Goal: Task Accomplishment & Management: Use online tool/utility

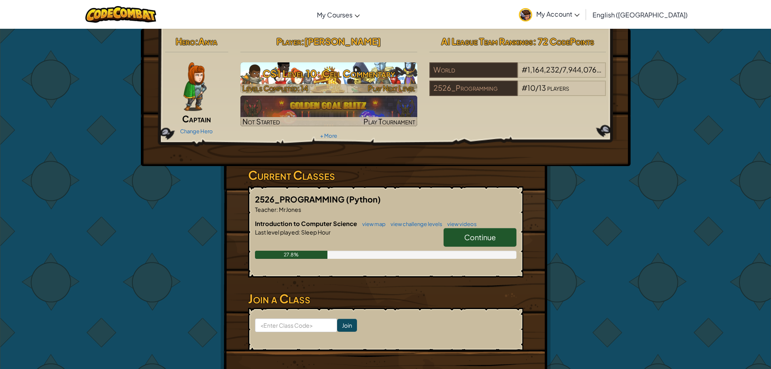
click at [311, 81] on h3 "CS1 Level 10: Cell Commentary" at bounding box center [328, 73] width 177 height 18
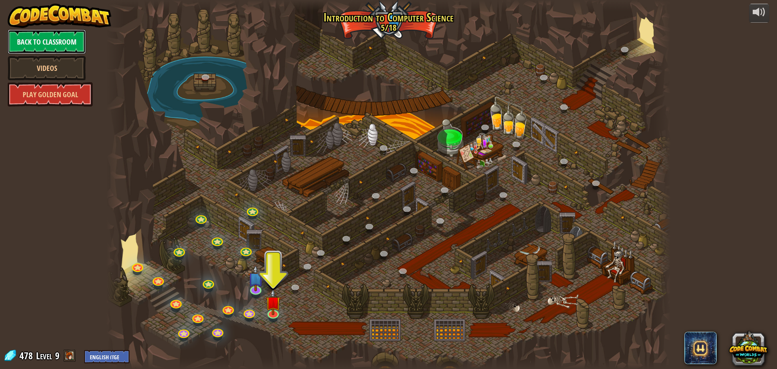
click at [48, 47] on link "Back to Classroom" at bounding box center [47, 42] width 78 height 24
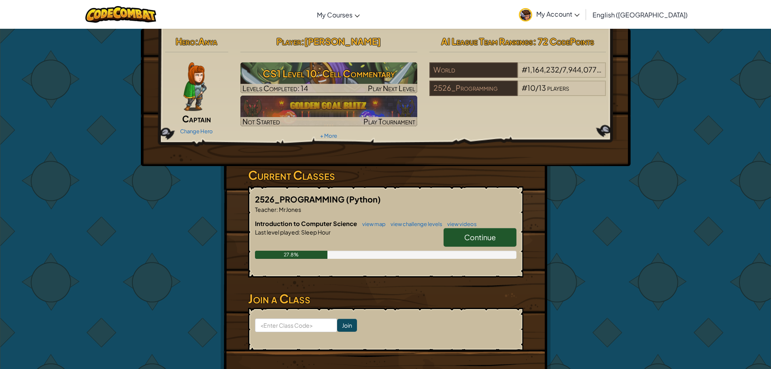
click at [482, 239] on span "Continue" at bounding box center [480, 236] width 32 height 9
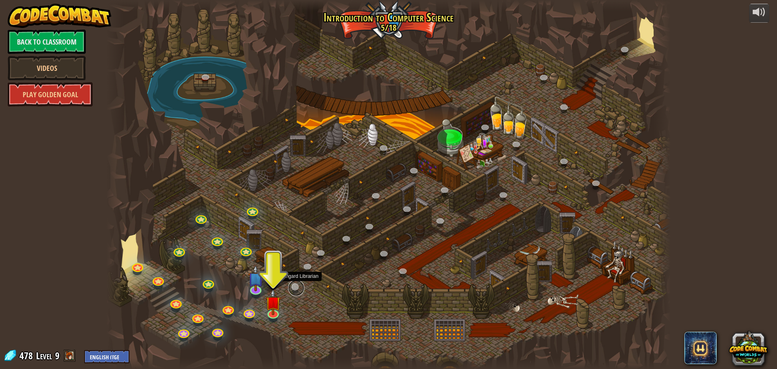
click at [297, 289] on link at bounding box center [296, 288] width 16 height 16
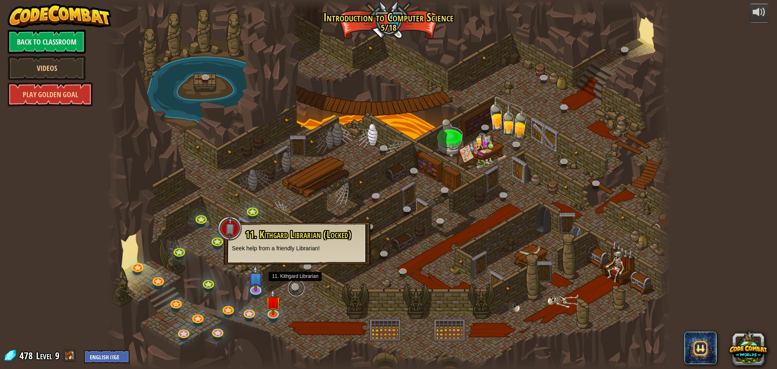
click at [296, 285] on link at bounding box center [296, 288] width 16 height 16
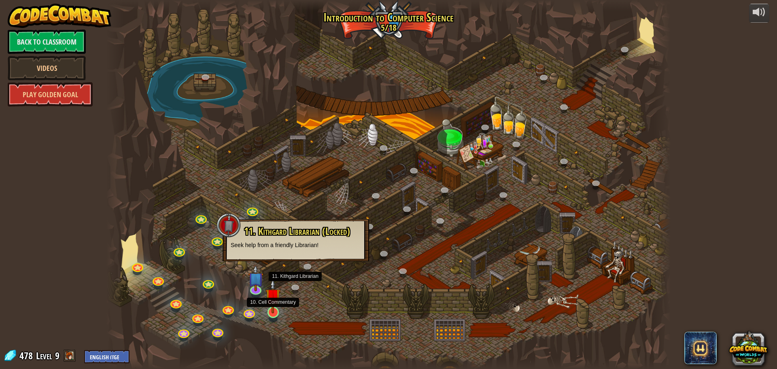
click at [276, 307] on img at bounding box center [273, 295] width 15 height 34
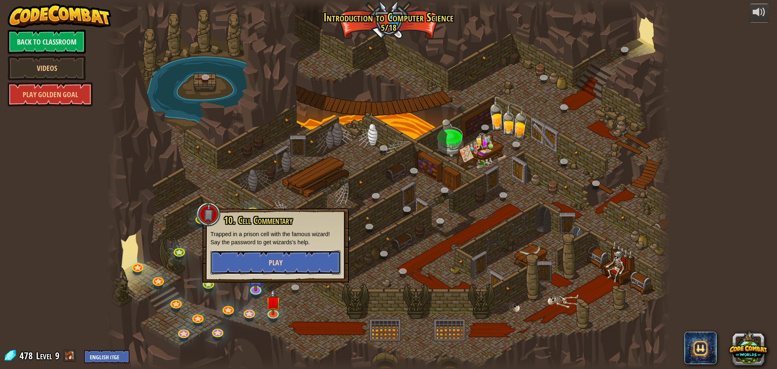
click at [291, 259] on button "Play" at bounding box center [275, 262] width 130 height 24
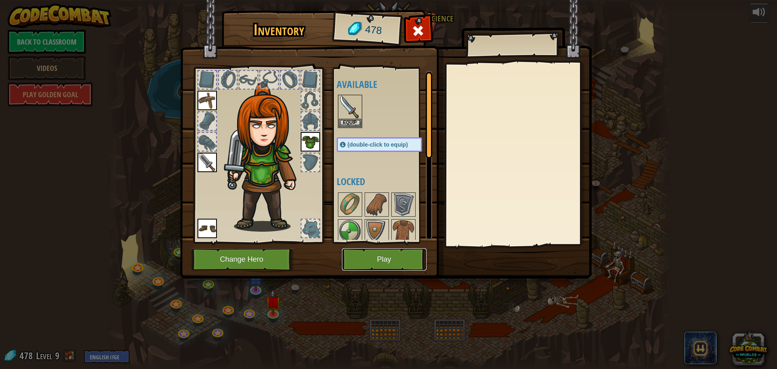
click at [376, 266] on button "Play" at bounding box center [384, 259] width 85 height 22
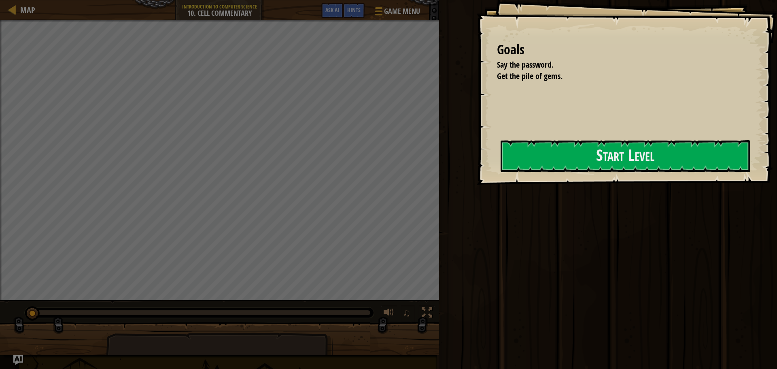
drag, startPoint x: 474, startPoint y: 291, endPoint x: 473, endPoint y: 295, distance: 4.5
click at [473, 295] on div "Run Submit Done" at bounding box center [607, 182] width 340 height 365
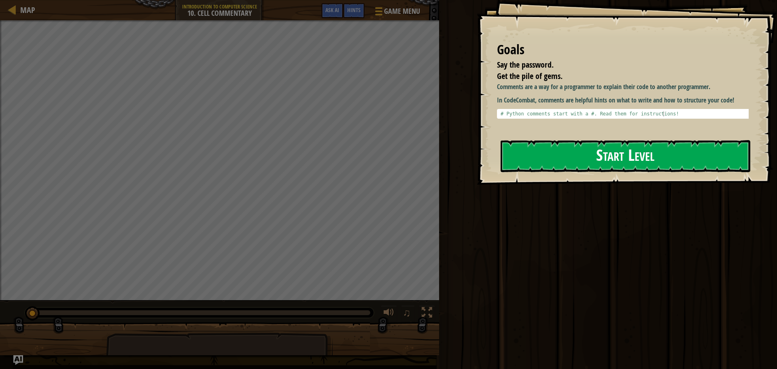
click at [561, 168] on button "Start Level" at bounding box center [626, 156] width 250 height 32
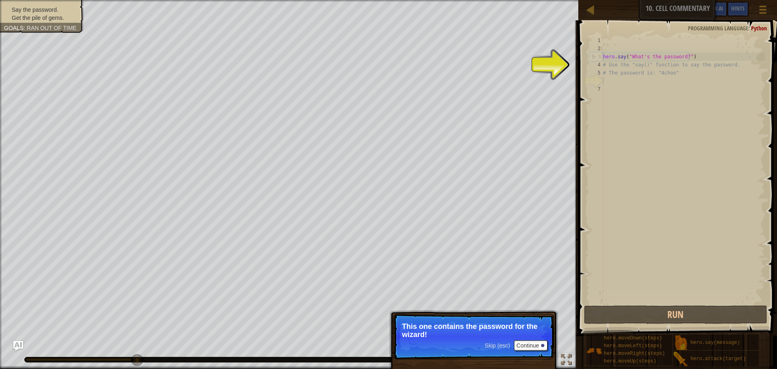
type textarea "# Use the "say()" function to say the password."
drag, startPoint x: 588, startPoint y: 91, endPoint x: 606, endPoint y: 62, distance: 34.3
click at [606, 62] on div "hero . say ( "What's the password?" ) # Use the "say()" function to say the pas…" at bounding box center [683, 177] width 164 height 283
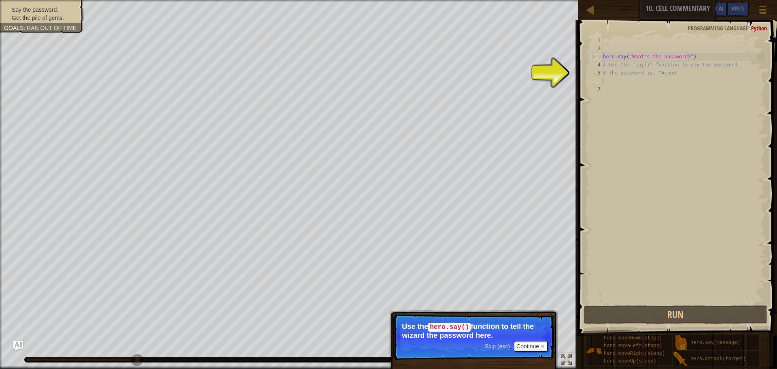
click at [607, 80] on div "hero . say ( "What's the password?" ) # Use the "say()" function to say the pas…" at bounding box center [683, 177] width 164 height 283
click at [530, 346] on button "Continue" at bounding box center [531, 346] width 34 height 11
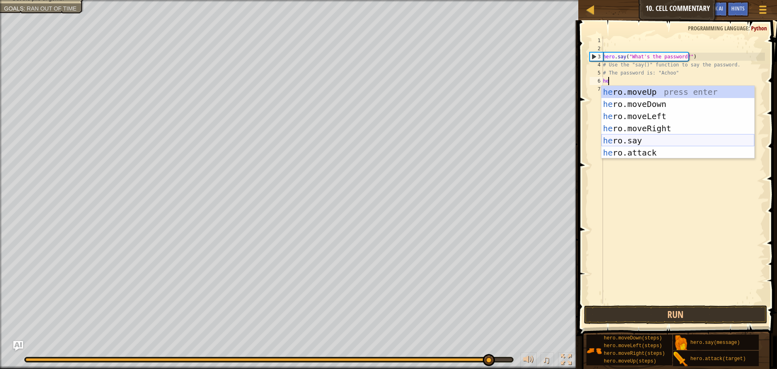
click at [647, 140] on div "he ro.moveUp press enter he ro.moveDown press enter he ro.moveLeft press enter …" at bounding box center [677, 134] width 153 height 97
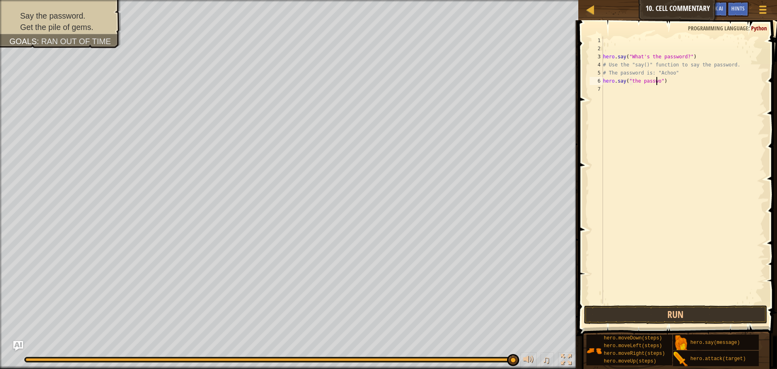
scroll to position [4, 5]
type textarea "hero.say("the password")"
click at [685, 91] on div "hero . say ( "What's the password?" ) # Use the "say()" function to say the pas…" at bounding box center [683, 177] width 164 height 283
click at [675, 317] on button "Run" at bounding box center [675, 314] width 183 height 19
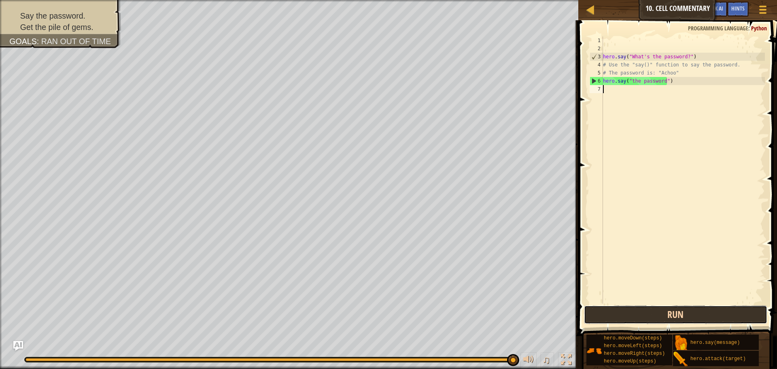
click at [651, 317] on button "Run" at bounding box center [675, 314] width 183 height 19
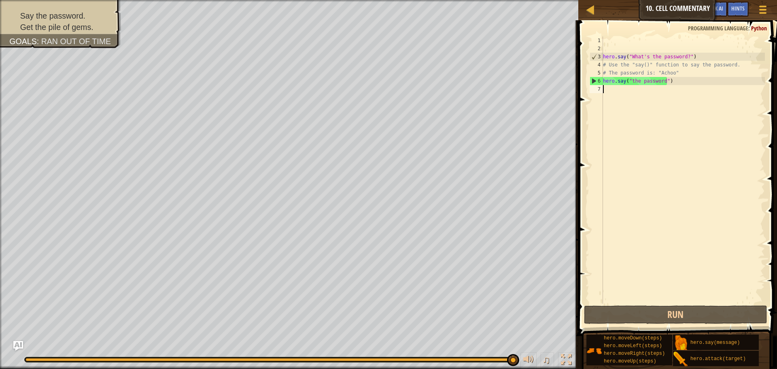
type textarea "h"
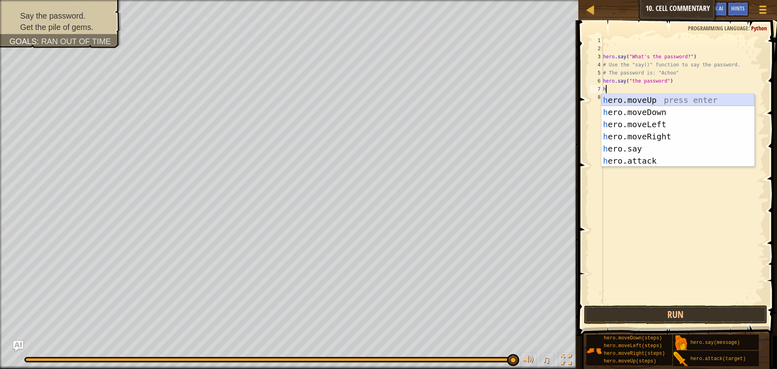
click at [658, 97] on div "h ero.moveUp press enter h ero.moveDown press enter h ero.moveLeft press enter …" at bounding box center [677, 142] width 153 height 97
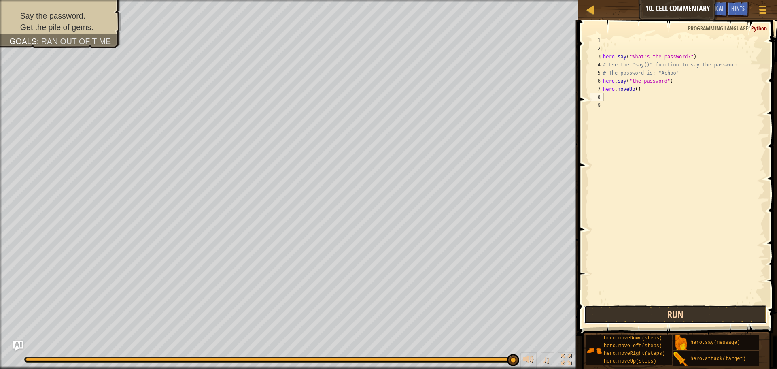
click at [679, 322] on button "Run" at bounding box center [675, 314] width 183 height 19
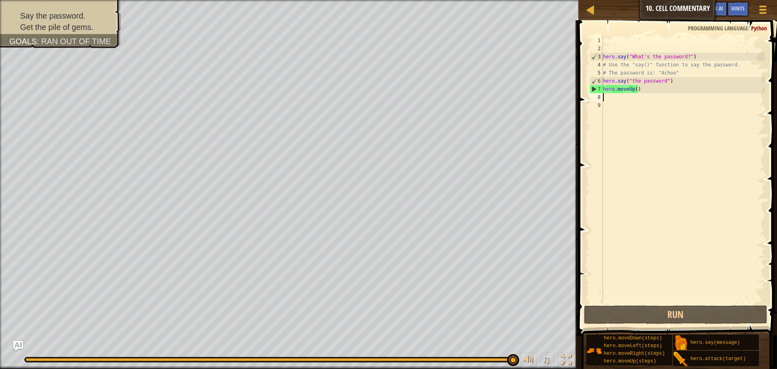
type textarea "h"
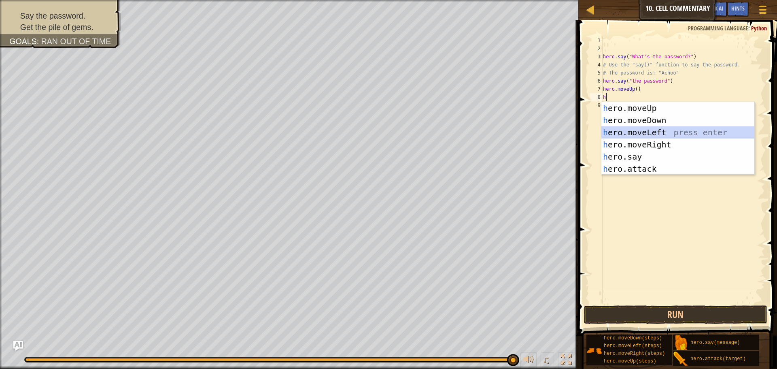
click at [632, 130] on div "h ero.moveUp press enter h ero.moveDown press enter h ero.moveLeft press enter …" at bounding box center [677, 150] width 153 height 97
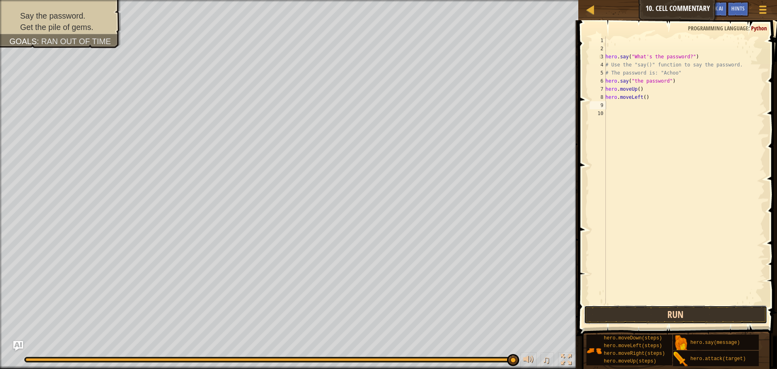
click at [648, 313] on button "Run" at bounding box center [675, 314] width 183 height 19
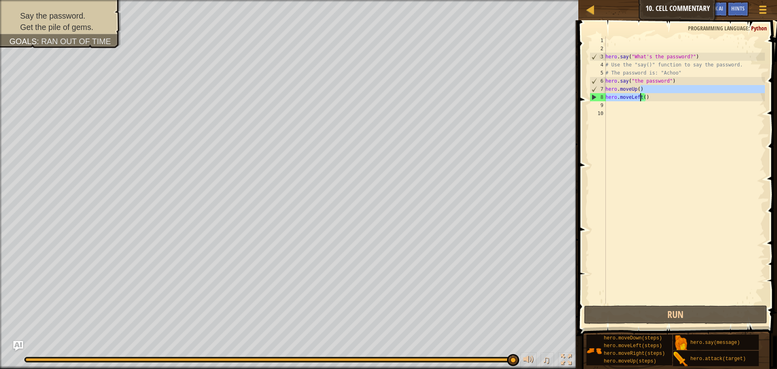
drag, startPoint x: 650, startPoint y: 90, endPoint x: 650, endPoint y: 101, distance: 10.9
click at [650, 101] on div "hero . say ( "What's the password?" ) # Use the "say()" function to say the pas…" at bounding box center [684, 177] width 161 height 283
type textarea "hero.moveLeft()"
click at [650, 101] on div "hero . say ( "What's the password?" ) # Use the "say()" function to say the pas…" at bounding box center [684, 169] width 161 height 267
drag, startPoint x: 650, startPoint y: 101, endPoint x: 599, endPoint y: 96, distance: 51.2
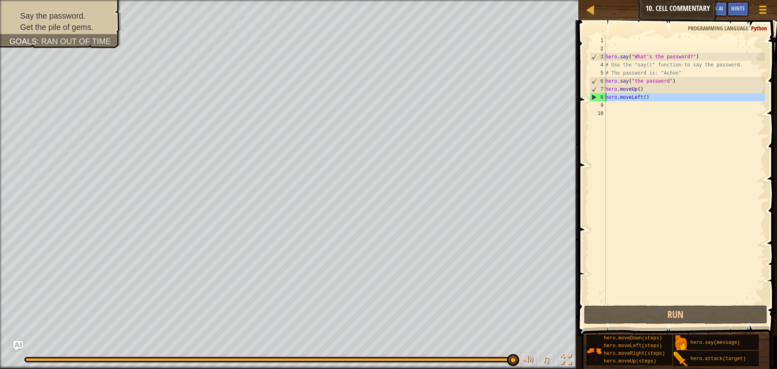
click at [599, 96] on div "1 2 3 4 5 6 7 8 9 10 hero . say ( "What's the password?" ) # Use the "say()" fu…" at bounding box center [676, 169] width 177 height 267
type textarea "hero.moveLeft()"
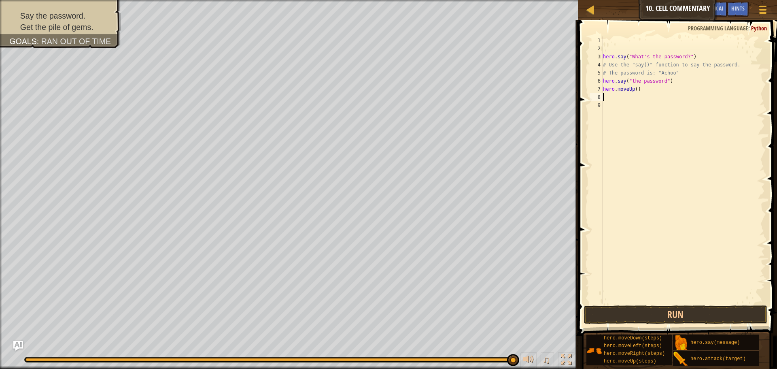
type textarea "h"
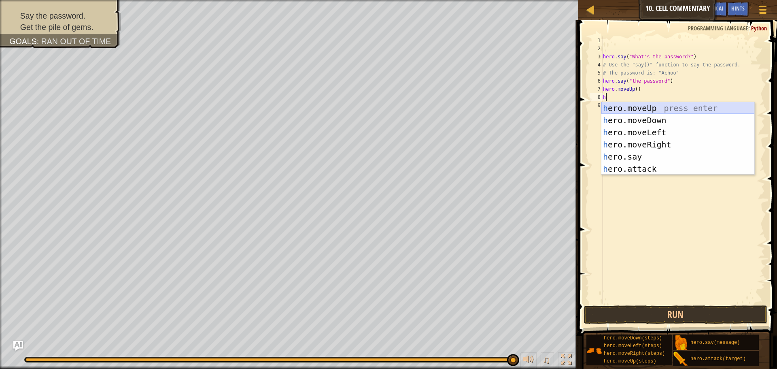
click at [657, 110] on div "h ero.moveUp press enter h ero.moveDown press enter h ero.moveLeft press enter …" at bounding box center [677, 150] width 153 height 97
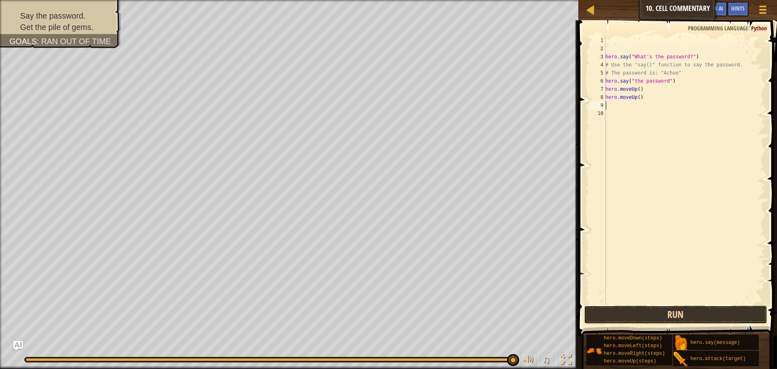
click at [670, 310] on button "Run" at bounding box center [675, 314] width 183 height 19
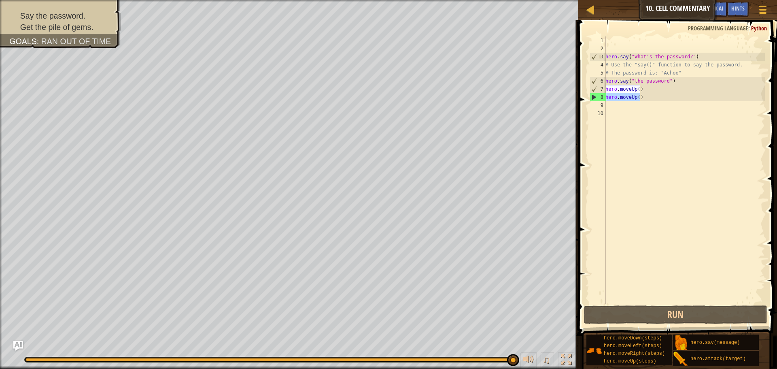
drag, startPoint x: 651, startPoint y: 99, endPoint x: 591, endPoint y: 99, distance: 60.3
click at [591, 99] on div "1 2 3 4 5 6 7 8 9 10 hero . say ( "What's the password?" ) # Use the "say()" fu…" at bounding box center [676, 169] width 177 height 267
type textarea "\"
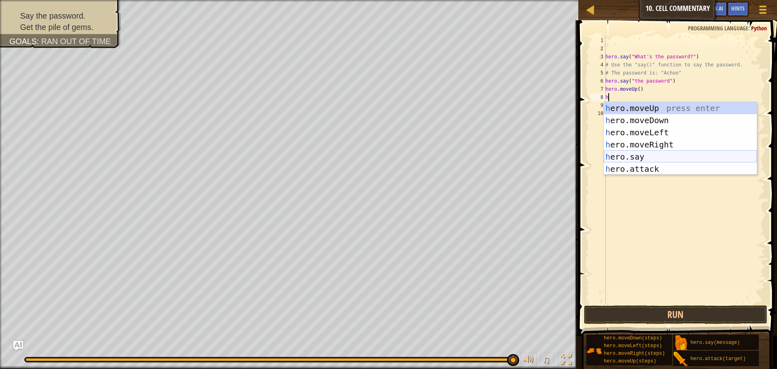
click at [652, 154] on div "h ero.moveUp press enter h ero.moveDown press enter h ero.moveLeft press enter …" at bounding box center [680, 150] width 153 height 97
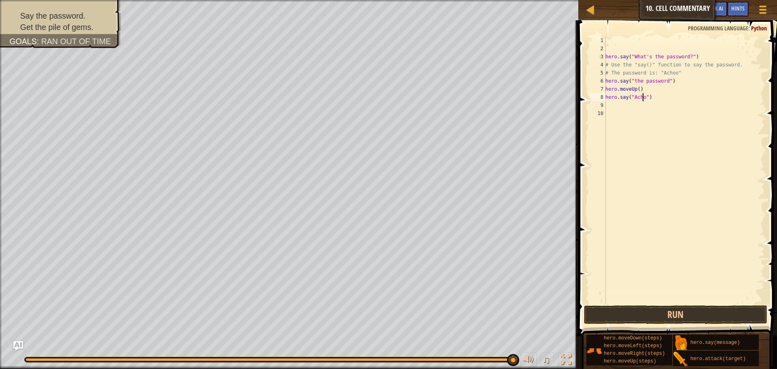
scroll to position [4, 3]
type textarea "hero.say("Achoo")"
click at [676, 306] on button "Run" at bounding box center [675, 314] width 183 height 19
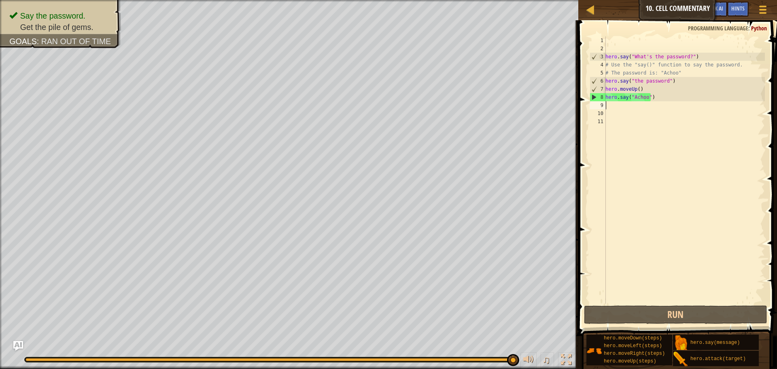
type textarea "h"
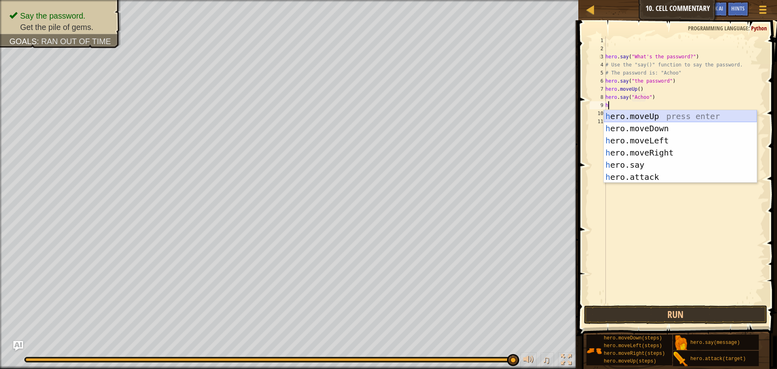
click at [664, 118] on div "h ero.moveUp press enter h ero.moveDown press enter h ero.moveLeft press enter …" at bounding box center [680, 158] width 153 height 97
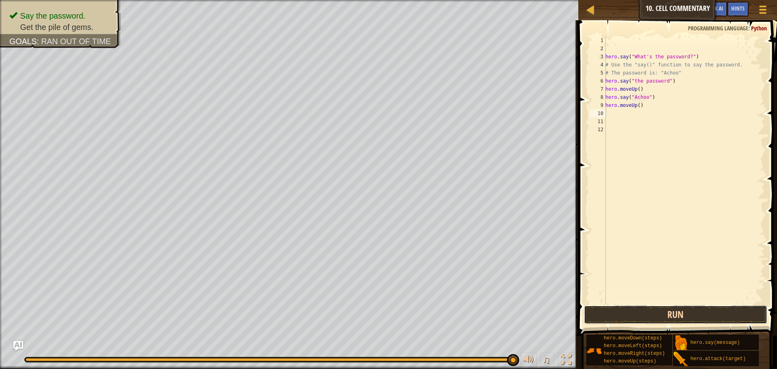
click at [655, 315] on button "Run" at bounding box center [675, 314] width 183 height 19
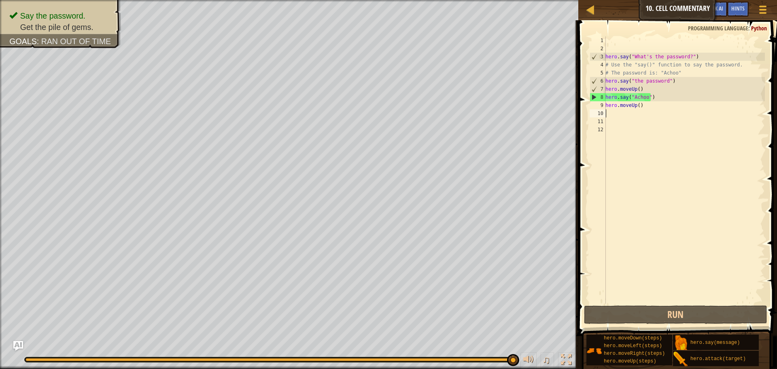
click at [652, 117] on div "hero . say ( "What's the password?" ) # Use the "say()" function to say the pas…" at bounding box center [684, 177] width 161 height 283
click at [673, 106] on div "hero . say ( "What's the password?" ) # Use the "say()" function to say the pas…" at bounding box center [684, 177] width 161 height 283
drag, startPoint x: 667, startPoint y: 105, endPoint x: 595, endPoint y: 102, distance: 72.1
click at [595, 102] on div "hero.moveUp() 1 2 3 4 5 6 7 8 9 10 11 12 hero . say ( "What's the password?" ) …" at bounding box center [676, 169] width 177 height 267
type textarea "h"
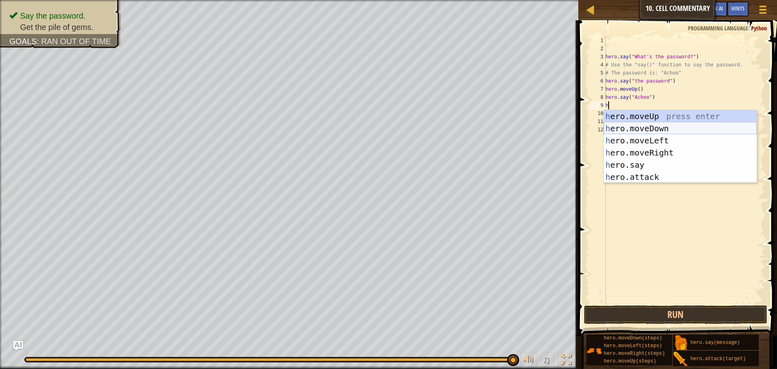
click at [642, 127] on div "h ero.moveUp press enter h ero.moveDown press enter h ero.moveLeft press enter …" at bounding box center [680, 158] width 153 height 97
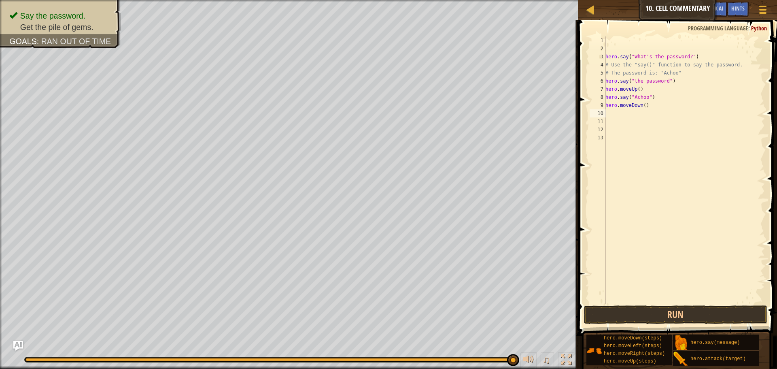
type textarea "h"
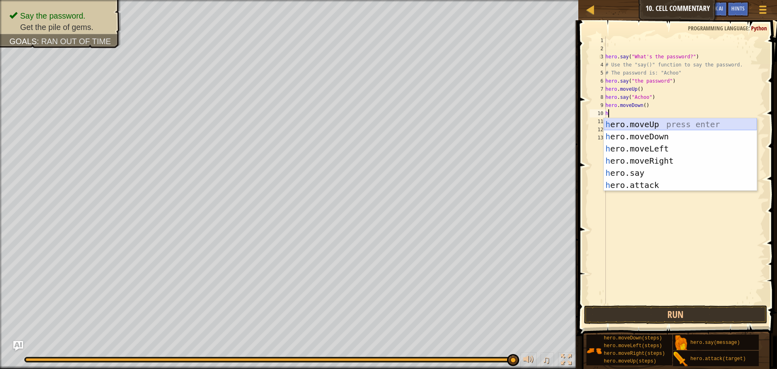
click at [641, 124] on div "h ero.moveUp press enter h ero.moveDown press enter h ero.moveLeft press enter …" at bounding box center [680, 166] width 153 height 97
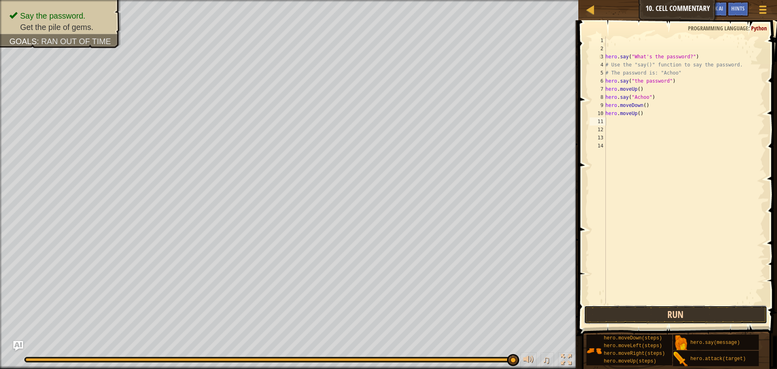
click at [656, 318] on button "Run" at bounding box center [675, 314] width 183 height 19
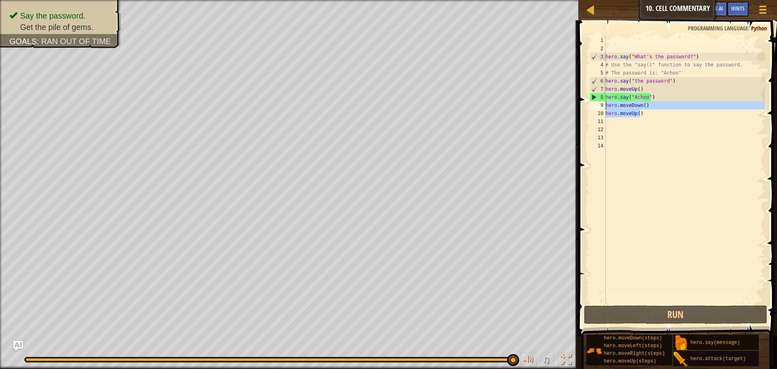
drag, startPoint x: 665, startPoint y: 111, endPoint x: 602, endPoint y: 105, distance: 63.8
click at [602, 105] on div "1 2 3 4 5 6 7 8 9 10 11 12 13 14 hero . say ( "What's the password?" ) # Use th…" at bounding box center [676, 169] width 177 height 267
type textarea "hero.moveDown() hero.moveUp()"
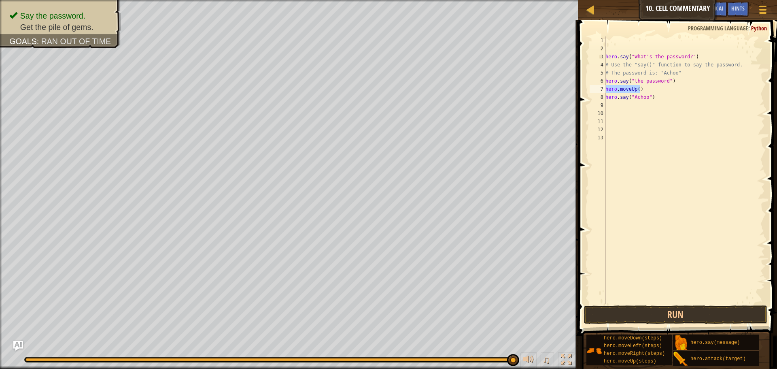
drag, startPoint x: 664, startPoint y: 86, endPoint x: 605, endPoint y: 88, distance: 59.1
click at [605, 88] on div "1 2 3 4 5 6 7 8 9 10 11 12 13 hero . say ( "What's the password?" ) # Use the "…" at bounding box center [676, 169] width 177 height 267
type textarea "hero.moveUp()"
type textarea "hero.say("the password")"
click at [691, 325] on span at bounding box center [678, 166] width 205 height 339
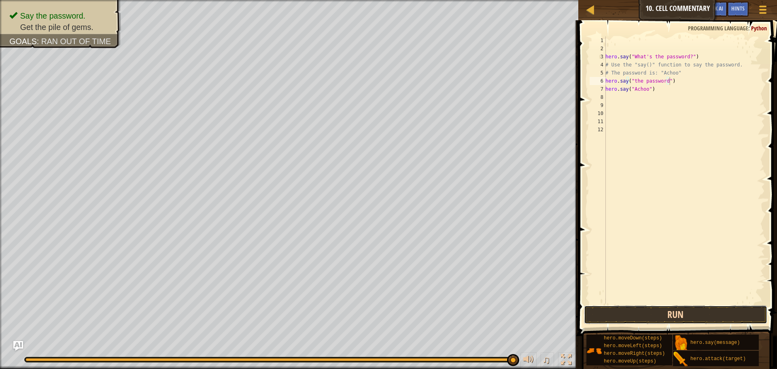
click at [684, 319] on button "Run" at bounding box center [675, 314] width 183 height 19
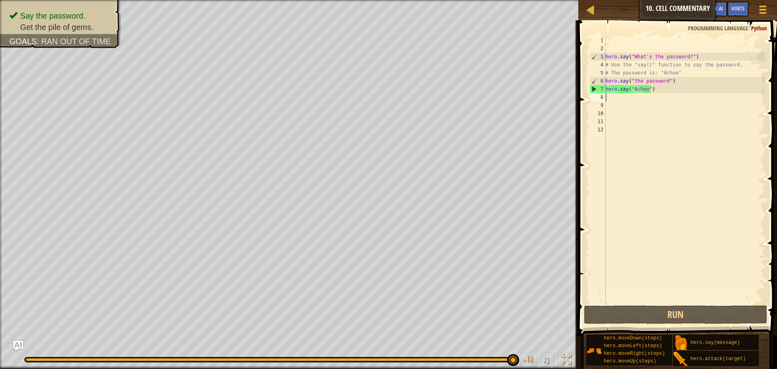
click at [629, 98] on div "hero . say ( "What's the password?" ) # Use the "say()" function to say the pas…" at bounding box center [684, 177] width 161 height 283
type textarea "h"
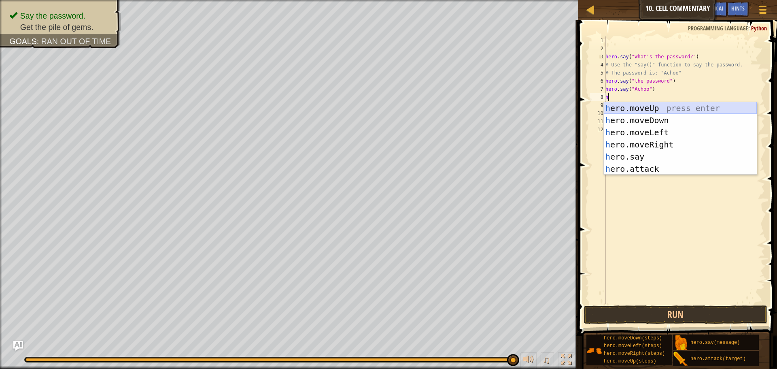
click at [648, 108] on div "h ero.moveUp press enter h ero.moveDown press enter h ero.moveLeft press enter …" at bounding box center [680, 150] width 153 height 97
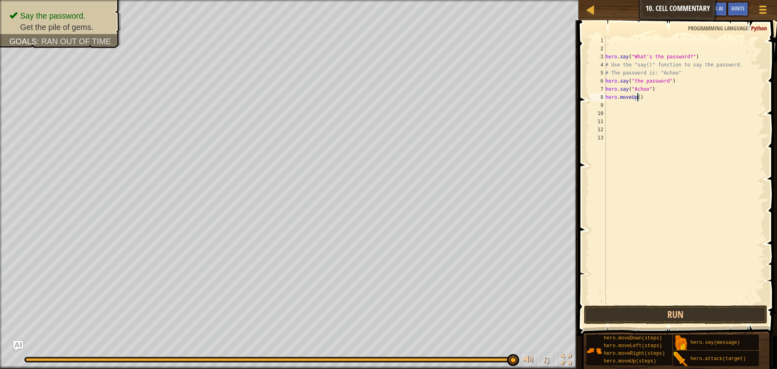
click at [638, 96] on div "hero . say ( "What's the password?" ) # Use the "say()" function to say the pas…" at bounding box center [684, 177] width 161 height 283
click at [664, 310] on button "Run" at bounding box center [675, 314] width 183 height 19
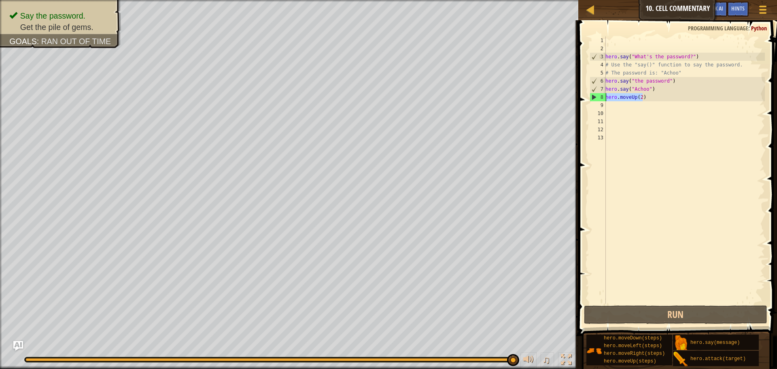
drag, startPoint x: 645, startPoint y: 100, endPoint x: 603, endPoint y: 96, distance: 41.9
click at [603, 96] on div "hero.moveUp(2) 1 2 3 4 5 6 7 8 9 10 11 12 13 hero . say ( "What's the password?…" at bounding box center [676, 169] width 177 height 267
type textarea "h"
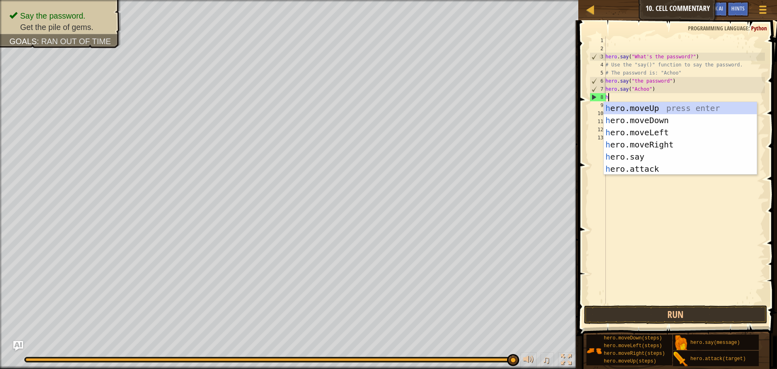
scroll to position [4, 0]
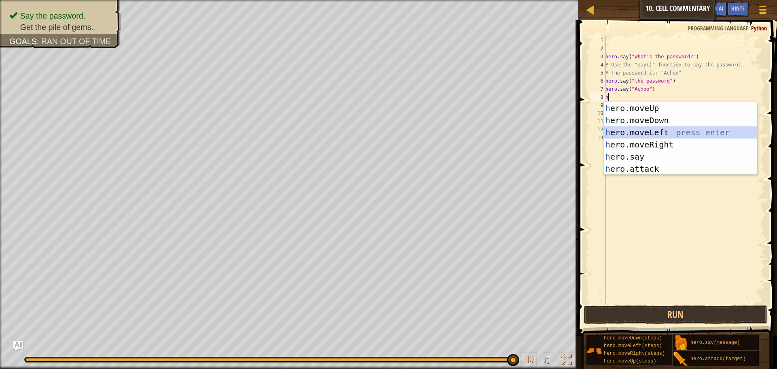
click at [646, 136] on div "h ero.moveUp press enter h ero.moveDown press enter h ero.moveLeft press enter …" at bounding box center [680, 150] width 153 height 97
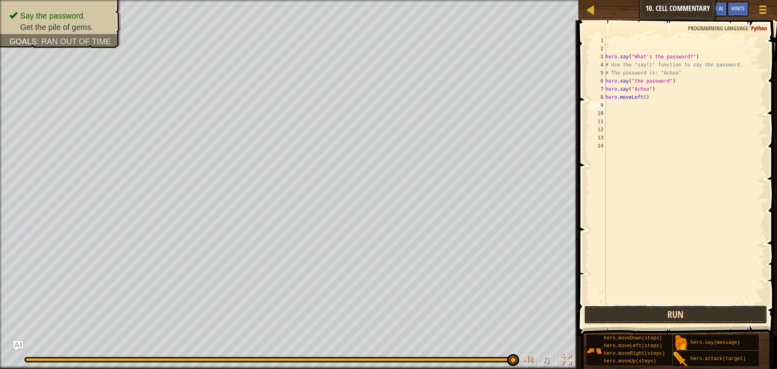
click at [685, 319] on button "Run" at bounding box center [675, 314] width 183 height 19
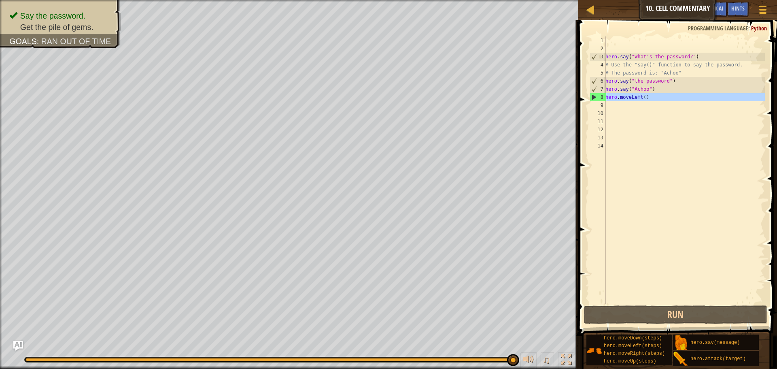
drag, startPoint x: 647, startPoint y: 102, endPoint x: 581, endPoint y: 100, distance: 66.4
click at [581, 100] on div "1 2 3 4 5 6 7 8 9 10 11 12 13 14 hero . say ( "What's the password?" ) # Use th…" at bounding box center [676, 193] width 201 height 339
type textarea "hero.moveLeft()"
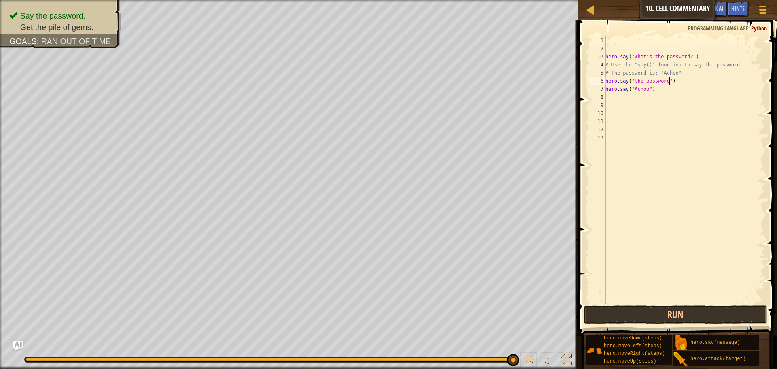
click at [682, 83] on div "hero . say ( "What's the password?" ) # Use the "say()" function to say the pas…" at bounding box center [684, 177] width 161 height 283
type textarea "hero.say("the password")"
type textarea "h"
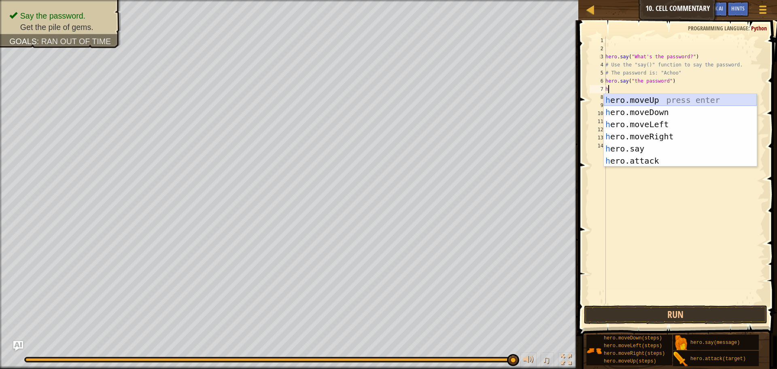
click at [652, 97] on div "h ero.moveUp press enter h ero.moveDown press enter h ero.moveLeft press enter …" at bounding box center [680, 142] width 153 height 97
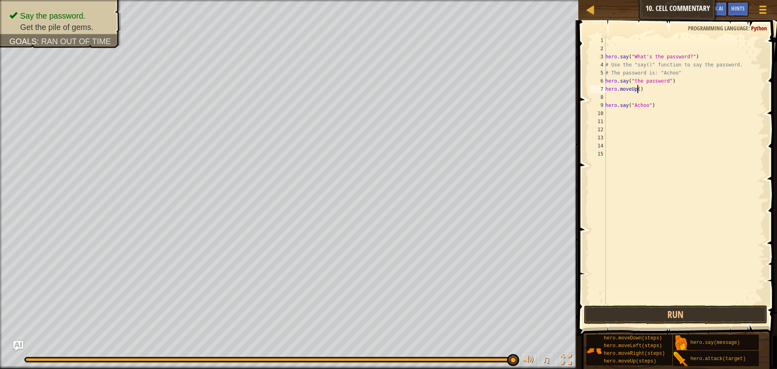
click at [638, 88] on div "hero . say ( "What's the password?" ) # Use the "say()" function to say the pas…" at bounding box center [684, 177] width 161 height 283
type textarea "hero.moveUp(2)"
click at [629, 97] on div "hero . say ( "What's the password?" ) # Use the "say()" function to say the pas…" at bounding box center [684, 177] width 161 height 283
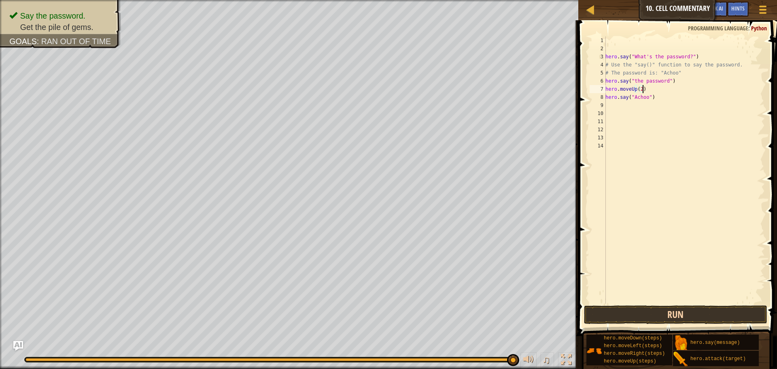
type textarea "hero.moveUp(2)"
click at [640, 306] on button "Run" at bounding box center [675, 314] width 183 height 19
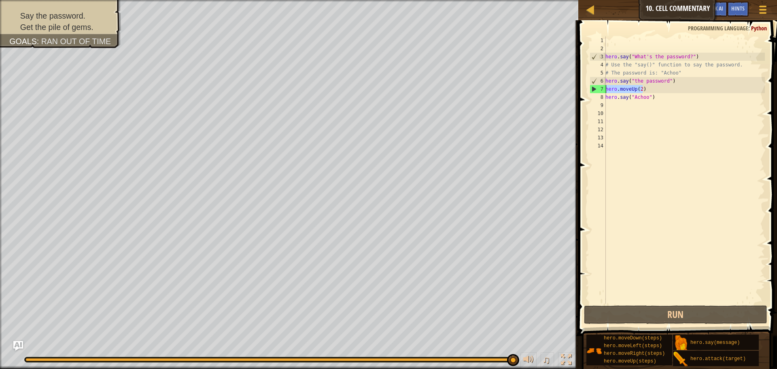
drag, startPoint x: 658, startPoint y: 86, endPoint x: 596, endPoint y: 92, distance: 62.2
click at [596, 92] on div "hero.moveUp(2) 1 2 3 4 5 6 7 8 9 10 11 12 13 14 hero . say ( "What's the passwo…" at bounding box center [676, 169] width 177 height 267
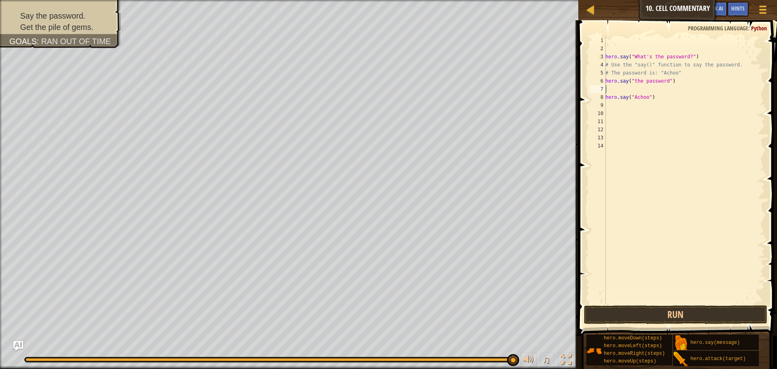
type textarea "hero.say("the password")"
click at [629, 100] on div "hero . say ( "What's the password?" ) # Use the "say()" function to say the pas…" at bounding box center [684, 177] width 161 height 283
type textarea "h"
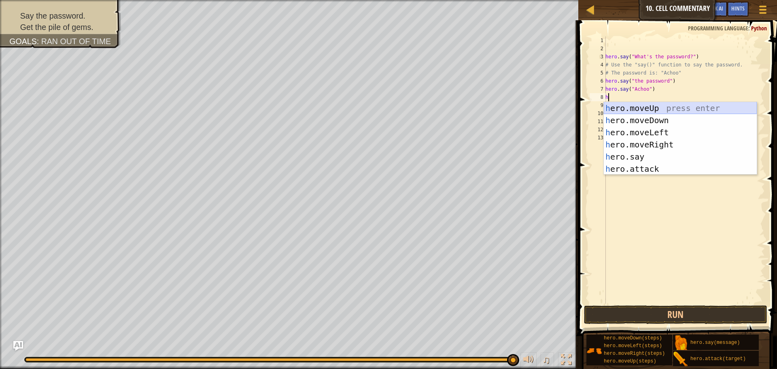
click at [631, 106] on div "h ero.moveUp press enter h ero.moveDown press enter h ero.moveLeft press enter …" at bounding box center [680, 150] width 153 height 97
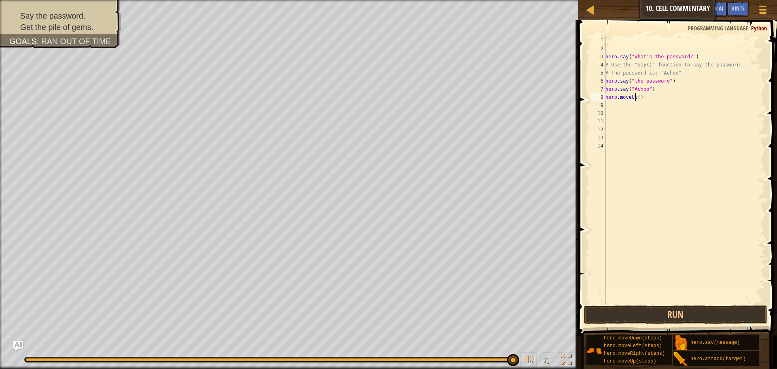
click at [636, 96] on div "hero . say ( "What's the password?" ) # Use the "say()" function to say the pas…" at bounding box center [684, 177] width 161 height 283
click at [638, 96] on div "hero . say ( "What's the password?" ) # Use the "say()" function to say the pas…" at bounding box center [684, 177] width 161 height 283
click at [691, 307] on button "Run" at bounding box center [675, 314] width 183 height 19
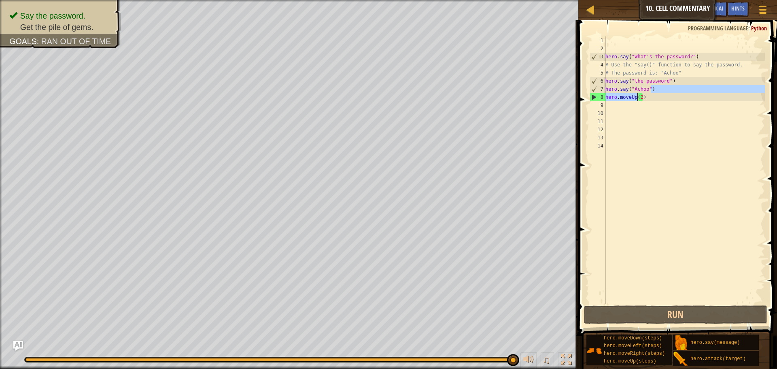
drag, startPoint x: 650, startPoint y: 92, endPoint x: 637, endPoint y: 94, distance: 13.6
click at [637, 94] on div "hero . say ( "What's the password?" ) # Use the "say()" function to say the pas…" at bounding box center [684, 177] width 161 height 283
click at [642, 96] on div "hero . say ( "What's the password?" ) # Use the "say()" function to say the pas…" at bounding box center [684, 177] width 161 height 283
type textarea "hero.moveUp(2)"
drag, startPoint x: 657, startPoint y: 99, endPoint x: 592, endPoint y: 98, distance: 64.8
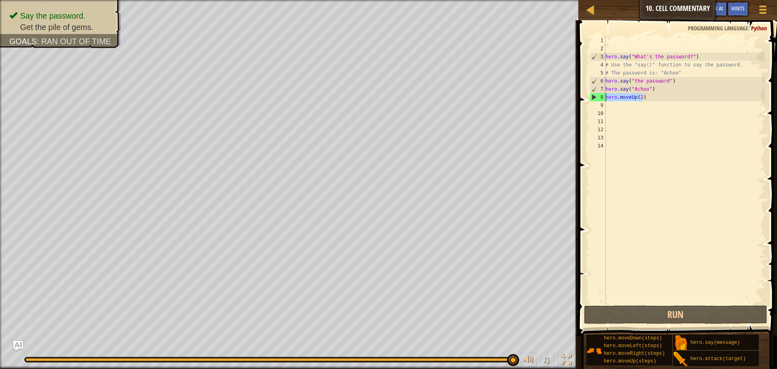
click at [592, 98] on div "hero.moveUp(2) 1 2 3 4 5 6 7 8 9 10 11 12 13 14 hero . say ( "What's the passwo…" at bounding box center [676, 169] width 177 height 267
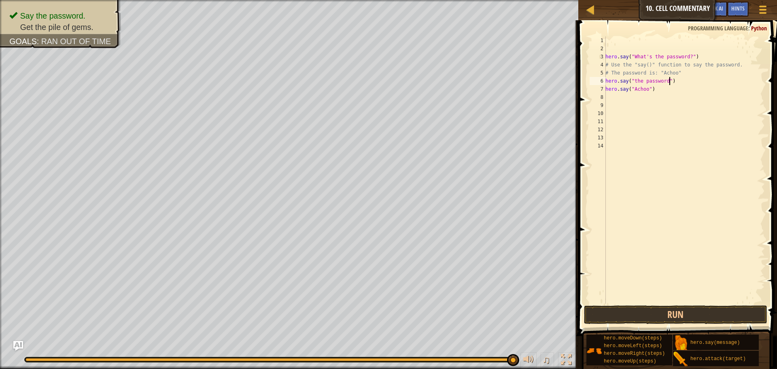
click at [708, 80] on div "hero . say ( "What's the password?" ) # Use the "say()" function to say the pas…" at bounding box center [684, 177] width 161 height 283
type textarea "hero.say("the password")"
type textarea "h"
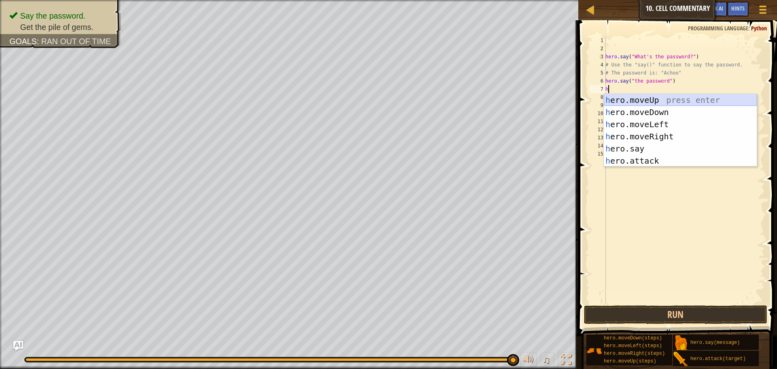
click at [667, 95] on div "h ero.moveUp press enter h ero.moveDown press enter h ero.moveLeft press enter …" at bounding box center [680, 142] width 153 height 97
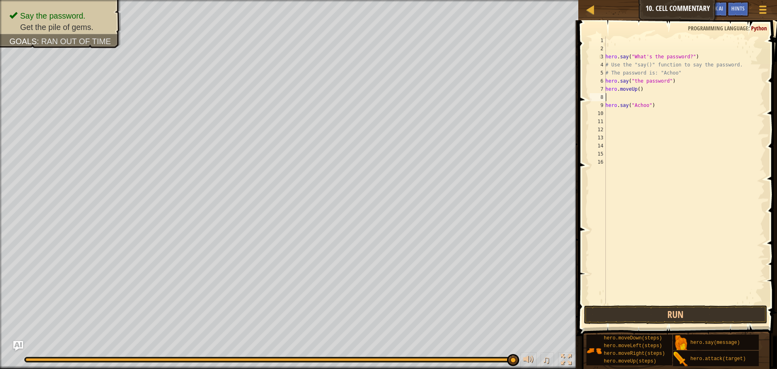
type textarea "hero.moveUp()"
click at [652, 105] on div "hero . say ( "What's the password?" ) # Use the "say()" function to say the pas…" at bounding box center [684, 177] width 161 height 283
type textarea "h"
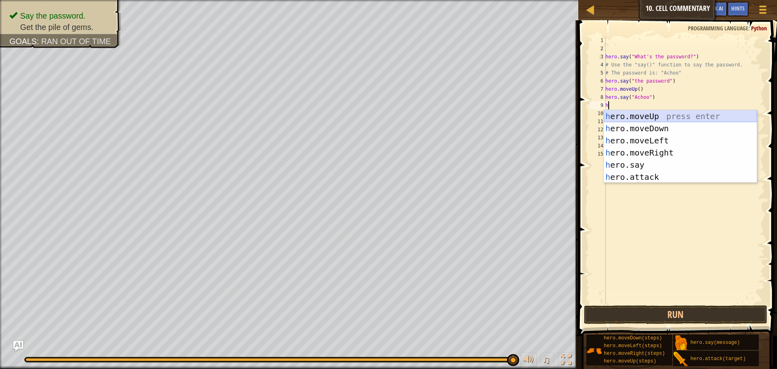
click at [648, 117] on div "h ero.moveUp press enter h ero.moveDown press enter h ero.moveLeft press enter …" at bounding box center [680, 158] width 153 height 97
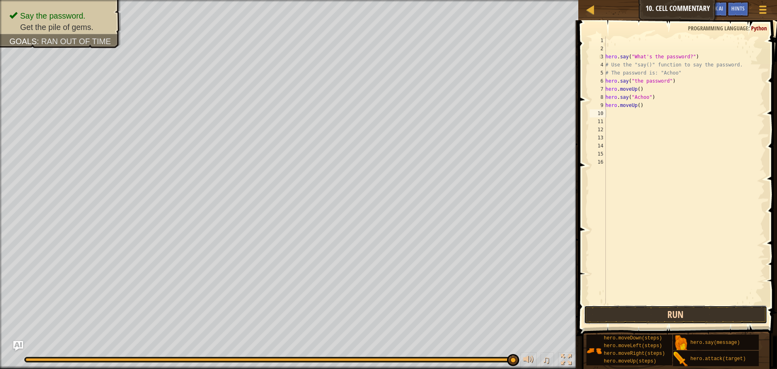
click at [597, 314] on button "Run" at bounding box center [675, 314] width 183 height 19
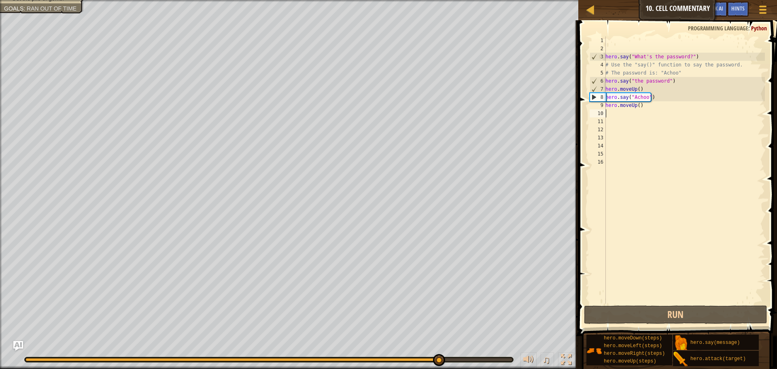
drag, startPoint x: 509, startPoint y: 358, endPoint x: 438, endPoint y: 378, distance: 74.0
click at [438, 0] on html "Map Introduction to Computer Science 10. Cell Commentary Game Menu Done Hints A…" at bounding box center [388, 0] width 777 height 0
drag, startPoint x: 684, startPoint y: 86, endPoint x: 599, endPoint y: 77, distance: 84.7
click at [599, 77] on div "1 2 3 4 5 6 7 8 9 10 11 12 13 14 15 16 hero . say ( "What's the password?" ) # …" at bounding box center [676, 169] width 177 height 267
click at [665, 84] on div "hero . say ( "What's the password?" ) # Use the "say()" function to say the pas…" at bounding box center [684, 169] width 161 height 267
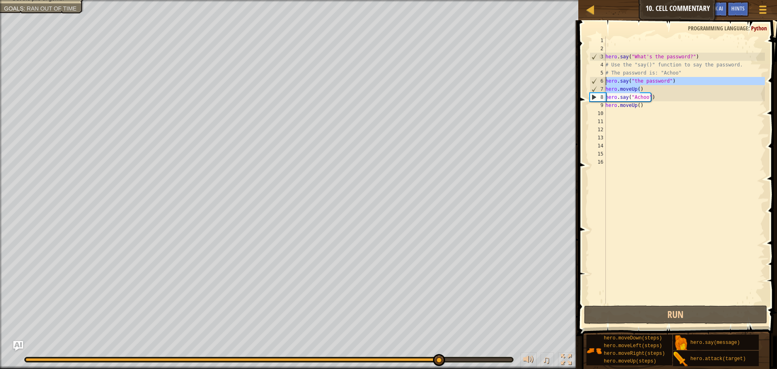
type textarea "hero.say("the password")"
drag, startPoint x: 676, startPoint y: 81, endPoint x: 607, endPoint y: 79, distance: 69.2
click at [607, 79] on div "hero . say ( "What's the password?" ) # Use the "say()" function to say the pas…" at bounding box center [684, 177] width 161 height 283
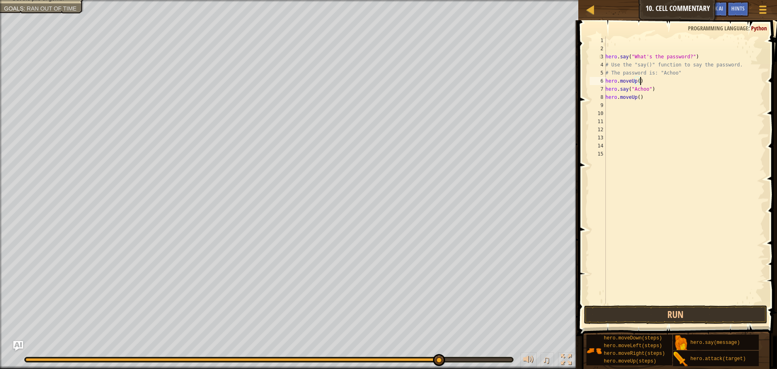
click at [653, 82] on div "hero . say ( "What's the password?" ) # Use the "say()" function to say the pas…" at bounding box center [684, 177] width 161 height 283
type textarea "hero.moveUp()"
drag, startPoint x: 668, startPoint y: 312, endPoint x: 667, endPoint y: 305, distance: 6.5
click at [669, 306] on button "Run" at bounding box center [675, 314] width 183 height 19
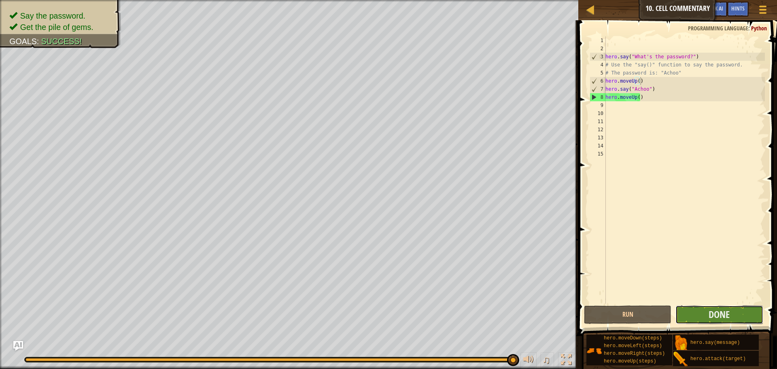
click at [692, 308] on button "Done" at bounding box center [719, 314] width 87 height 19
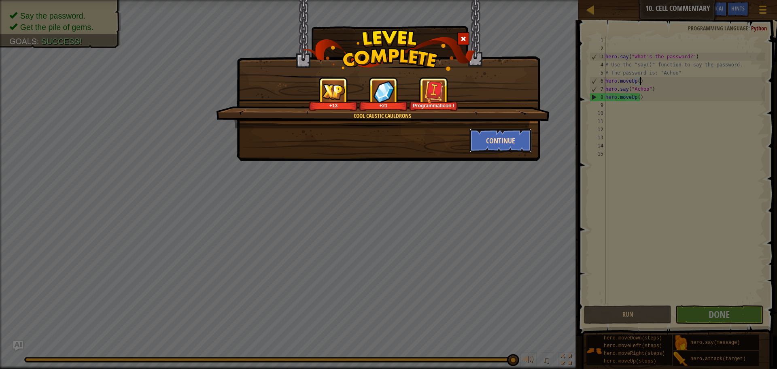
click at [529, 142] on button "Continue" at bounding box center [501, 140] width 63 height 24
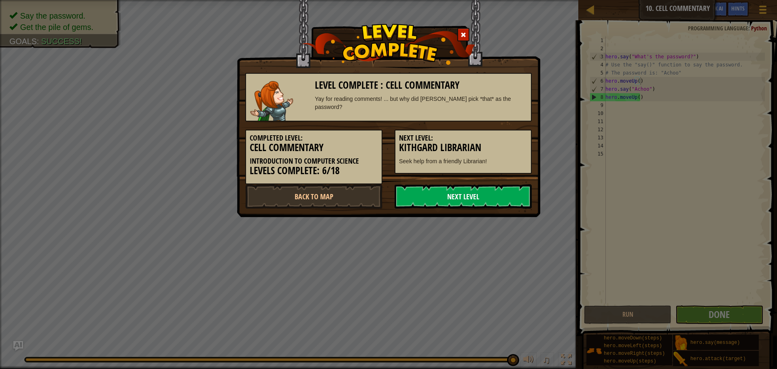
click at [497, 191] on link "Next Level" at bounding box center [463, 196] width 137 height 24
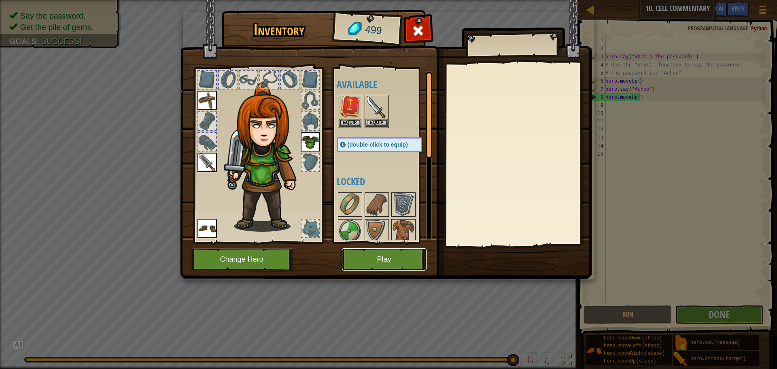
click at [376, 263] on button "Play" at bounding box center [384, 259] width 85 height 22
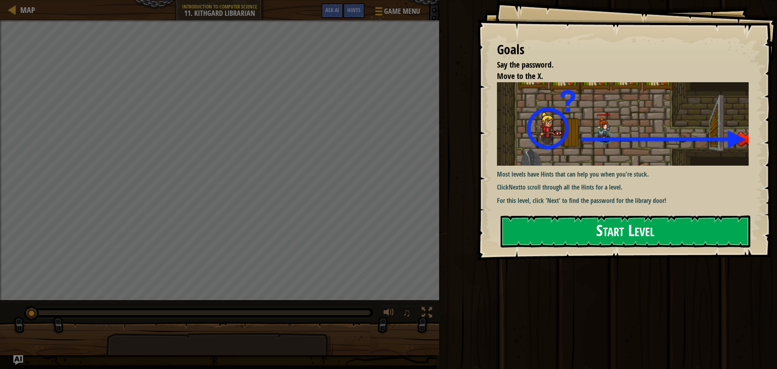
click at [553, 228] on button "Start Level" at bounding box center [626, 231] width 250 height 32
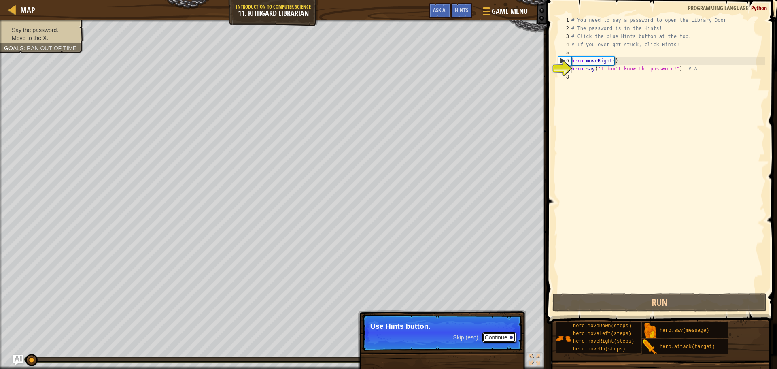
click at [489, 335] on button "Continue" at bounding box center [499, 337] width 34 height 11
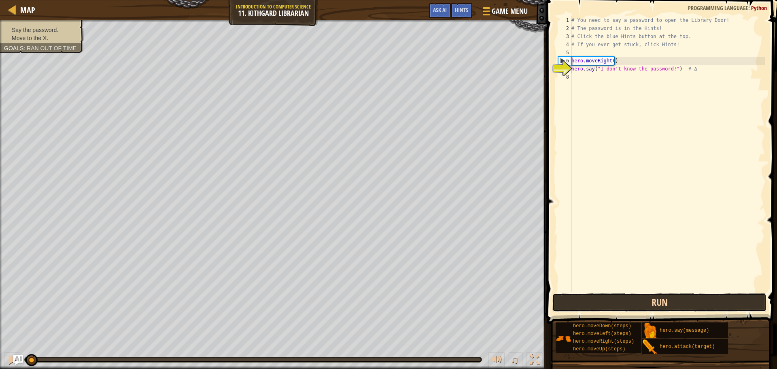
click at [588, 308] on button "Run" at bounding box center [660, 302] width 214 height 19
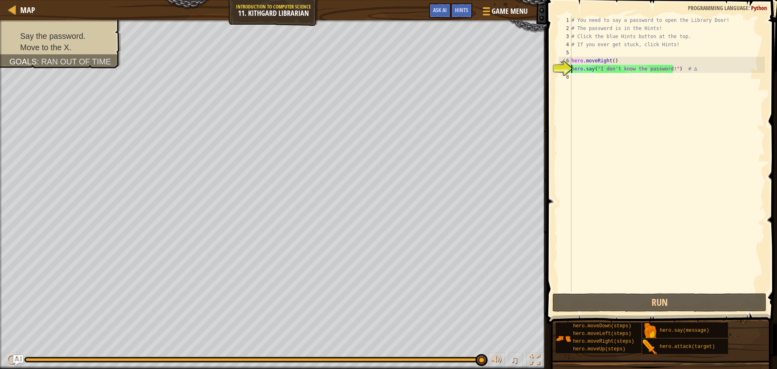
click at [596, 79] on div "# You need to say a password to open the Library Door! # The password is in the…" at bounding box center [667, 161] width 195 height 291
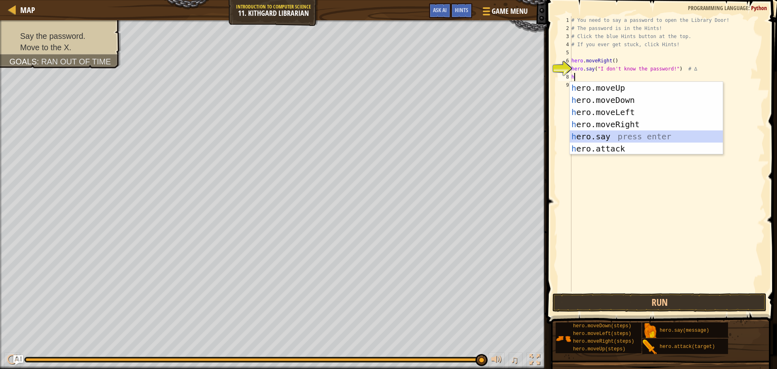
click at [600, 138] on div "h ero.moveUp press enter h ero.moveDown press enter h ero.moveLeft press enter …" at bounding box center [646, 130] width 153 height 97
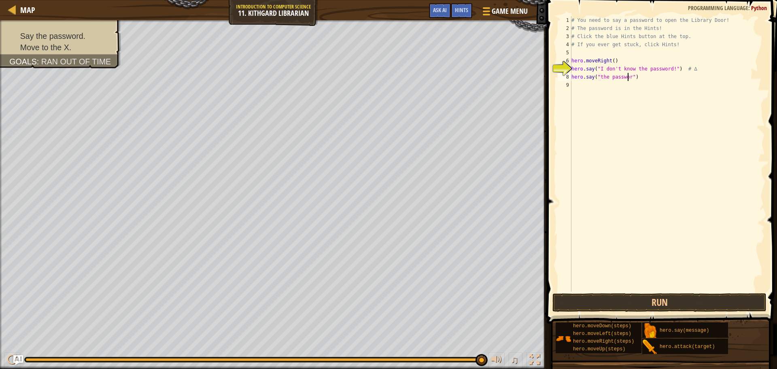
scroll to position [4, 5]
type textarea "hero.say("the password")"
click at [561, 297] on button "Run" at bounding box center [660, 302] width 214 height 19
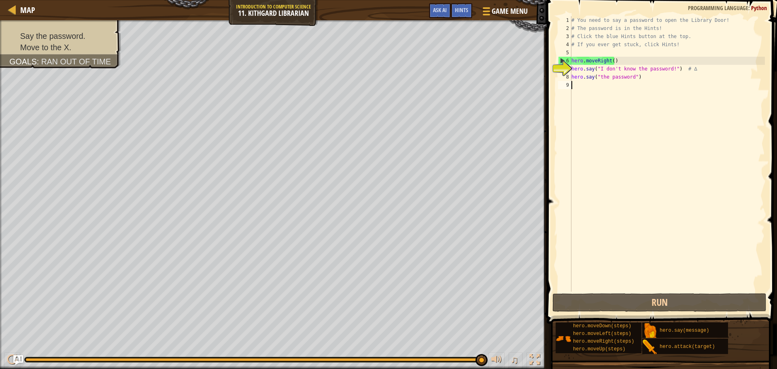
click at [644, 81] on div "# You need to say a password to open the Library Door! # The password is in the…" at bounding box center [667, 161] width 195 height 291
click at [542, 60] on div "Map Introduction to Computer Science 11. Kithgard Librarian Game Menu Done Hint…" at bounding box center [388, 184] width 777 height 369
type textarea "hero.moveRight()"
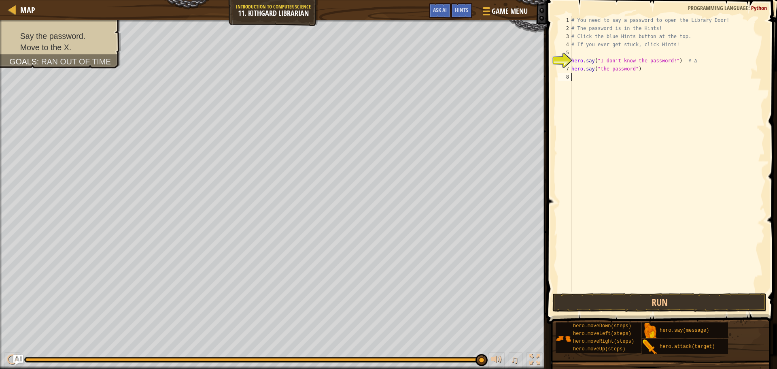
click at [660, 81] on div "# You need to say a password to open the Library Door! # The password is in the…" at bounding box center [667, 161] width 195 height 291
click at [606, 307] on button "Run" at bounding box center [660, 302] width 214 height 19
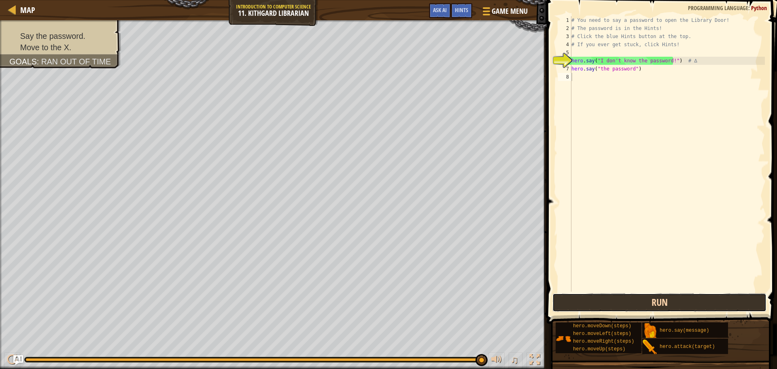
click at [553, 296] on button "Run" at bounding box center [660, 302] width 214 height 19
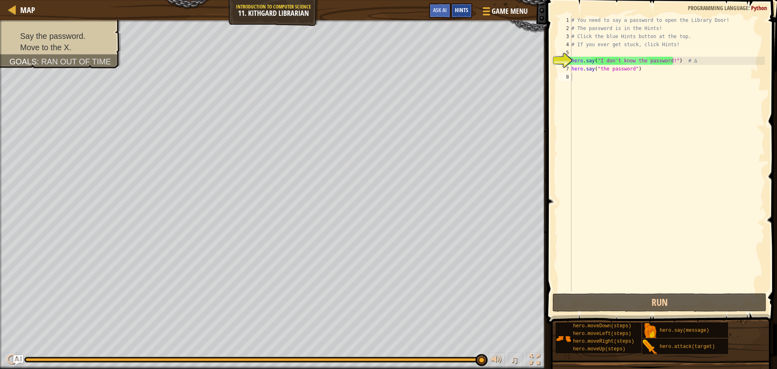
click at [471, 15] on div "Hints" at bounding box center [461, 10] width 21 height 15
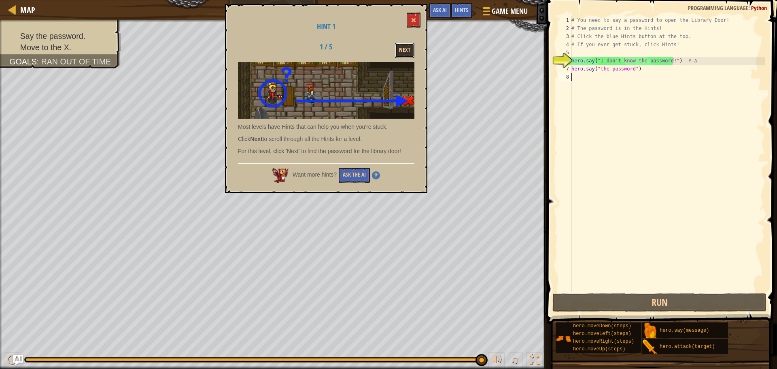
click at [414, 57] on button "Next" at bounding box center [404, 50] width 19 height 15
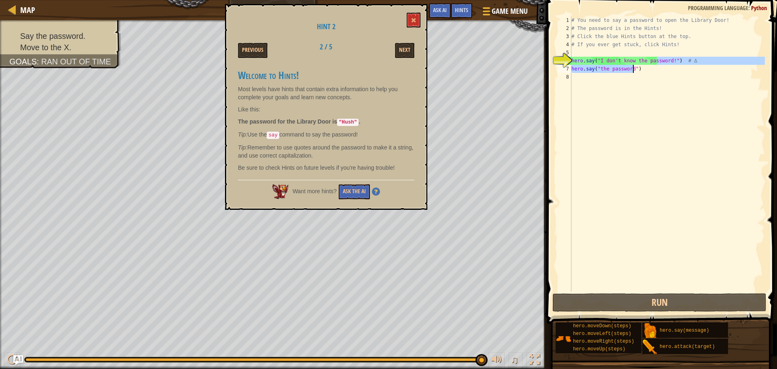
drag, startPoint x: 657, startPoint y: 64, endPoint x: 652, endPoint y: 77, distance: 13.8
click at [652, 77] on div "# You need to say a password to open the Library Door! # The password is in the…" at bounding box center [667, 161] width 195 height 291
type textarea "hero.say("the password")"
click at [652, 74] on div "# You need to say a password to open the Library Door! # The password is in the…" at bounding box center [667, 153] width 195 height 275
drag, startPoint x: 635, startPoint y: 70, endPoint x: 555, endPoint y: 70, distance: 80.1
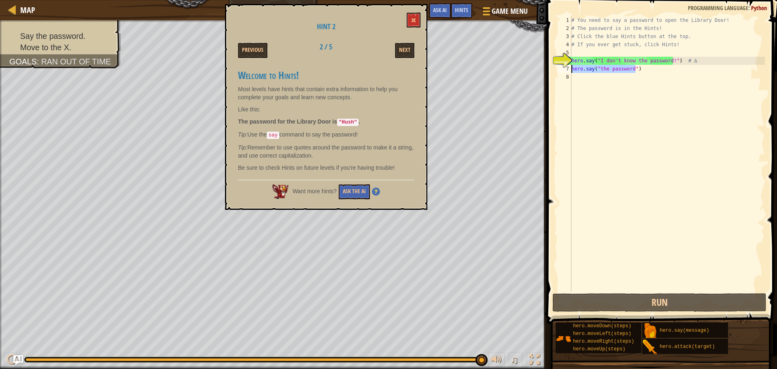
click at [555, 70] on div "1 2 3 4 5 6 7 8 # You need to say a password to open the Library Door! # The pa…" at bounding box center [660, 177] width 233 height 347
type textarea "h"
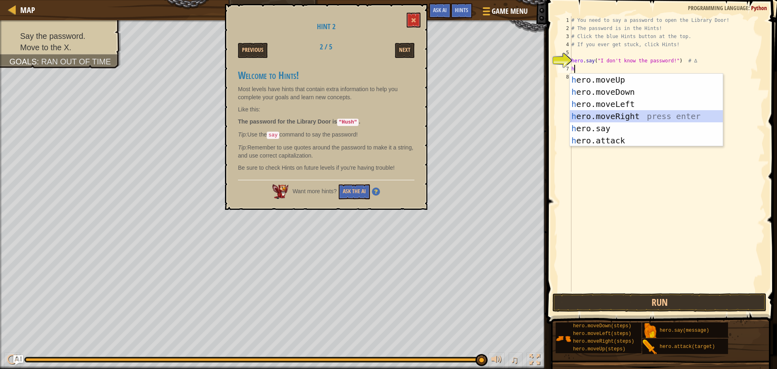
click at [622, 115] on div "h ero.moveUp press enter h ero.moveDown press enter h ero.moveLeft press enter …" at bounding box center [646, 122] width 153 height 97
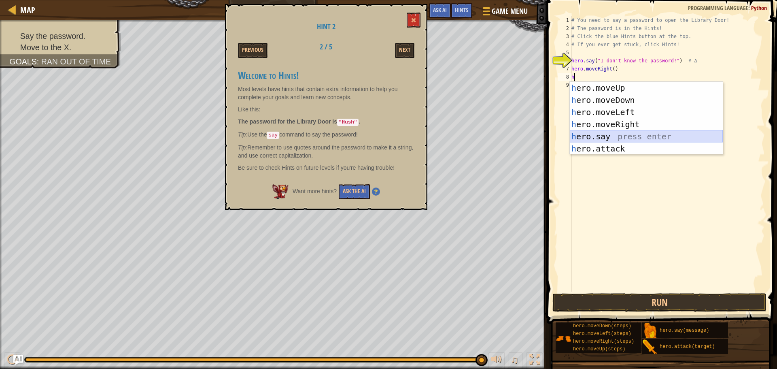
click at [603, 132] on div "h ero.moveUp press enter h ero.moveDown press enter h ero.moveLeft press enter …" at bounding box center [646, 130] width 153 height 97
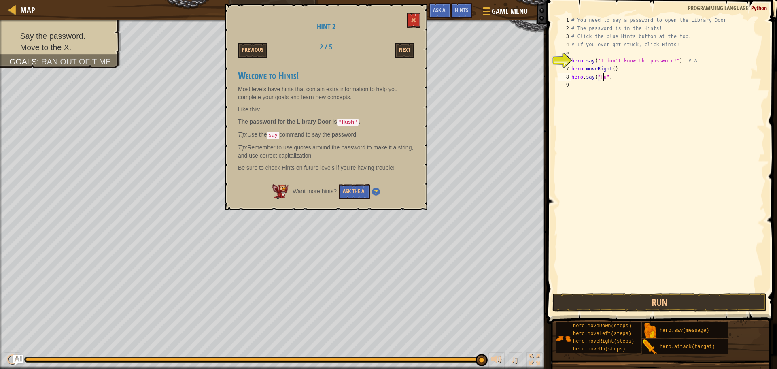
scroll to position [4, 3]
type textarea "hero.say("Hush")"
click at [406, 45] on button "Next" at bounding box center [404, 50] width 19 height 15
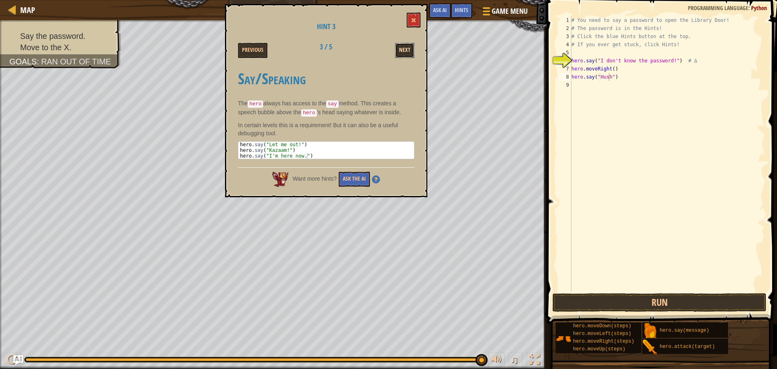
click at [403, 51] on button "Next" at bounding box center [404, 50] width 19 height 15
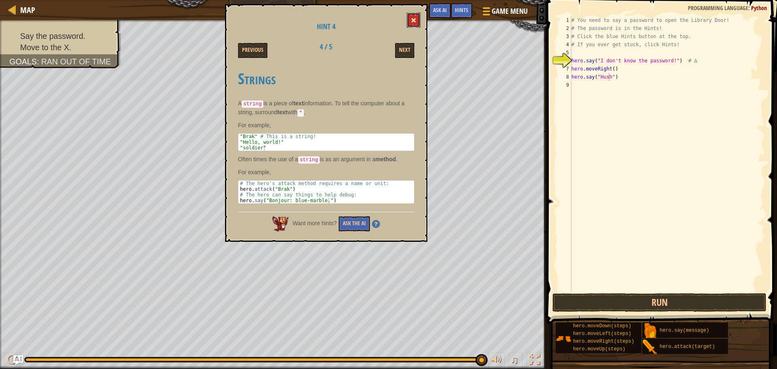
click at [417, 17] on button at bounding box center [414, 20] width 14 height 15
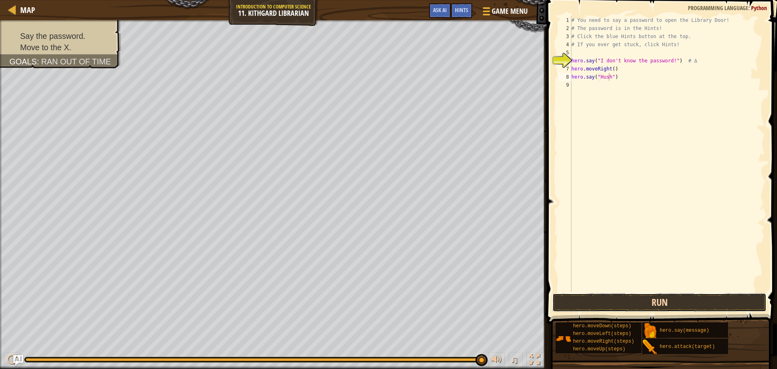
click at [646, 295] on button "Run" at bounding box center [660, 302] width 214 height 19
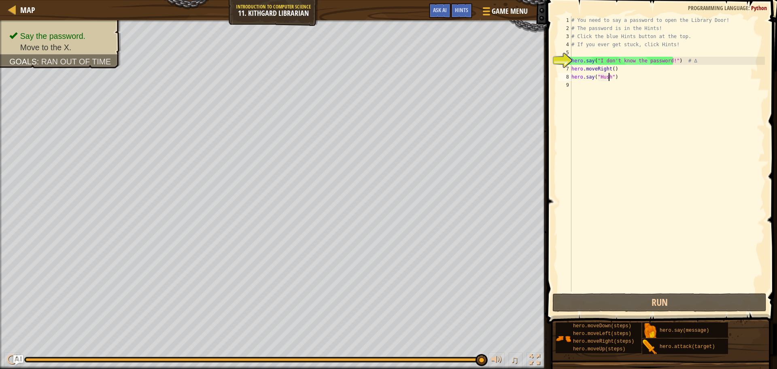
click at [599, 90] on div "# You need to say a password to open the Library Door! # The password is in the…" at bounding box center [667, 161] width 195 height 291
type textarea "h"
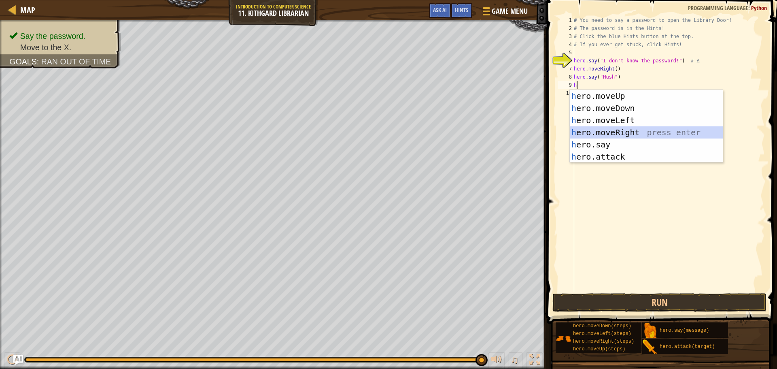
click at [609, 136] on div "h ero.moveUp press enter h ero.moveDown press enter h ero.moveLeft press enter …" at bounding box center [646, 138] width 153 height 97
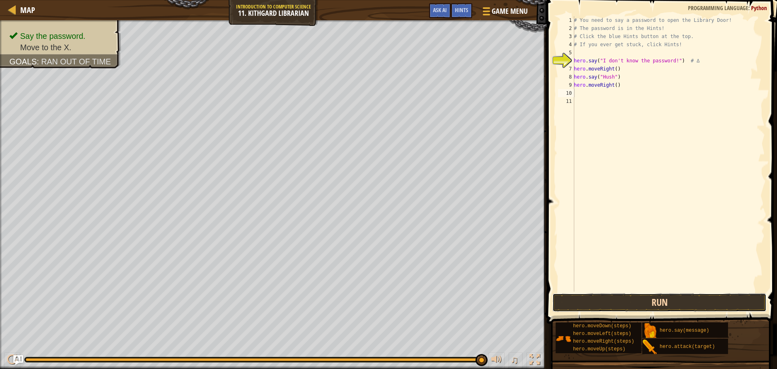
click at [623, 302] on button "Run" at bounding box center [660, 302] width 214 height 19
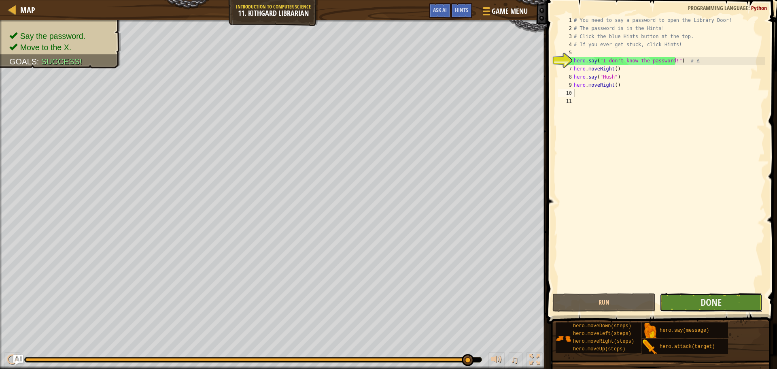
click at [733, 300] on button "Done" at bounding box center [711, 302] width 103 height 19
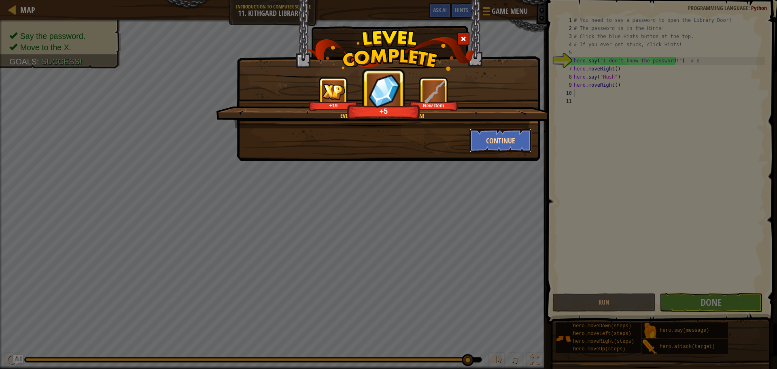
click at [511, 143] on button "Continue" at bounding box center [501, 140] width 63 height 24
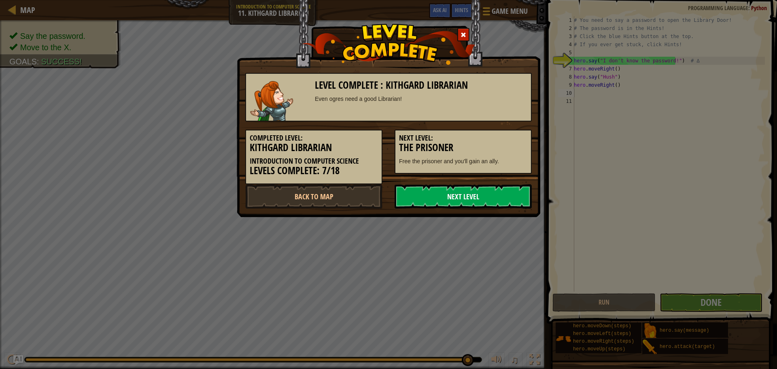
click at [508, 196] on link "Next Level" at bounding box center [463, 196] width 137 height 24
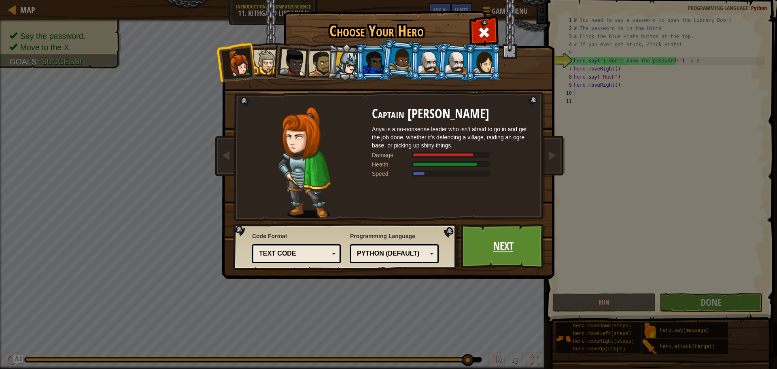
click at [478, 240] on link "Next" at bounding box center [503, 246] width 85 height 45
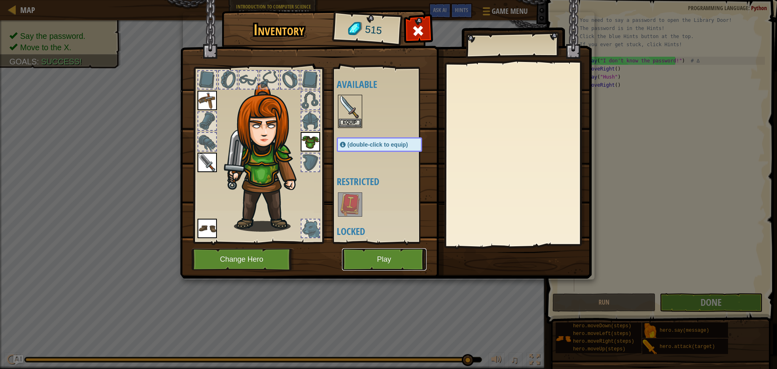
click at [403, 257] on button "Play" at bounding box center [384, 259] width 85 height 22
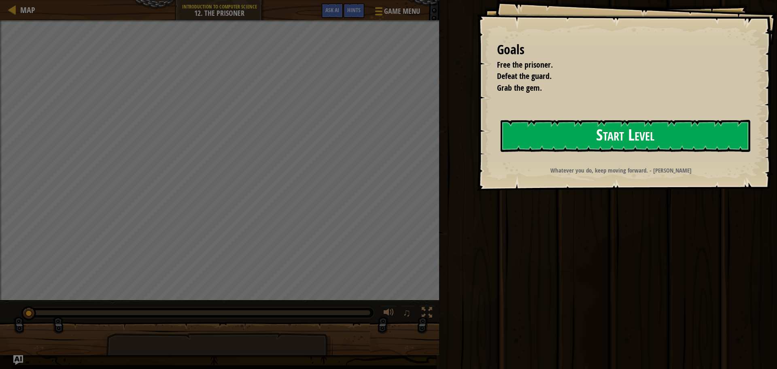
click at [568, 130] on button "Start Level" at bounding box center [626, 136] width 250 height 32
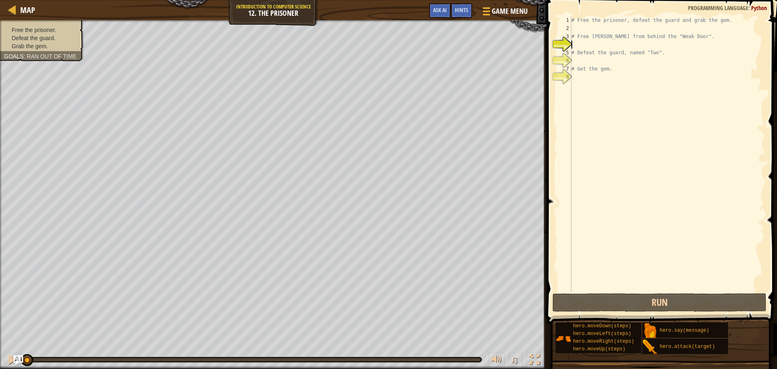
type textarea "h"
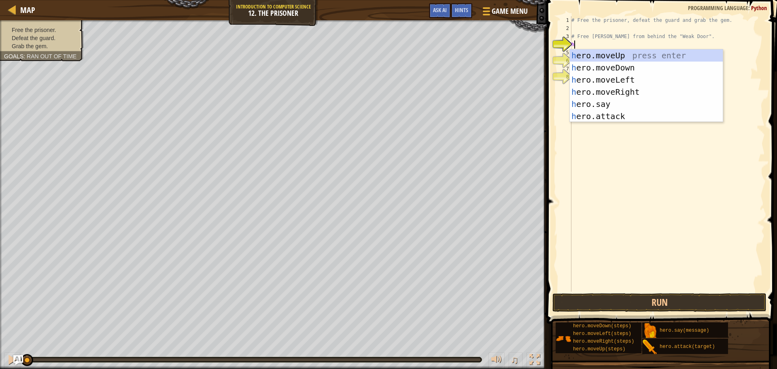
scroll to position [4, 0]
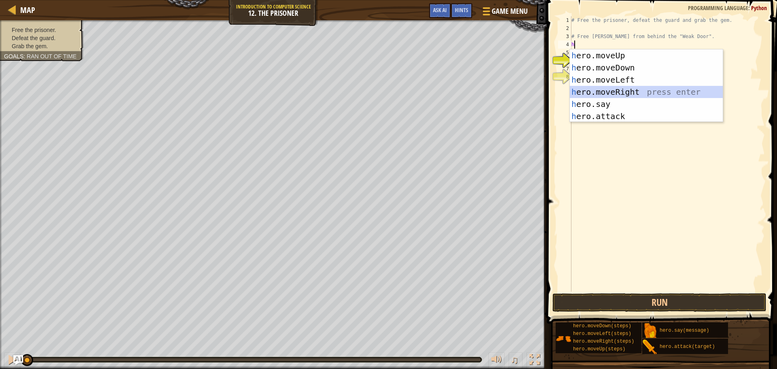
click at [626, 92] on div "h ero.moveUp press enter h ero.moveDown press enter h ero.moveLeft press enter …" at bounding box center [646, 97] width 153 height 97
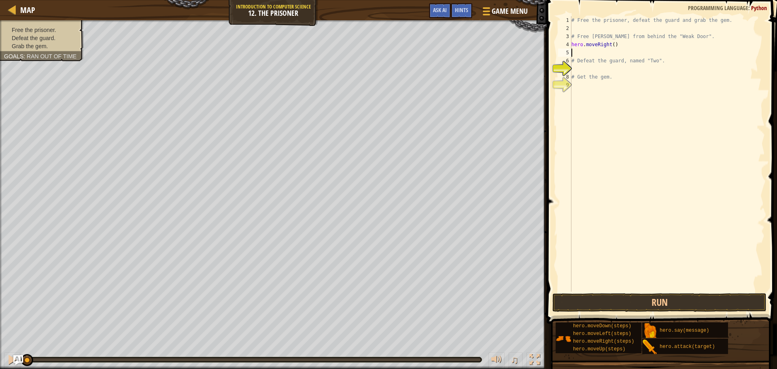
click at [612, 46] on div "# Free the prisoner, defeat the guard and grab the gem. # Free [PERSON_NAME] fr…" at bounding box center [667, 161] width 195 height 291
click at [591, 48] on div "# Free the prisoner, defeat the guard and grab the gem. # Free [PERSON_NAME] fr…" at bounding box center [667, 161] width 195 height 291
click at [583, 60] on div "# Free the prisoner, defeat the guard and grab the gem. # Free [PERSON_NAME] fr…" at bounding box center [667, 161] width 195 height 291
type textarea "# Defeat the guard, named "Two"."
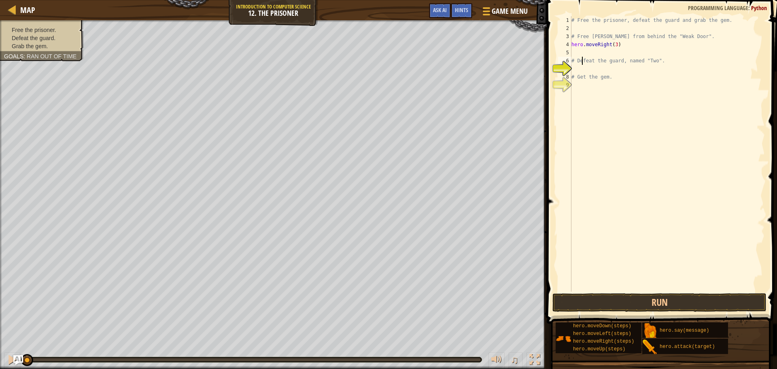
click at [587, 55] on div "# Free the prisoner, defeat the guard and grab the gem. # Free [PERSON_NAME] fr…" at bounding box center [667, 161] width 195 height 291
type textarea "h"
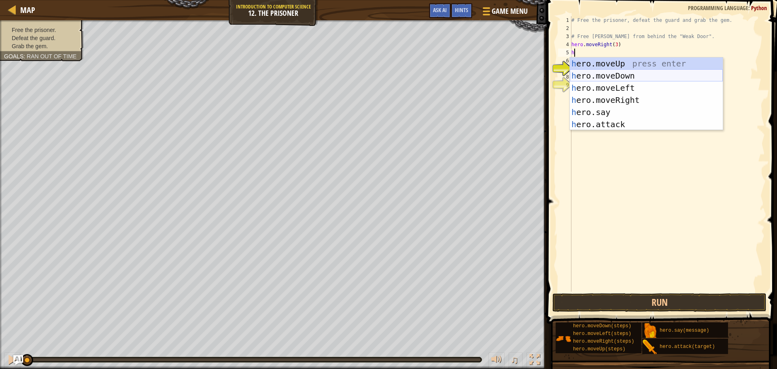
click at [620, 76] on div "h ero.moveUp press enter h ero.moveDown press enter h ero.moveLeft press enter …" at bounding box center [646, 105] width 153 height 97
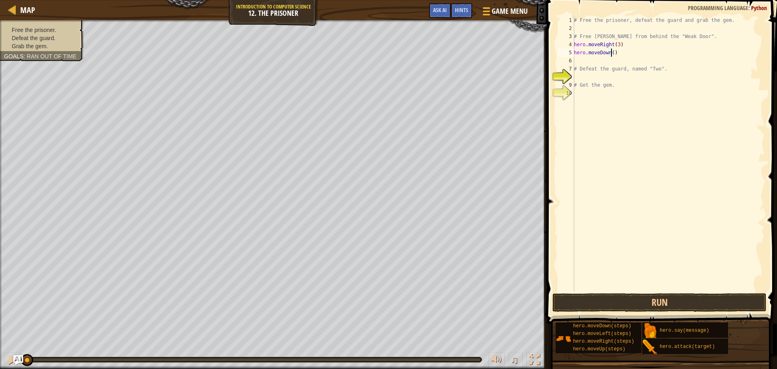
click at [612, 54] on div "# Free the prisoner, defeat the guard and grab the gem. # Free [PERSON_NAME] fr…" at bounding box center [668, 161] width 193 height 291
type textarea "hero.moveDown(2)"
click at [584, 58] on div "# Free the prisoner, defeat the guard and grab the gem. # Free [PERSON_NAME] fr…" at bounding box center [668, 161] width 193 height 291
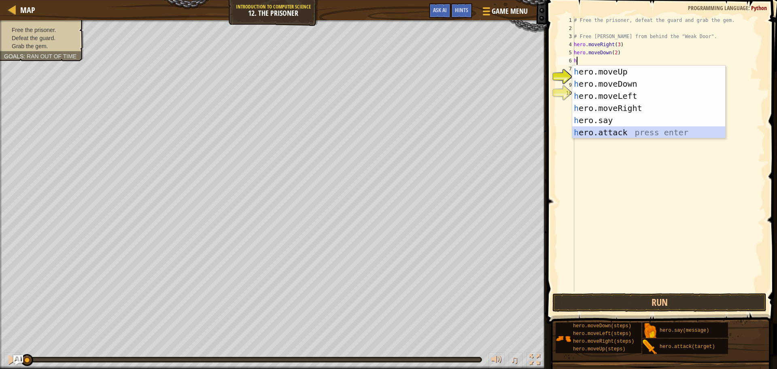
click at [611, 128] on div "h ero.moveUp press enter h ero.moveDown press enter h ero.moveLeft press enter …" at bounding box center [648, 114] width 153 height 97
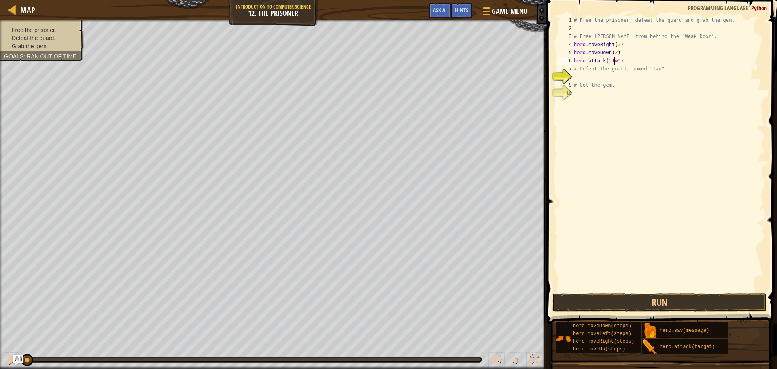
scroll to position [4, 3]
click at [592, 72] on div "# Free the prisoner, defeat the guard and grab the gem. # Free [PERSON_NAME] fr…" at bounding box center [668, 161] width 193 height 291
click at [645, 64] on div "# Free the prisoner, defeat the guard and grab the gem. # Free [PERSON_NAME] fr…" at bounding box center [668, 161] width 193 height 291
type textarea "hero.attack("Two")"
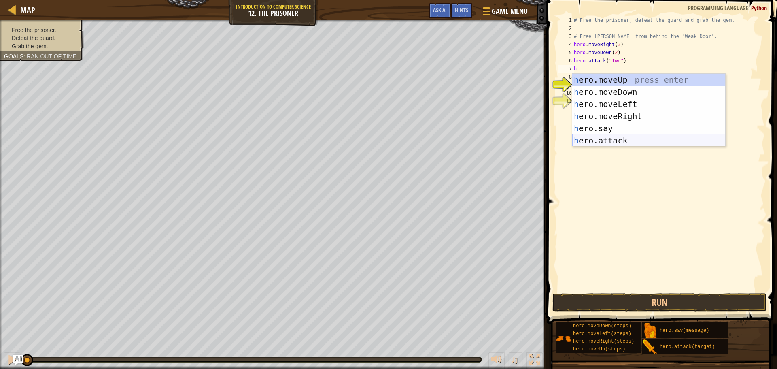
click at [615, 139] on div "h ero.moveUp press enter h ero.moveDown press enter h ero.moveLeft press enter …" at bounding box center [648, 122] width 153 height 97
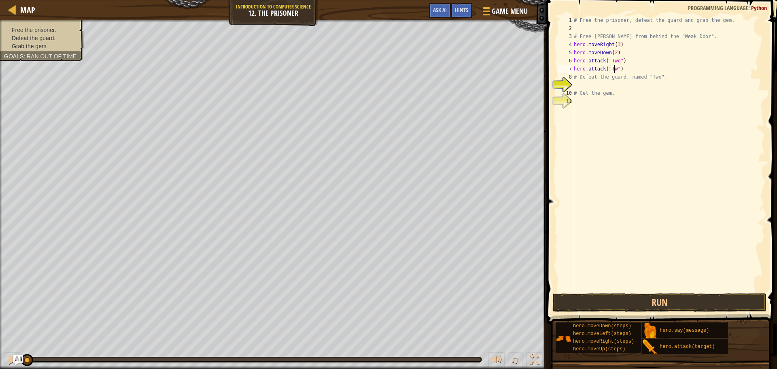
scroll to position [4, 3]
click at [604, 77] on div "# Free the prisoner, defeat the guard and grab the gem. # Free [PERSON_NAME] fr…" at bounding box center [668, 161] width 193 height 291
click at [638, 68] on div "# Free the prisoner, defeat the guard and grab the gem. # Free [PERSON_NAME] fr…" at bounding box center [668, 161] width 193 height 291
type textarea "hero.attack("Two")"
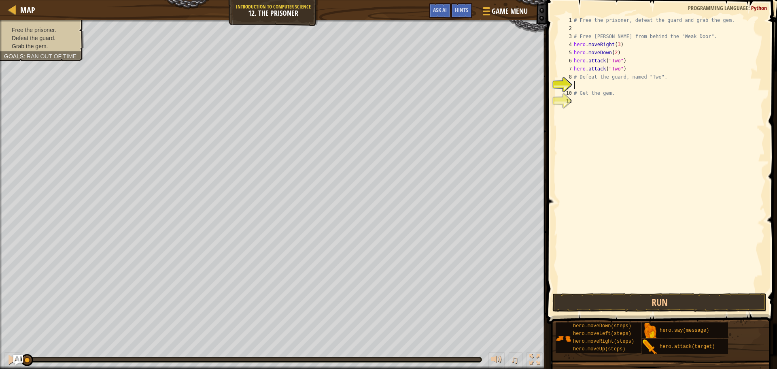
click at [576, 85] on div "# Free the prisoner, defeat the guard and grab the gem. # Free [PERSON_NAME] fr…" at bounding box center [668, 161] width 193 height 291
type textarea "h"
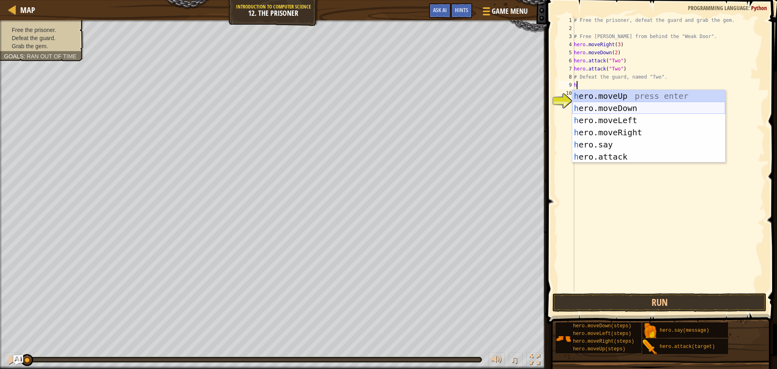
click at [610, 111] on div "h ero.moveUp press enter h ero.moveDown press enter h ero.moveLeft press enter …" at bounding box center [648, 138] width 153 height 97
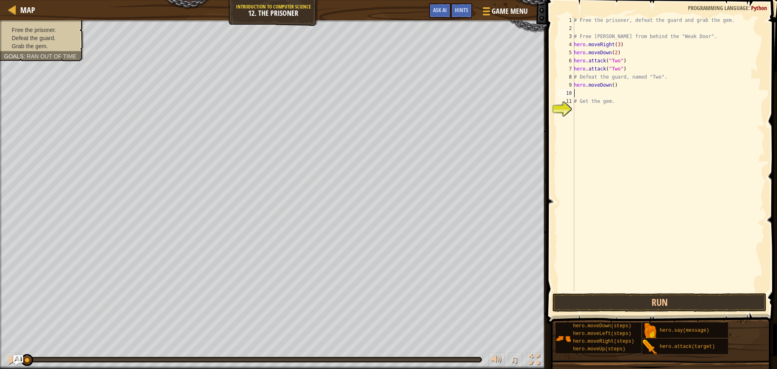
type textarea "h"
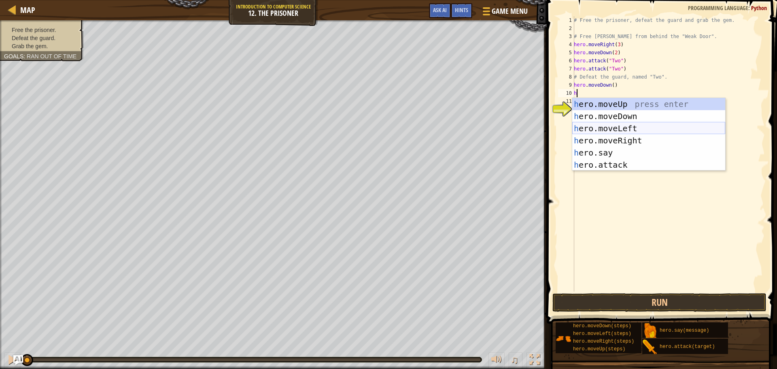
click at [612, 125] on div "h ero.moveUp press enter h ero.moveDown press enter h ero.moveLeft press enter …" at bounding box center [648, 146] width 153 height 97
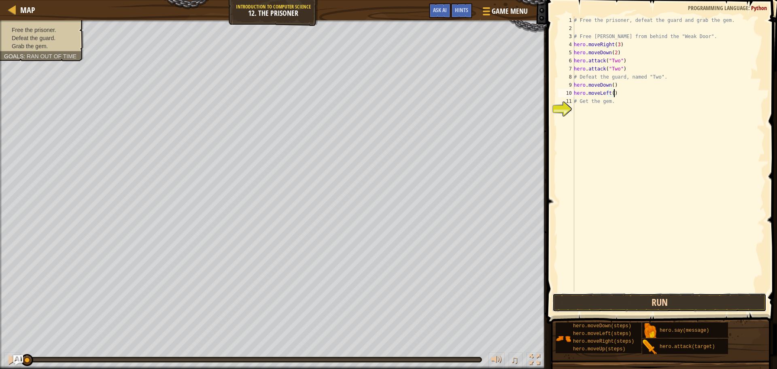
click at [645, 299] on button "Run" at bounding box center [660, 302] width 214 height 19
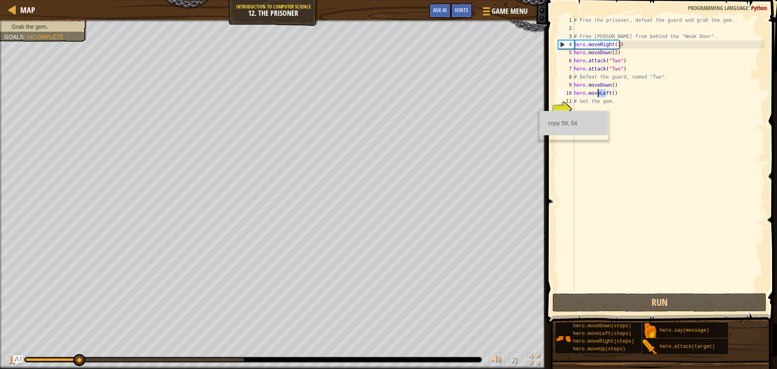
drag, startPoint x: 607, startPoint y: 91, endPoint x: 598, endPoint y: 94, distance: 9.2
click at [598, 94] on div "# Free the prisoner, defeat the guard and grab the gem. # Free [PERSON_NAME] fr…" at bounding box center [668, 161] width 193 height 291
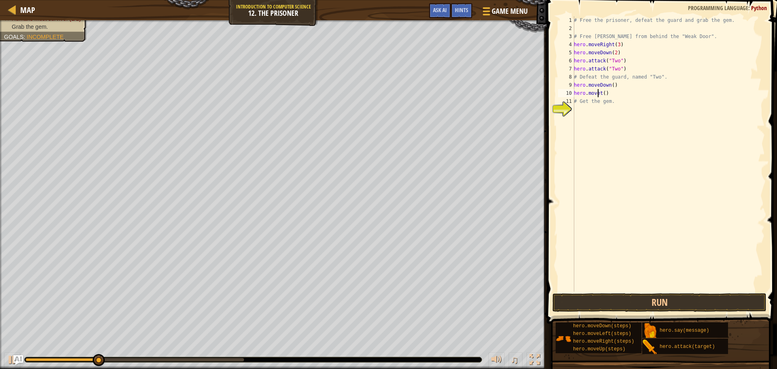
click at [599, 94] on div "# Free the prisoner, defeat the guard and grab the gem. # Free [PERSON_NAME] fr…" at bounding box center [668, 161] width 193 height 291
click at [682, 106] on div "hero.moveR ight press enter" at bounding box center [648, 116] width 153 height 36
click at [613, 303] on button "Run" at bounding box center [660, 302] width 214 height 19
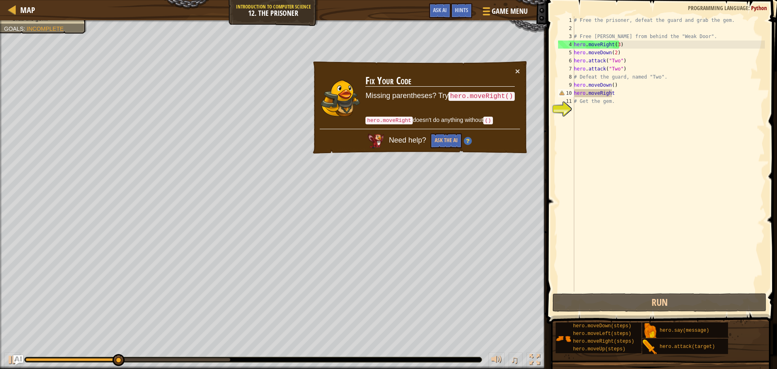
click at [514, 75] on td "Fix Your Code Missing parentheses? Try hero.moveRight() hero.moveRight doesn't …" at bounding box center [440, 98] width 150 height 62
click at [515, 68] on button "×" at bounding box center [517, 71] width 5 height 9
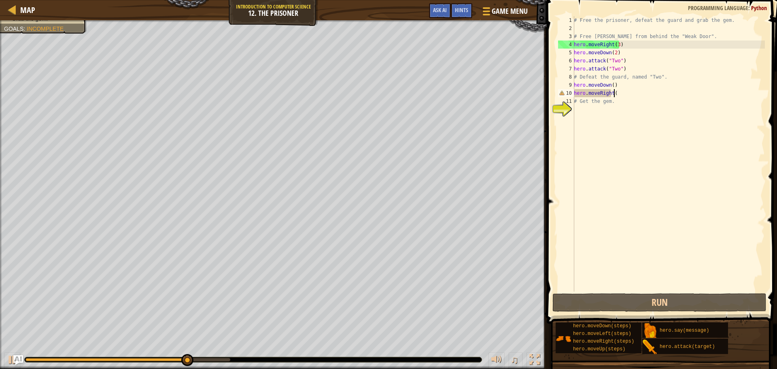
scroll to position [4, 3]
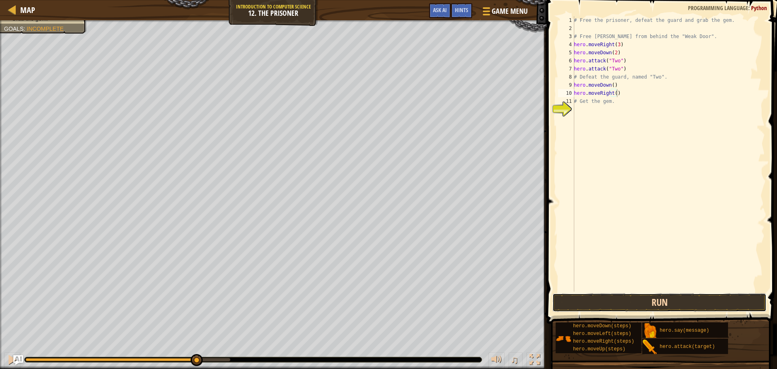
click at [620, 296] on button "Run" at bounding box center [660, 302] width 214 height 19
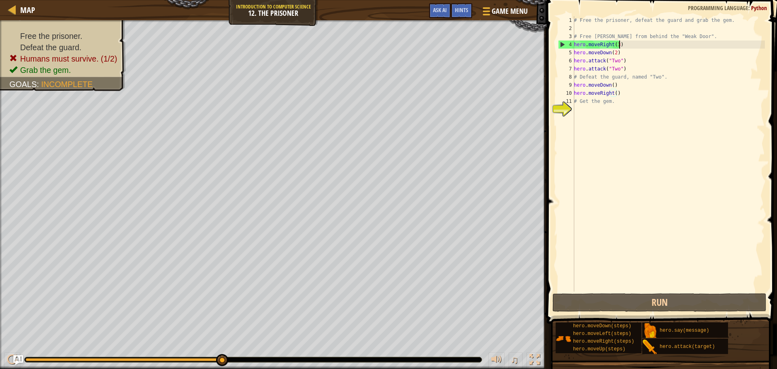
drag, startPoint x: 622, startPoint y: 45, endPoint x: 623, endPoint y: 30, distance: 14.2
click at [623, 30] on div "# Free the prisoner, defeat the guard and grab the gem. # Free [PERSON_NAME] fr…" at bounding box center [668, 161] width 193 height 291
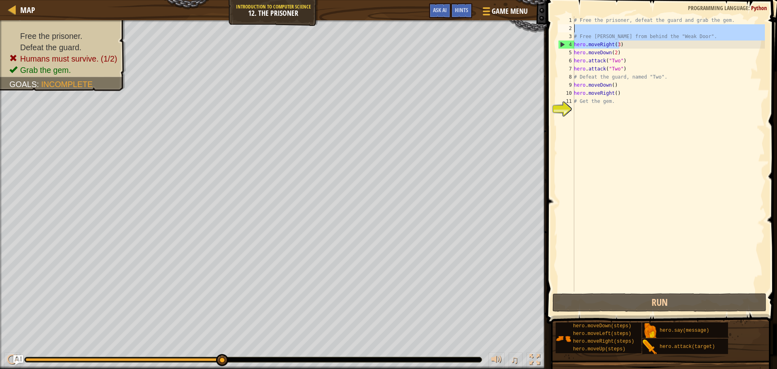
click at [629, 40] on div "# Free the prisoner, defeat the guard and grab the gem. # Free [PERSON_NAME] fr…" at bounding box center [668, 153] width 193 height 275
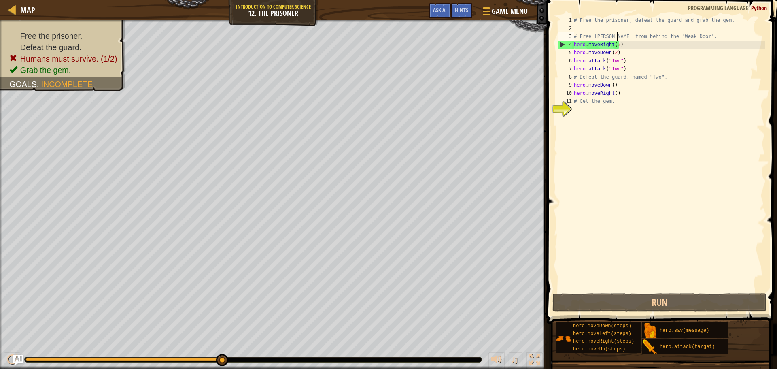
click at [616, 40] on div "# Free the prisoner, defeat the guard and grab the gem. # Free [PERSON_NAME] fr…" at bounding box center [668, 161] width 193 height 291
click at [616, 46] on div "# Free the prisoner, defeat the guard and grab the gem. # Free [PERSON_NAME] fr…" at bounding box center [668, 161] width 193 height 291
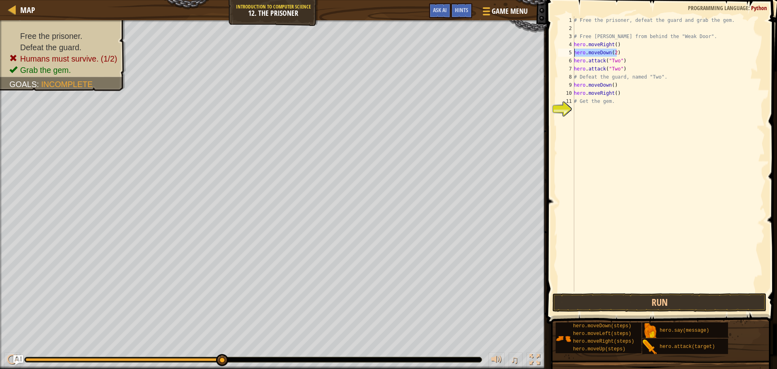
drag, startPoint x: 617, startPoint y: 51, endPoint x: 568, endPoint y: 53, distance: 49.4
click at [568, 53] on div "hero.moveRight() 1 2 3 4 5 6 7 8 9 10 11 12 # Free the prisoner, defeat the gua…" at bounding box center [661, 153] width 208 height 275
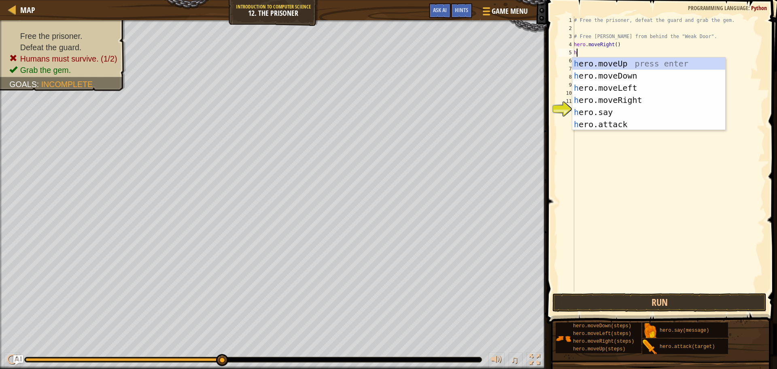
scroll to position [4, 0]
click at [626, 129] on div "h ero.moveUp press enter h ero.moveDown press enter h ero.moveLeft press enter …" at bounding box center [648, 105] width 153 height 97
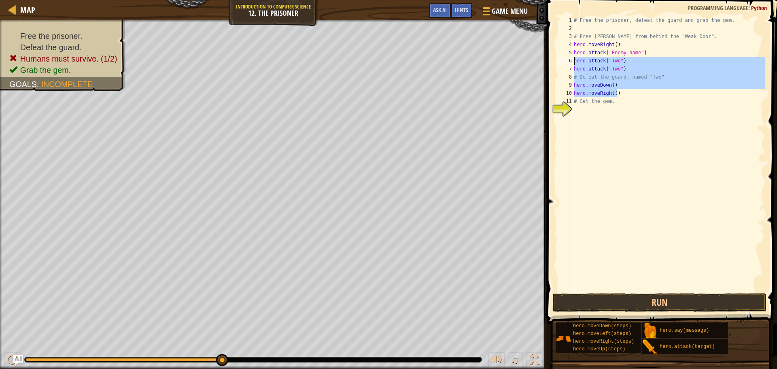
drag, startPoint x: 661, startPoint y: 93, endPoint x: 567, endPoint y: 64, distance: 99.1
click at [567, 64] on div "hero.attack("Enemy Name") 1 2 3 4 5 6 7 8 9 10 11 12 # Free the prisoner, defea…" at bounding box center [661, 153] width 208 height 275
type textarea "hero.attack("Two") hero.attack("Two")"
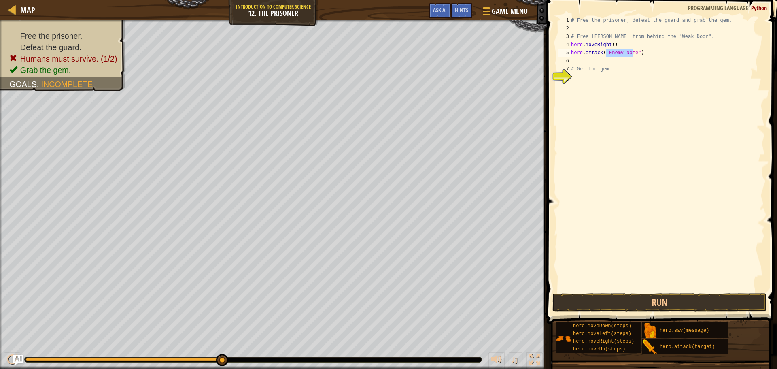
drag, startPoint x: 605, startPoint y: 53, endPoint x: 632, endPoint y: 49, distance: 27.0
click at [632, 49] on div "# Free the prisoner, defeat the guard and grab the gem. # Free [PERSON_NAME] fr…" at bounding box center [668, 161] width 196 height 291
type textarea "hero.attack("Weak Door")"
click at [593, 298] on button "Run" at bounding box center [660, 302] width 214 height 19
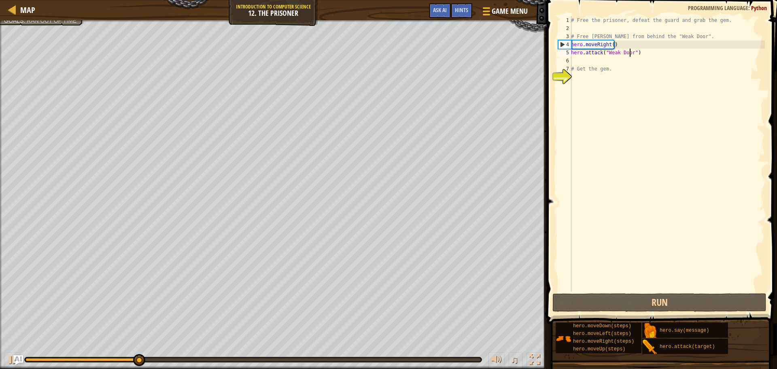
click at [599, 57] on div "# Free the prisoner, defeat the guard and grab the gem. # Free [PERSON_NAME] fr…" at bounding box center [668, 161] width 196 height 291
type textarea "h"
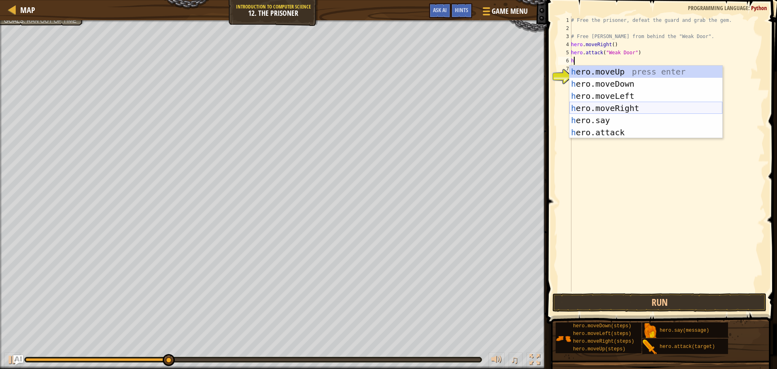
click at [602, 108] on div "h ero.moveUp press enter h ero.moveDown press enter h ero.moveLeft press enter …" at bounding box center [646, 114] width 153 height 97
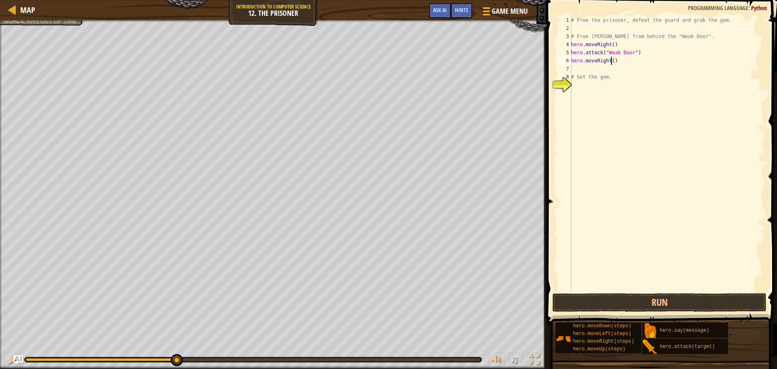
click at [611, 63] on div "# Free the prisoner, defeat the guard and grab the gem. # Free [PERSON_NAME] fr…" at bounding box center [668, 161] width 196 height 291
type textarea "hero.moveRight(3)"
click at [584, 69] on div "# Free the prisoner, defeat the guard and grab the gem. # Free [PERSON_NAME] fr…" at bounding box center [668, 161] width 196 height 291
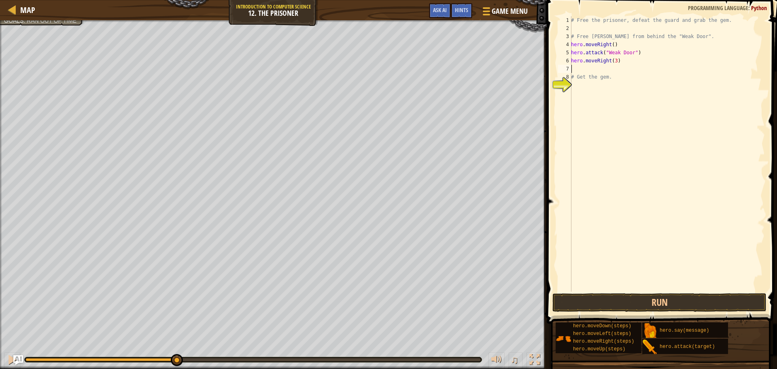
type textarea "h"
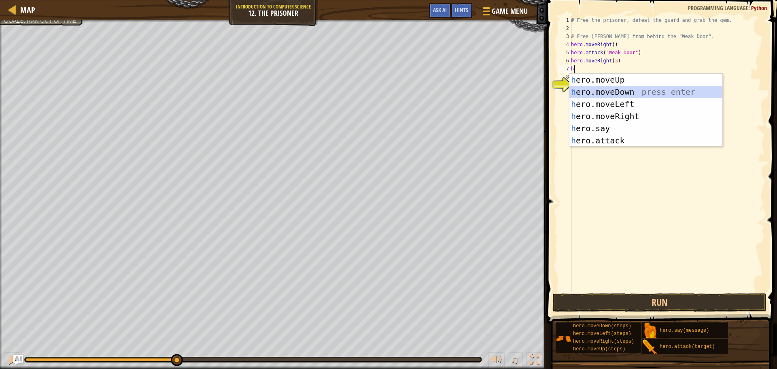
click at [607, 89] on div "h ero.moveUp press enter h ero.moveDown press enter h ero.moveLeft press enter …" at bounding box center [646, 122] width 153 height 97
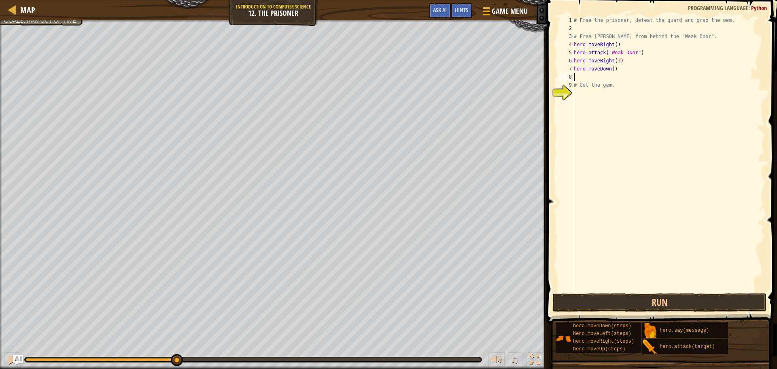
click at [610, 69] on div "# Free the prisoner, defeat the guard and grab the gem. # Free [PERSON_NAME] fr…" at bounding box center [668, 161] width 193 height 291
type textarea "hero.moveDown(2)"
click at [590, 80] on div "# Free the prisoner, defeat the guard and grab the gem. # Free [PERSON_NAME] fr…" at bounding box center [668, 161] width 193 height 291
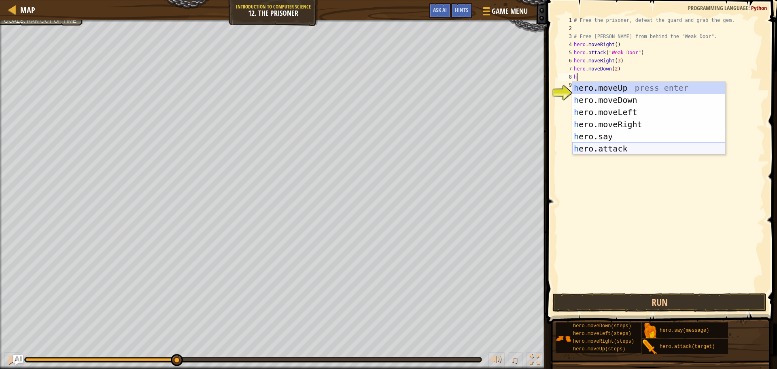
click at [614, 143] on div "h ero.moveUp press enter h ero.moveDown press enter h ero.moveLeft press enter …" at bounding box center [648, 130] width 153 height 97
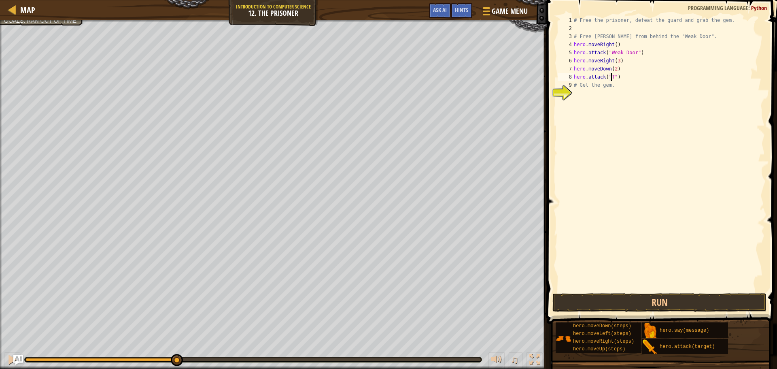
scroll to position [4, 3]
type textarea "hero.attack("Two")"
click at [645, 80] on div "# Free the prisoner, defeat the guard and grab the gem. # Free [PERSON_NAME] fr…" at bounding box center [668, 161] width 193 height 291
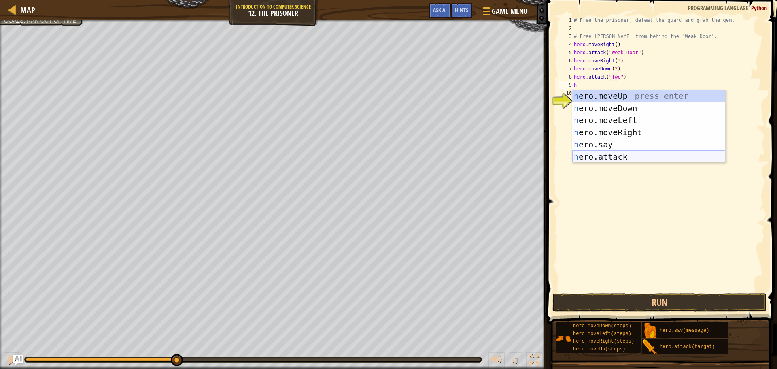
click at [630, 155] on div "h ero.moveUp press enter h ero.moveDown press enter h ero.moveLeft press enter …" at bounding box center [648, 138] width 153 height 97
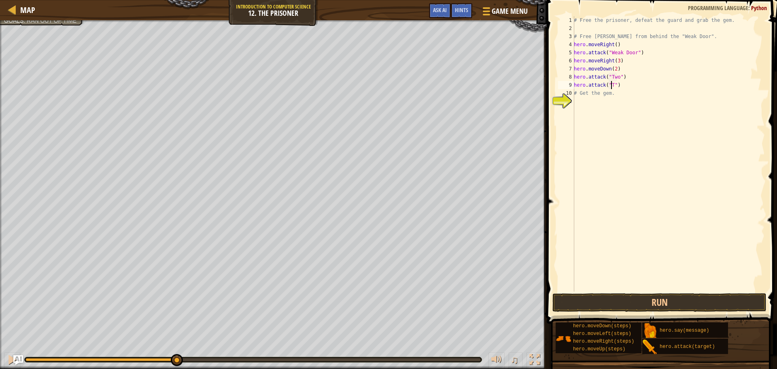
scroll to position [4, 3]
type textarea "hero.attack("Two")"
click at [663, 303] on button "Run" at bounding box center [660, 302] width 214 height 19
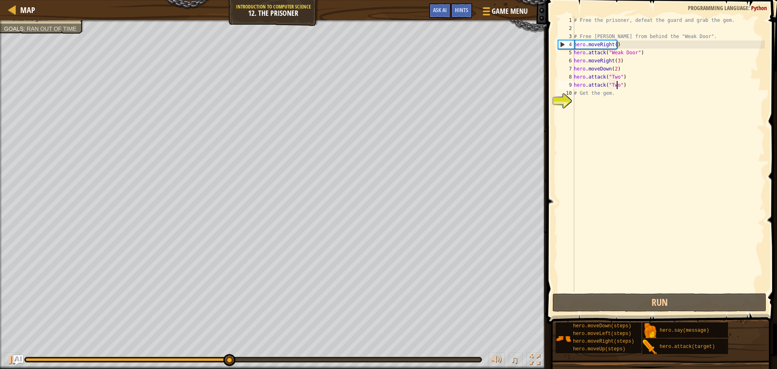
click at [618, 97] on div "# Free the prisoner, defeat the guard and grab the gem. # Free [PERSON_NAME] fr…" at bounding box center [668, 161] width 193 height 291
click at [631, 88] on div "# Free the prisoner, defeat the guard and grab the gem. # Free [PERSON_NAME] fr…" at bounding box center [668, 161] width 193 height 291
type textarea "hero.attack("Two")"
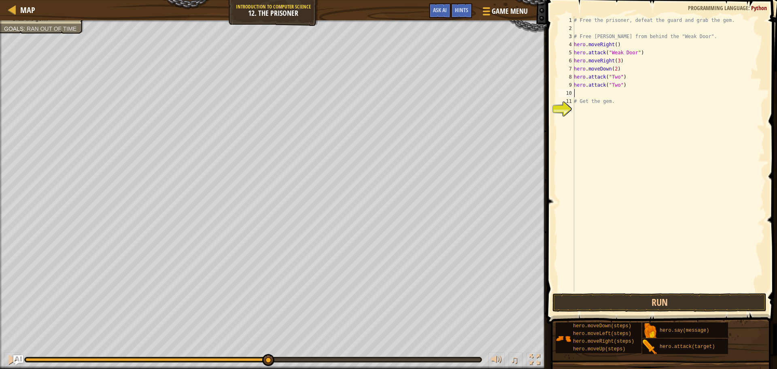
type textarea "h"
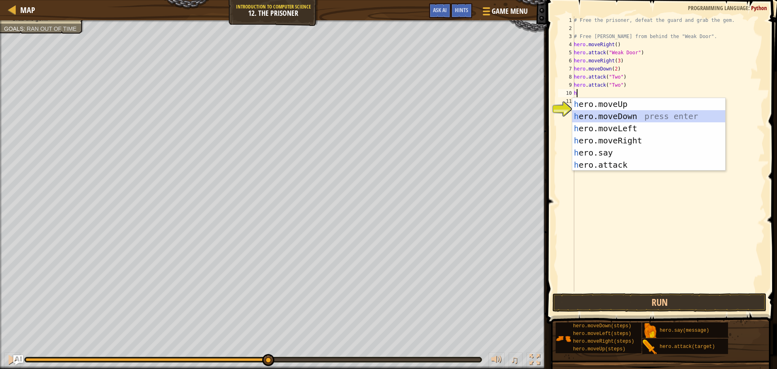
click at [610, 114] on div "h ero.moveUp press enter h ero.moveDown press enter h ero.moveLeft press enter …" at bounding box center [648, 146] width 153 height 97
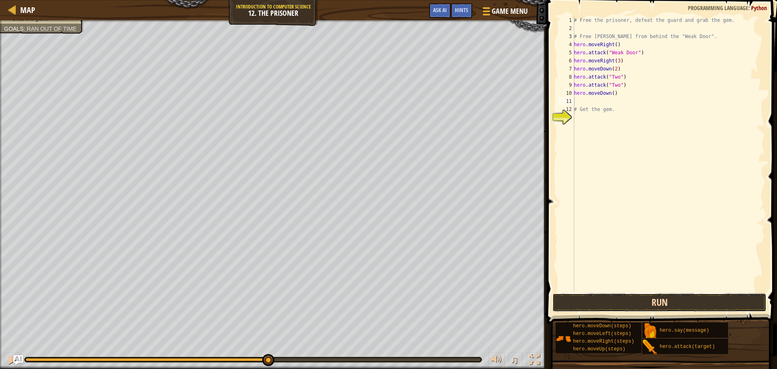
click at [667, 305] on button "Run" at bounding box center [660, 302] width 214 height 19
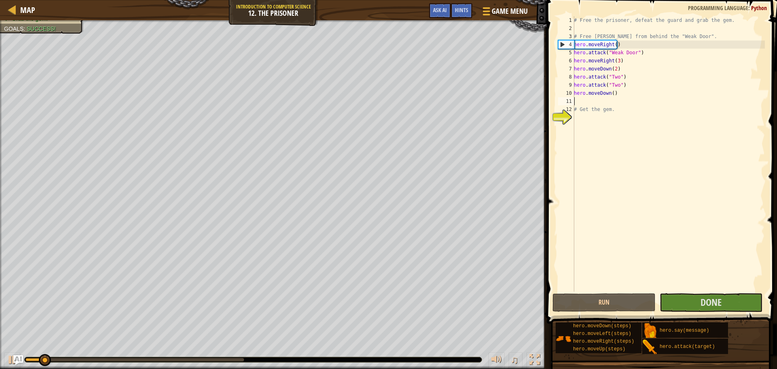
click at [701, 289] on div "# Free the prisoner, defeat the guard and grab the gem. # Free [PERSON_NAME] fr…" at bounding box center [668, 161] width 193 height 291
click at [703, 302] on span "Done" at bounding box center [711, 301] width 21 height 13
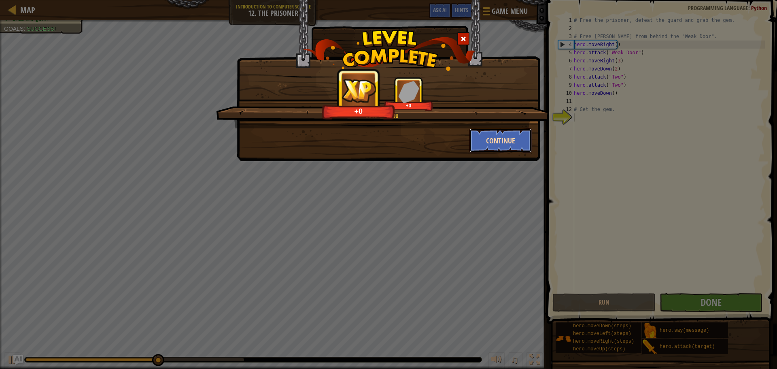
click at [480, 140] on button "Continue" at bounding box center [501, 140] width 63 height 24
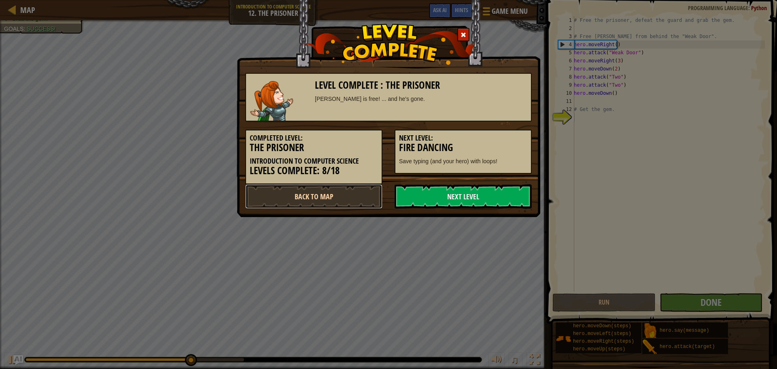
click at [350, 202] on link "Back to Map" at bounding box center [313, 196] width 137 height 24
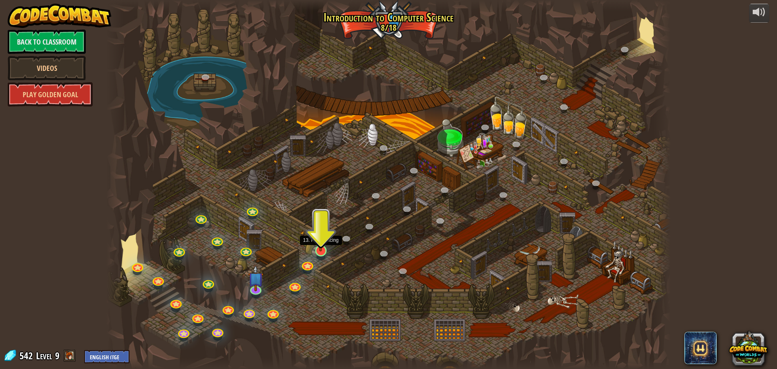
click at [318, 246] on img at bounding box center [320, 234] width 15 height 34
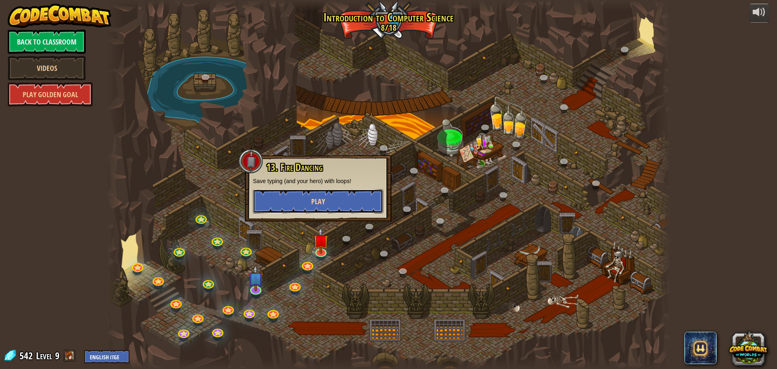
click at [354, 191] on button "Play" at bounding box center [318, 201] width 130 height 24
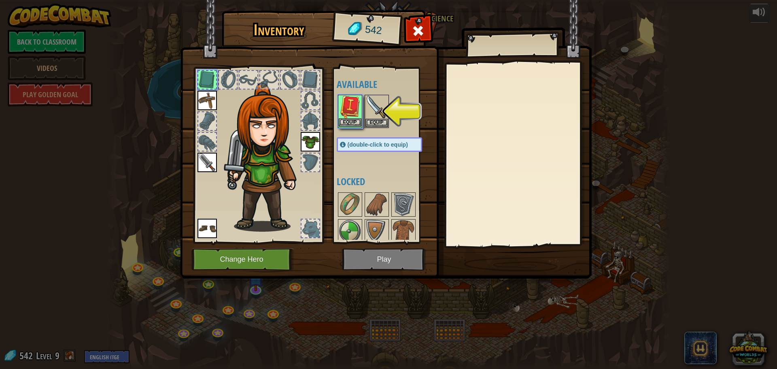
click at [340, 104] on img at bounding box center [350, 107] width 23 height 23
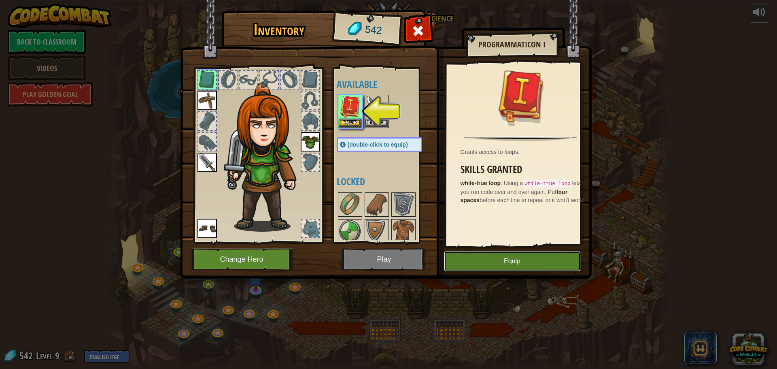
click at [487, 263] on button "Equip" at bounding box center [512, 261] width 137 height 20
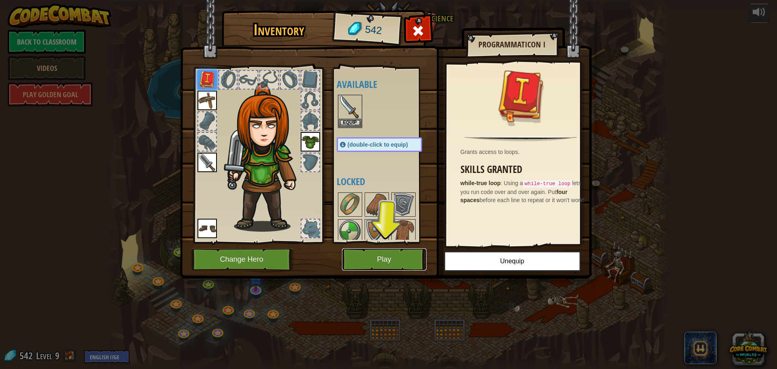
click at [393, 254] on button "Play" at bounding box center [384, 259] width 85 height 22
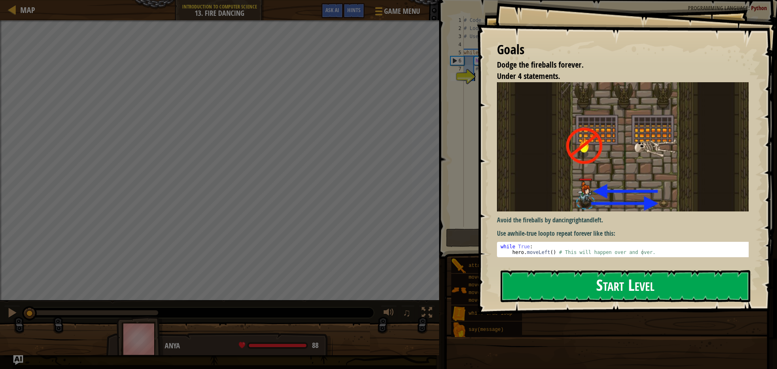
click at [618, 279] on button "Start Level" at bounding box center [626, 286] width 250 height 32
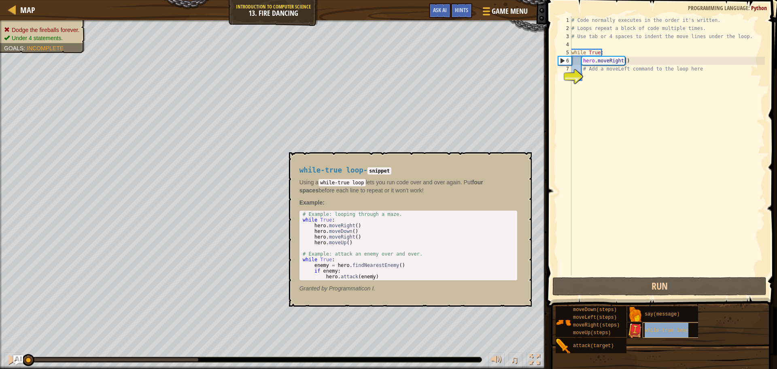
click at [648, 325] on div "while-true loop" at bounding box center [682, 329] width 78 height 15
click at [587, 79] on div "# Code normally executes in the order it's written. # Loops repeat a block of c…" at bounding box center [667, 153] width 195 height 275
type textarea "h"
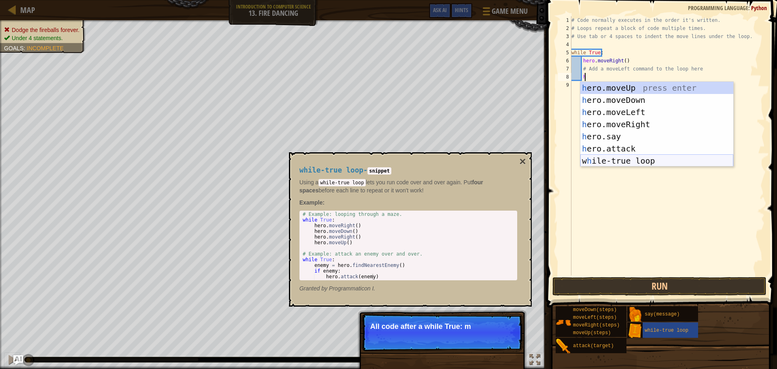
click at [612, 158] on div "h ero.moveUp press enter h ero.moveDown press enter h ero.moveLeft press enter …" at bounding box center [656, 136] width 153 height 109
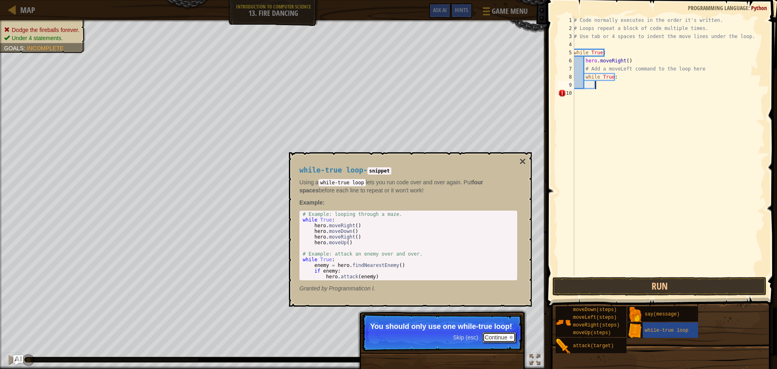
click at [515, 335] on button "Continue" at bounding box center [499, 337] width 34 height 11
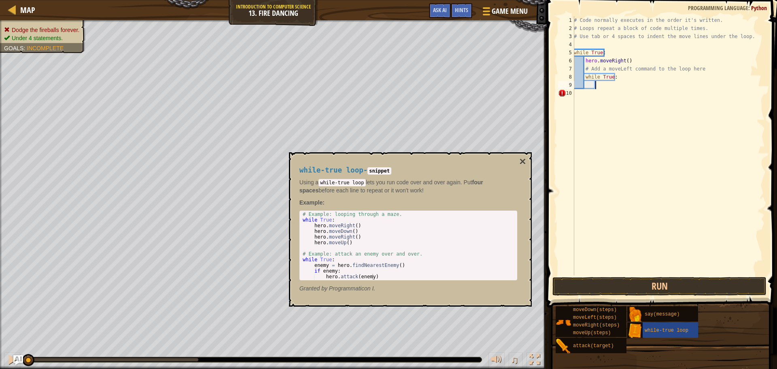
scroll to position [4, 1]
click at [526, 157] on div "while-true loop - snippet Using a while-true loop lets you run code over and ov…" at bounding box center [410, 229] width 243 height 154
click at [514, 160] on div "while-true loop - snippet Using a while-true loop lets you run code over and ov…" at bounding box center [408, 229] width 229 height 141
click at [521, 162] on button "×" at bounding box center [522, 161] width 6 height 11
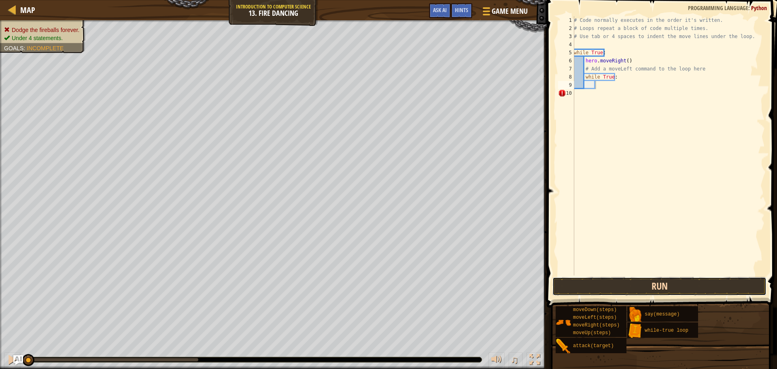
click at [602, 286] on button "Run" at bounding box center [660, 286] width 214 height 19
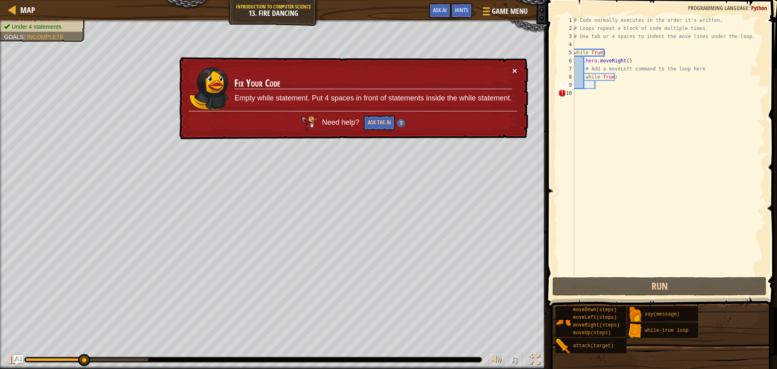
click at [512, 70] on button "×" at bounding box center [514, 70] width 5 height 9
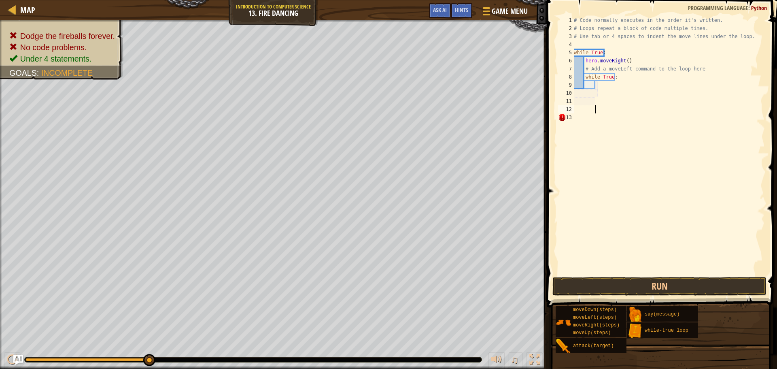
click at [598, 116] on div "# Code normally executes in the order it's written. # Loops repeat a block of c…" at bounding box center [668, 153] width 193 height 275
click at [712, 283] on button "Run" at bounding box center [660, 286] width 214 height 19
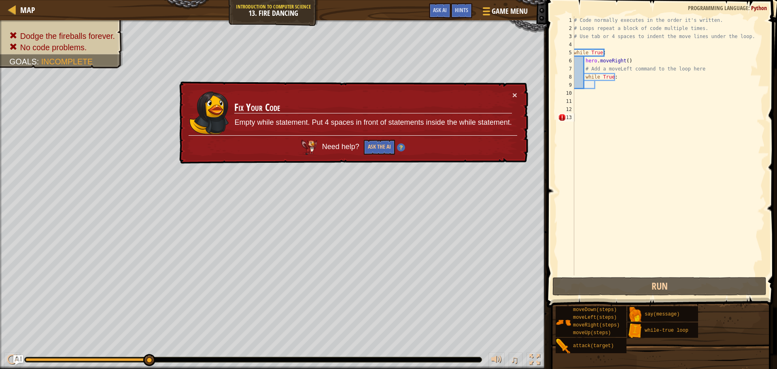
click at [521, 93] on div "× Fix Your Code Empty while statement. Put 4 spaces in front of statements insi…" at bounding box center [353, 122] width 351 height 83
click at [514, 91] on button "×" at bounding box center [514, 95] width 5 height 9
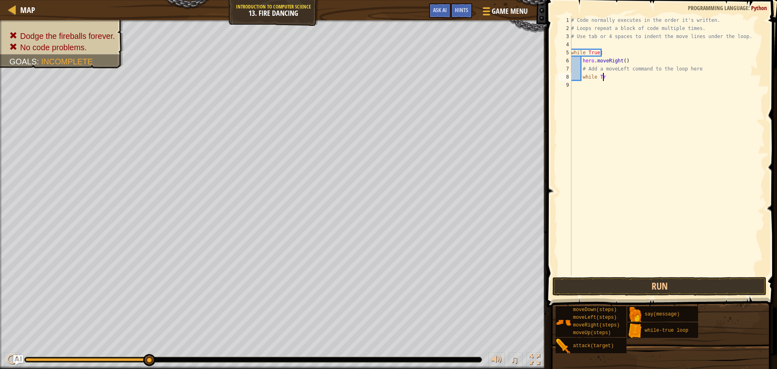
type textarea "w"
click at [581, 70] on div "# Code normally executes in the order it's written. # Loops repeat a block of c…" at bounding box center [668, 153] width 196 height 275
drag, startPoint x: 581, startPoint y: 70, endPoint x: 576, endPoint y: 46, distance: 24.9
click at [576, 46] on div "# Code normally executes in the order it's written. # Loops repeat a block of c…" at bounding box center [668, 153] width 196 height 275
type textarea "while True:"
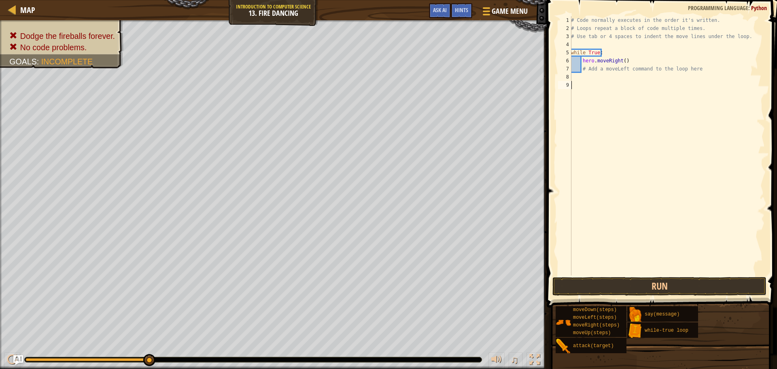
click at [697, 90] on div "# Code normally executes in the order it's written. # Loops repeat a block of c…" at bounding box center [668, 153] width 196 height 275
click at [681, 90] on div "# Code normally executes in the order it's written. # Loops repeat a block of c…" at bounding box center [668, 153] width 196 height 275
click at [687, 75] on div "# Code normally executes in the order it's written. # Loops repeat a block of c…" at bounding box center [668, 153] width 196 height 275
drag, startPoint x: 706, startPoint y: 78, endPoint x: 568, endPoint y: 68, distance: 138.0
click at [568, 68] on div "1 2 3 4 5 6 7 8 9 # Code normally executes in the order it's written. # Loops r…" at bounding box center [661, 145] width 208 height 259
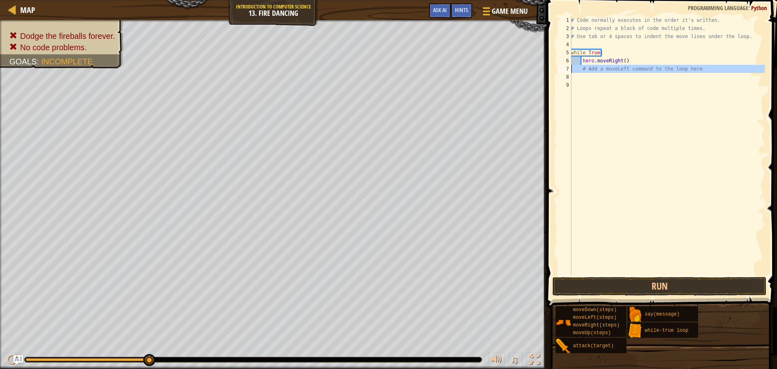
type textarea "# Add a moveLeft command to the loop here"
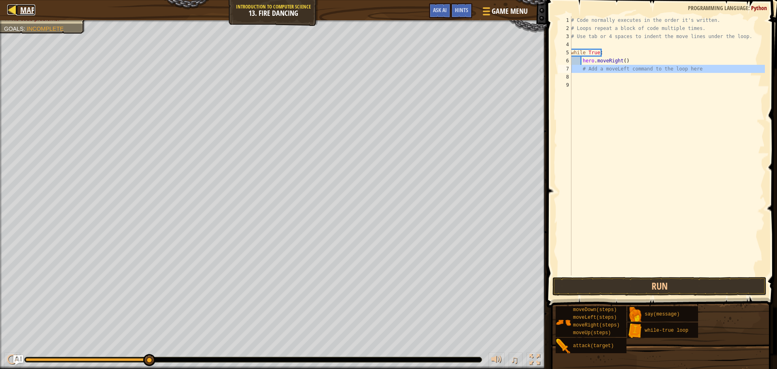
click at [13, 10] on div at bounding box center [12, 9] width 10 height 10
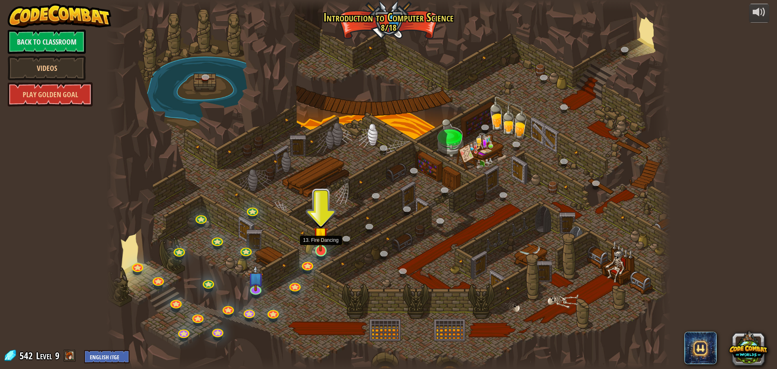
click at [318, 242] on img at bounding box center [320, 234] width 15 height 34
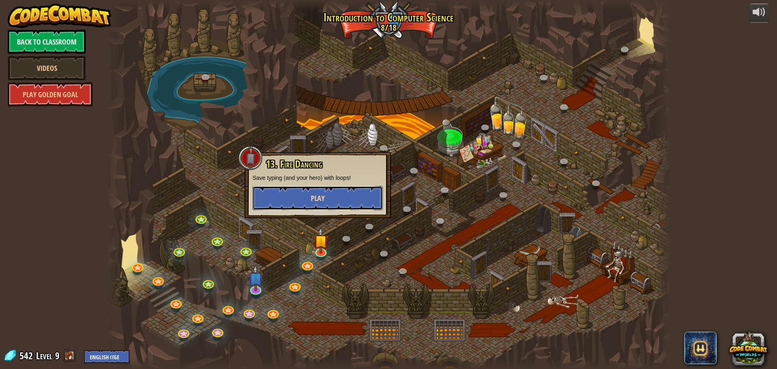
click at [353, 193] on button "Play" at bounding box center [318, 198] width 130 height 24
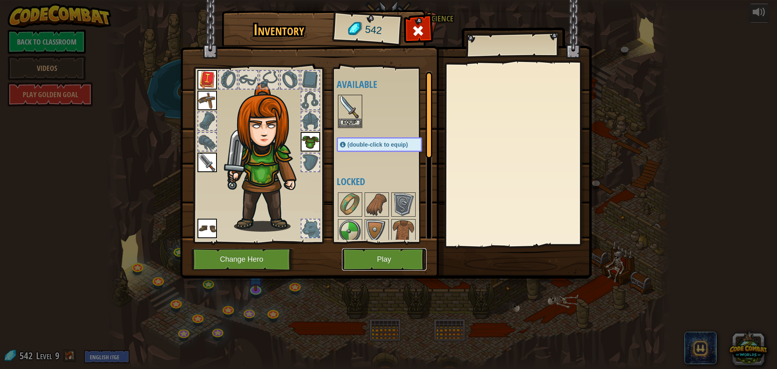
click at [383, 263] on button "Play" at bounding box center [384, 259] width 85 height 22
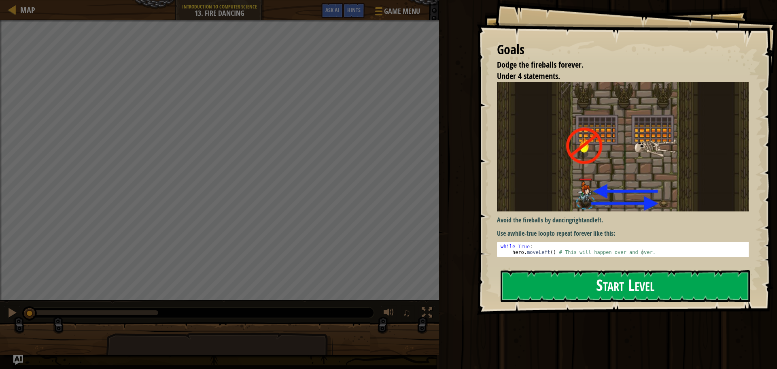
click at [558, 270] on button "Start Level" at bounding box center [626, 286] width 250 height 32
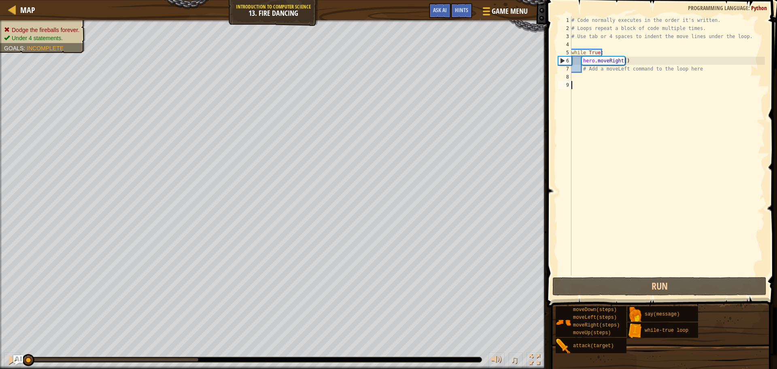
type textarea "h"
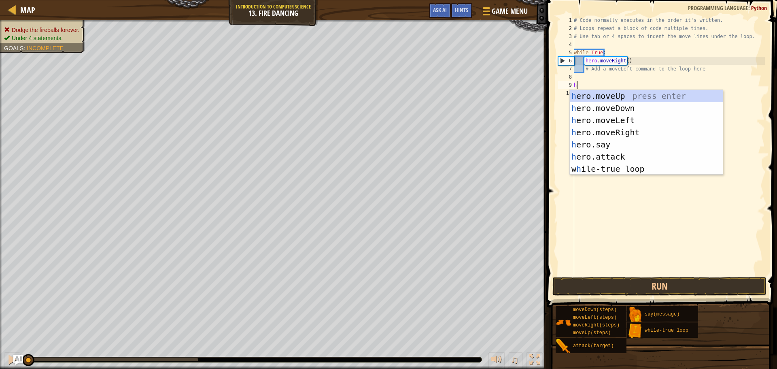
scroll to position [4, 0]
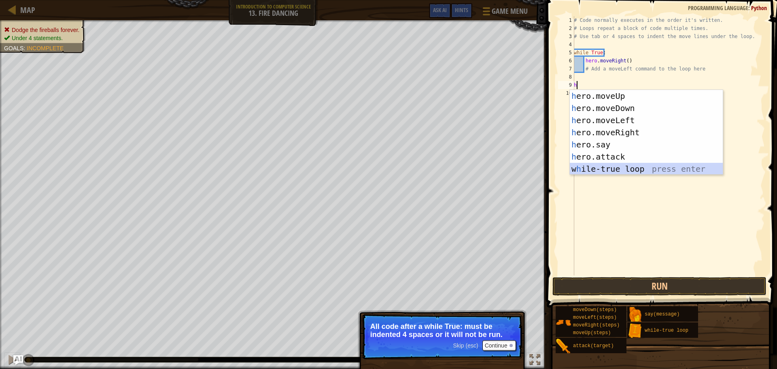
click at [618, 167] on div "h ero.moveUp press enter h ero.moveDown press enter h ero.moveLeft press enter …" at bounding box center [646, 144] width 153 height 109
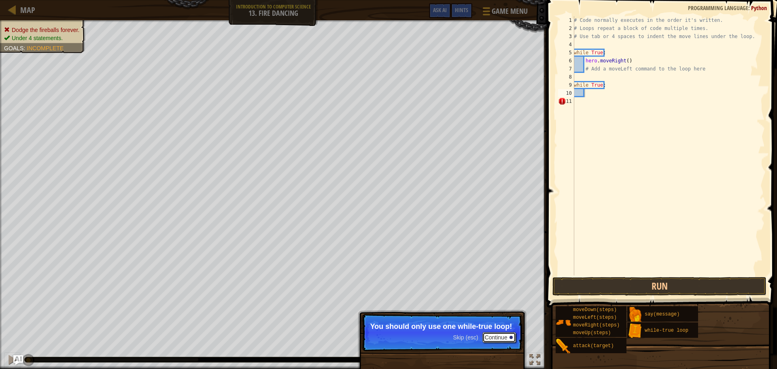
click at [506, 333] on button "Continue" at bounding box center [499, 337] width 34 height 11
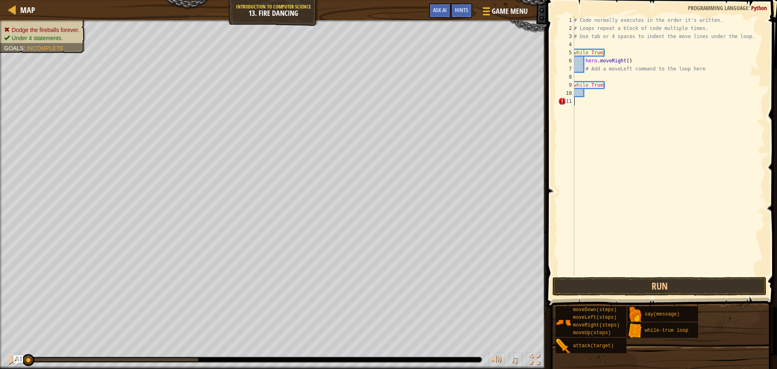
click at [581, 108] on div "# Code normally executes in the order it's written. # Loops repeat a block of c…" at bounding box center [668, 153] width 193 height 275
click at [643, 281] on button "Run" at bounding box center [660, 286] width 214 height 19
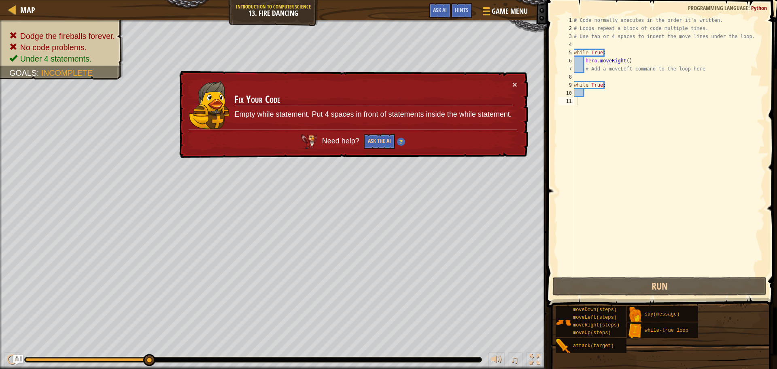
click at [518, 87] on div "× Fix Your Code Empty while statement. Put 4 spaces in front of statements insi…" at bounding box center [353, 114] width 351 height 87
click at [515, 85] on button "×" at bounding box center [514, 84] width 5 height 9
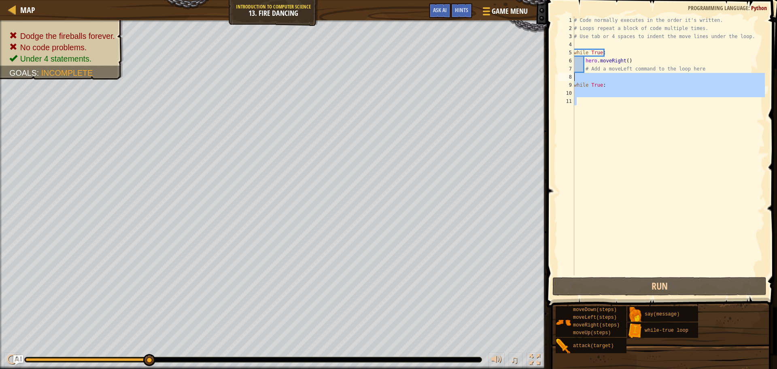
drag, startPoint x: 689, startPoint y: 104, endPoint x: 581, endPoint y: 73, distance: 111.7
click at [581, 73] on div "# Code normally executes in the order it's written. # Loops repeat a block of c…" at bounding box center [668, 153] width 193 height 275
type textarea "while True:"
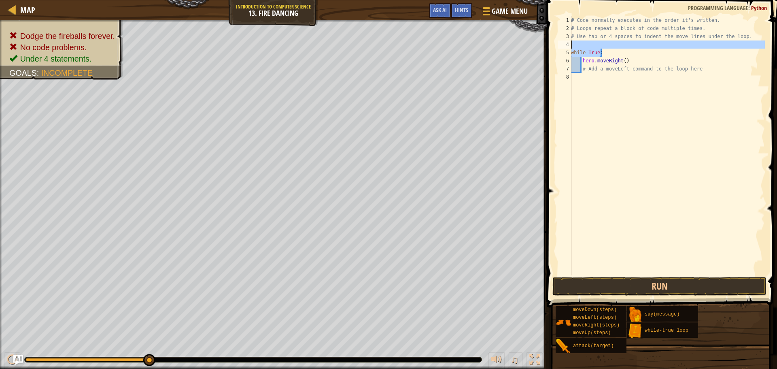
drag, startPoint x: 610, startPoint y: 55, endPoint x: 552, endPoint y: 44, distance: 59.2
click at [552, 44] on div "1 2 3 4 5 6 7 8 # Code normally executes in the order it's written. # Loops rep…" at bounding box center [660, 169] width 233 height 331
type textarea "while True:"
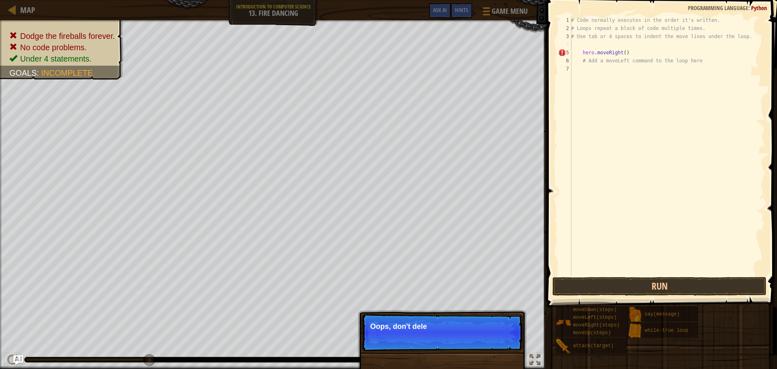
click at [575, 56] on div "# Code normally executes in the order it's written. # Loops repeat a block of c…" at bounding box center [668, 153] width 196 height 275
type textarea "hero.moveRight()"
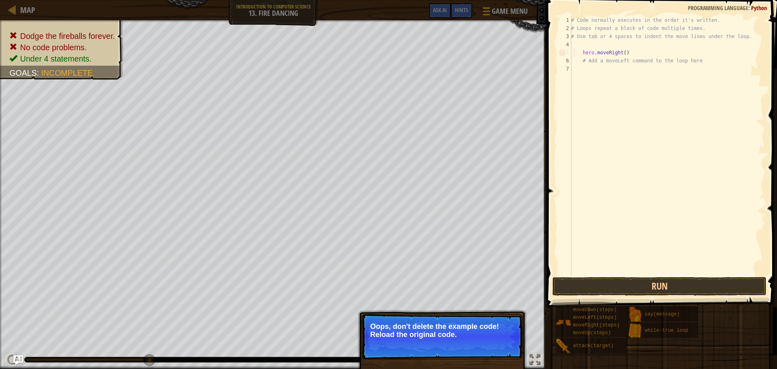
drag, startPoint x: 494, startPoint y: 324, endPoint x: 488, endPoint y: 329, distance: 8.3
click at [491, 331] on p "Oops, don't delete the example code! Reload the original code." at bounding box center [442, 330] width 144 height 16
click at [489, 340] on button "↻ Reload" at bounding box center [498, 344] width 36 height 12
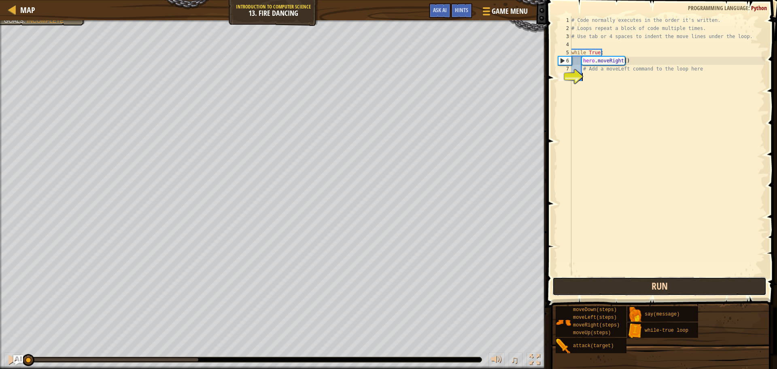
click at [637, 285] on button "Run" at bounding box center [660, 286] width 214 height 19
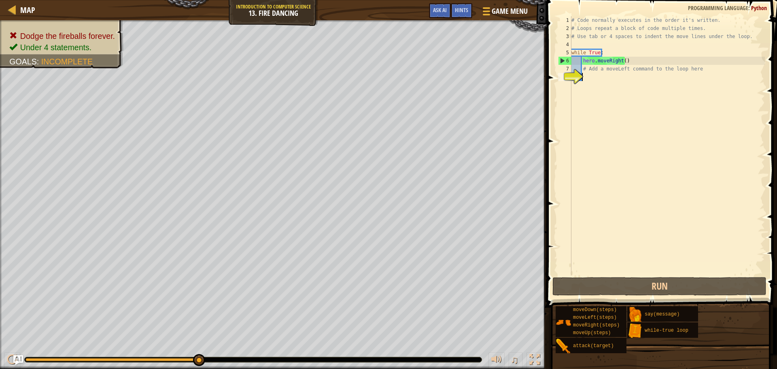
type textarea "h"
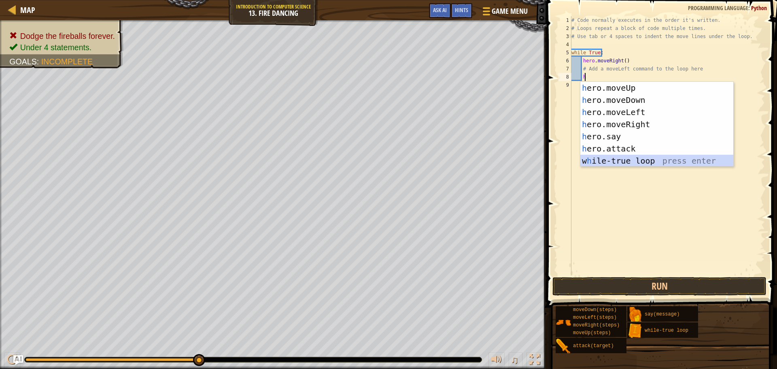
click at [634, 160] on div "h ero.moveUp press enter h ero.moveDown press enter h ero.moveLeft press enter …" at bounding box center [656, 136] width 153 height 109
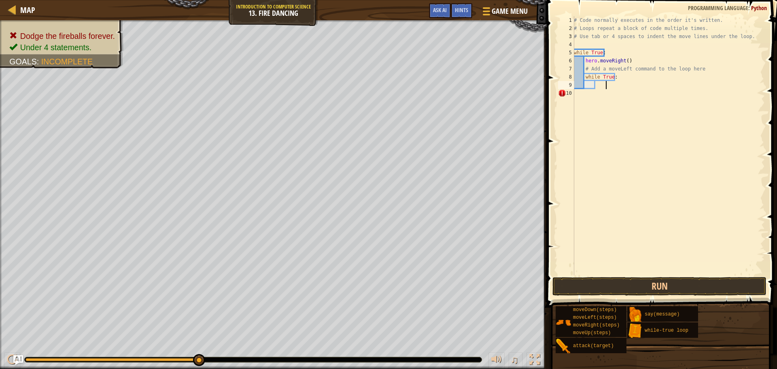
scroll to position [4, 2]
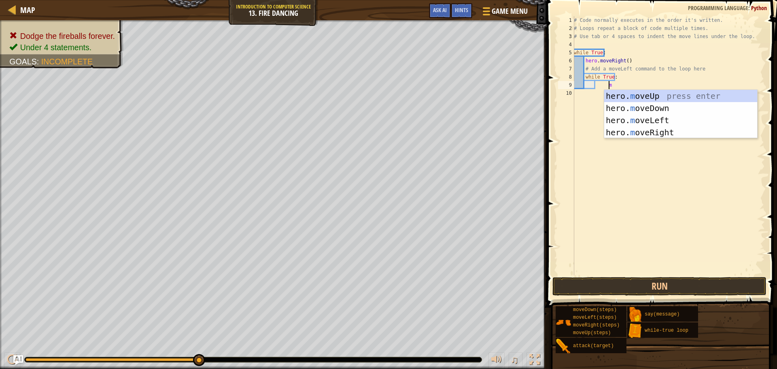
type textarea "mo"
click at [642, 121] on div "hero. mo veUp press enter hero. mo veDown press enter hero. mo veLeft press ent…" at bounding box center [680, 126] width 153 height 73
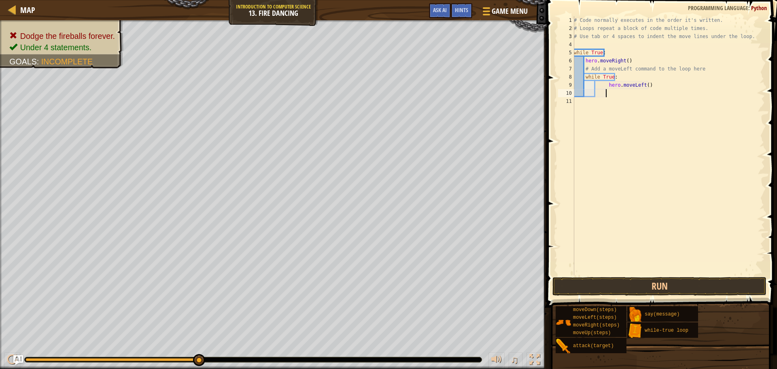
type textarea "m"
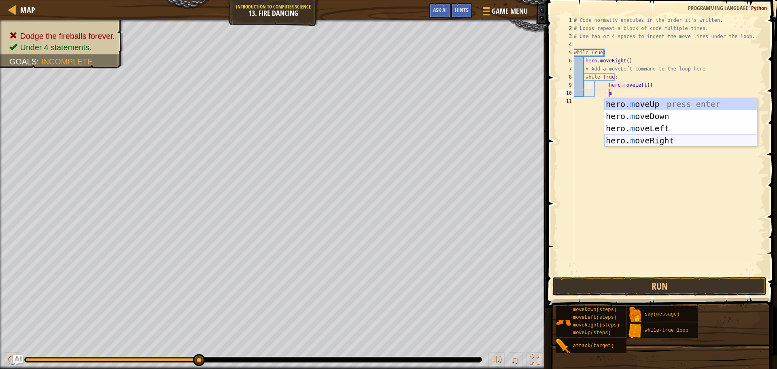
click at [655, 141] on div "hero. m oveUp press enter hero. m oveDown press enter hero. m oveLeft press ent…" at bounding box center [680, 134] width 153 height 73
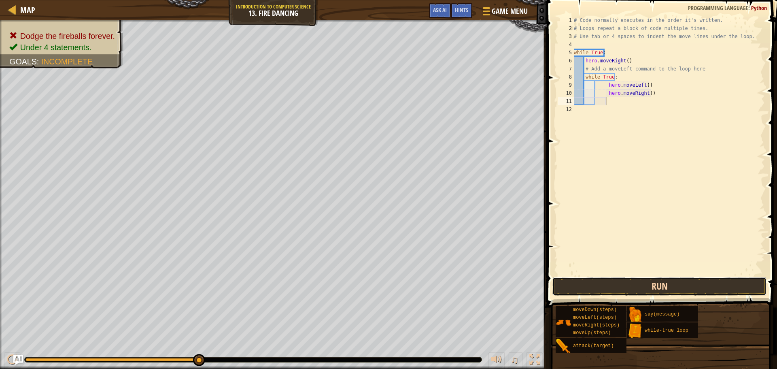
click at [617, 287] on button "Run" at bounding box center [660, 286] width 214 height 19
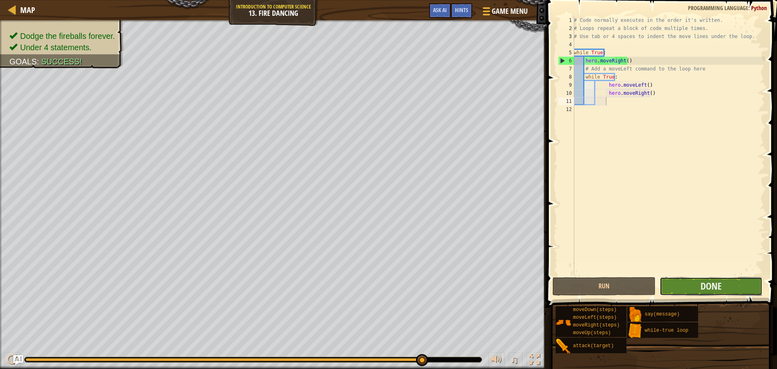
click at [711, 278] on button "Done" at bounding box center [711, 286] width 103 height 19
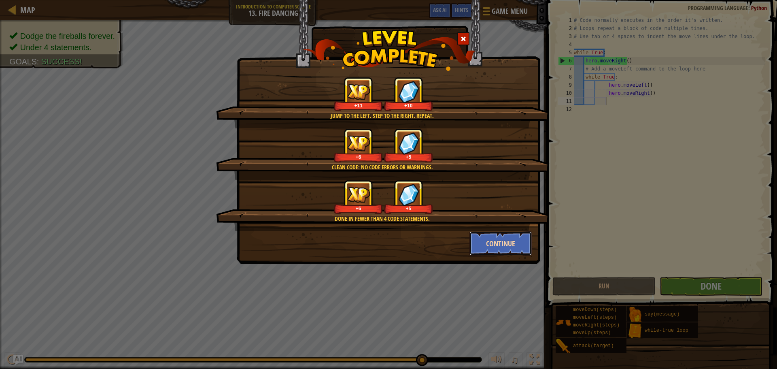
click at [506, 234] on button "Continue" at bounding box center [501, 243] width 63 height 24
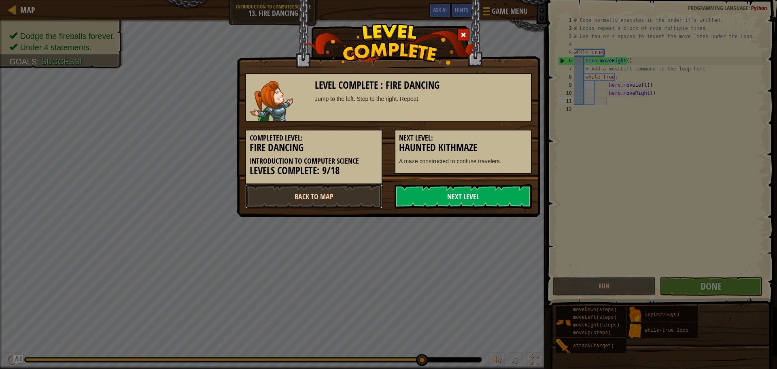
click at [371, 194] on link "Back to Map" at bounding box center [313, 196] width 137 height 24
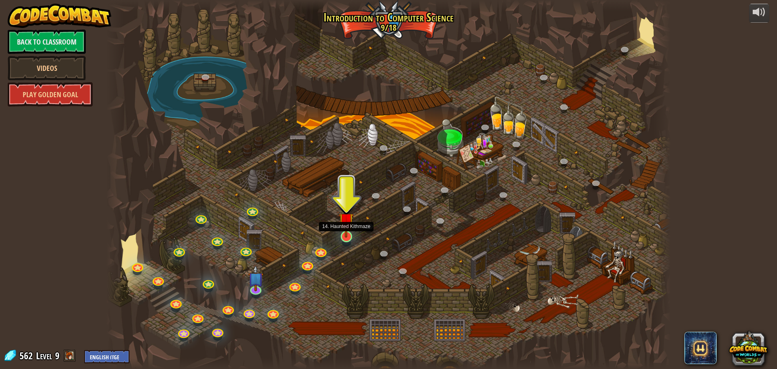
click at [344, 230] on img at bounding box center [346, 220] width 15 height 34
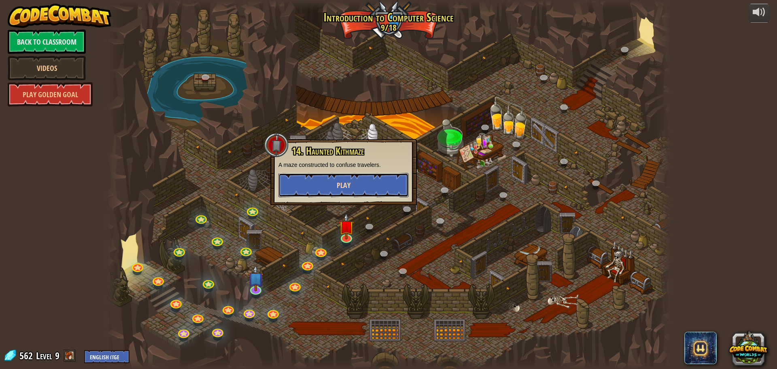
click at [351, 185] on button "Play" at bounding box center [343, 185] width 130 height 24
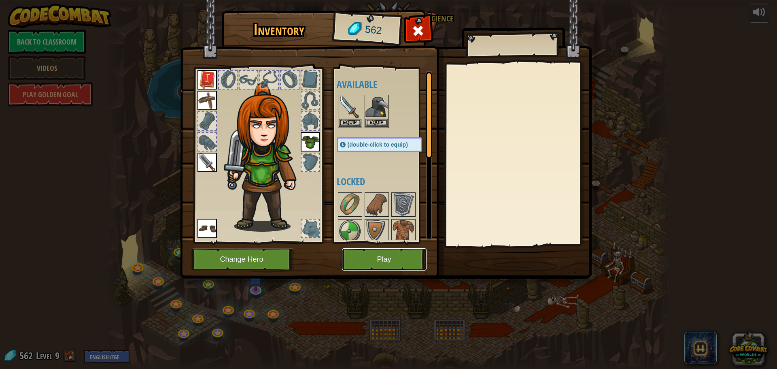
click at [411, 260] on button "Play" at bounding box center [384, 259] width 85 height 22
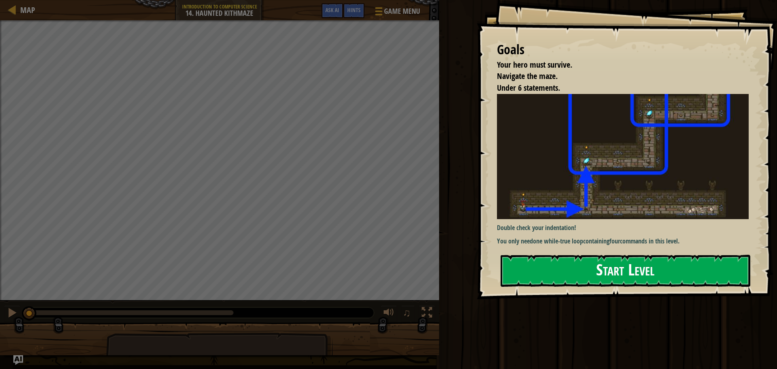
click at [643, 278] on button "Start Level" at bounding box center [626, 271] width 250 height 32
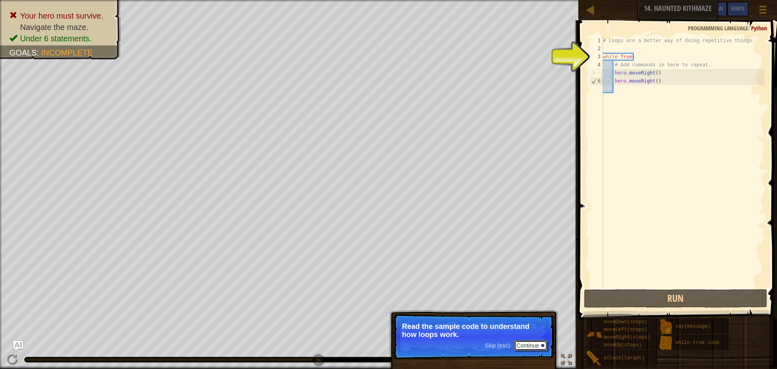
click at [521, 340] on button "Continue" at bounding box center [531, 345] width 34 height 11
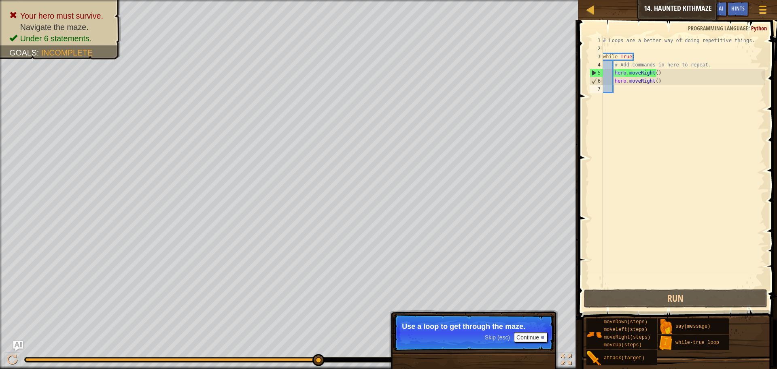
click at [531, 329] on p "Use a loop to get through the maze." at bounding box center [474, 326] width 144 height 8
click at [527, 336] on button "Continue" at bounding box center [531, 337] width 34 height 11
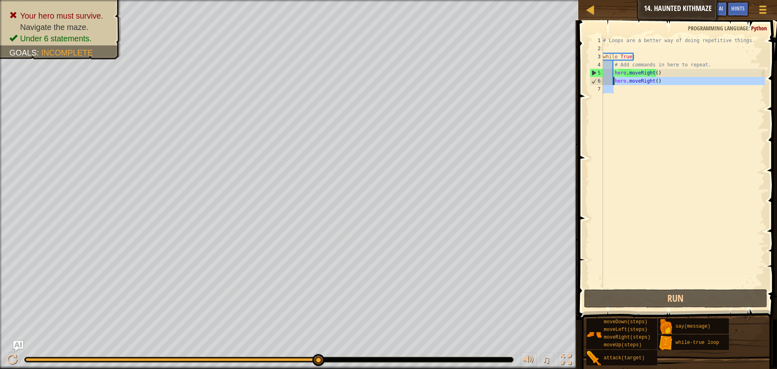
drag, startPoint x: 667, startPoint y: 88, endPoint x: 614, endPoint y: 84, distance: 53.6
click at [614, 84] on div "# Loops are a better way of doing repetitive things. while True : # Add command…" at bounding box center [683, 169] width 164 height 267
type textarea "h"
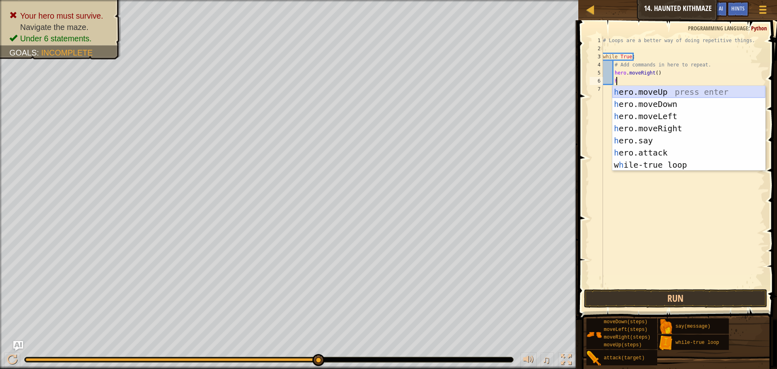
click at [689, 91] on div "h ero.moveUp press enter h ero.moveDown press enter h ero.moveLeft press enter …" at bounding box center [688, 140] width 153 height 109
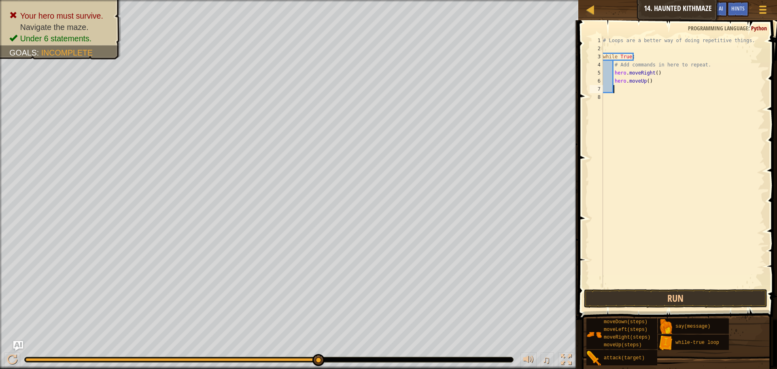
scroll to position [4, 0]
click at [710, 292] on button "Run" at bounding box center [675, 298] width 183 height 19
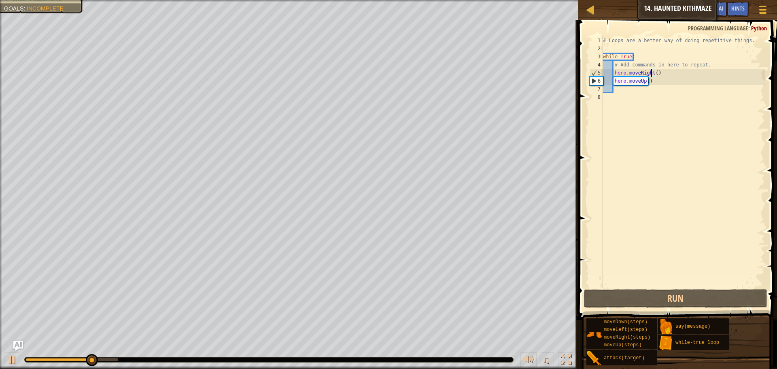
click at [653, 71] on div "# Loops are a better way of doing repetitive things. while True : # Add command…" at bounding box center [683, 169] width 164 height 267
click at [651, 73] on div "# Loops are a better way of doing repetitive things. while True : # Add command…" at bounding box center [683, 169] width 164 height 267
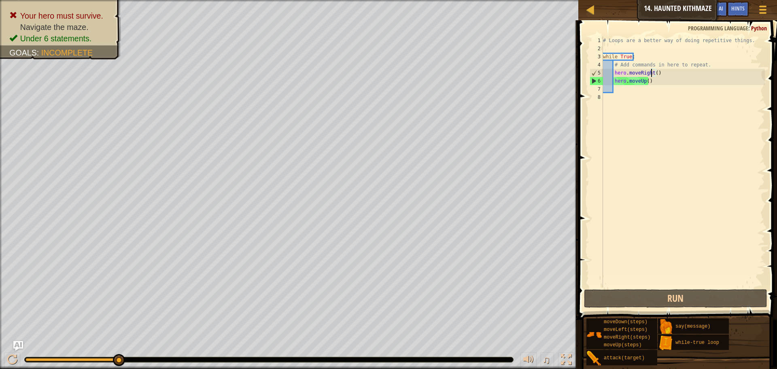
click at [653, 74] on div "# Loops are a better way of doing repetitive things. while True : # Add command…" at bounding box center [683, 169] width 164 height 267
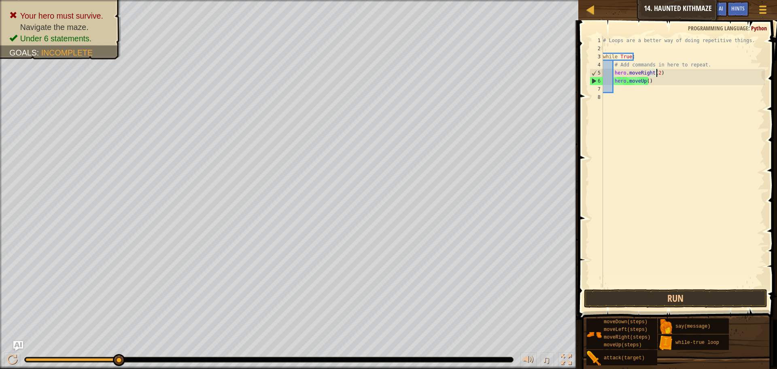
scroll to position [4, 4]
click at [665, 295] on button "Run" at bounding box center [675, 298] width 183 height 19
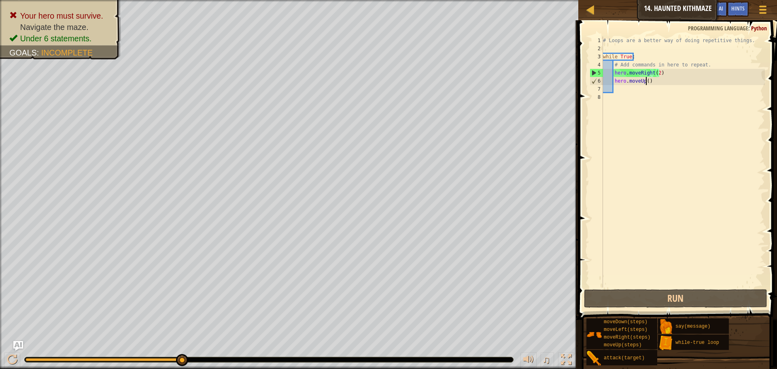
click at [646, 83] on div "# Loops are a better way of doing repetitive things. while True : # Add command…" at bounding box center [683, 169] width 164 height 267
type textarea "hero.moveUp(2)"
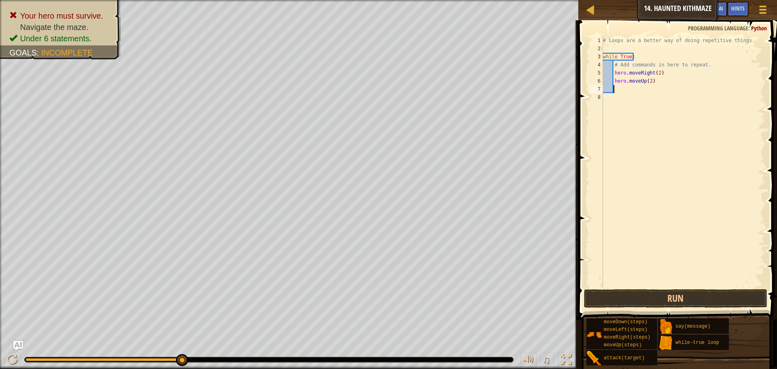
click at [648, 92] on div "# Loops are a better way of doing repetitive things. while True : # Add command…" at bounding box center [683, 169] width 164 height 267
type textarea "h"
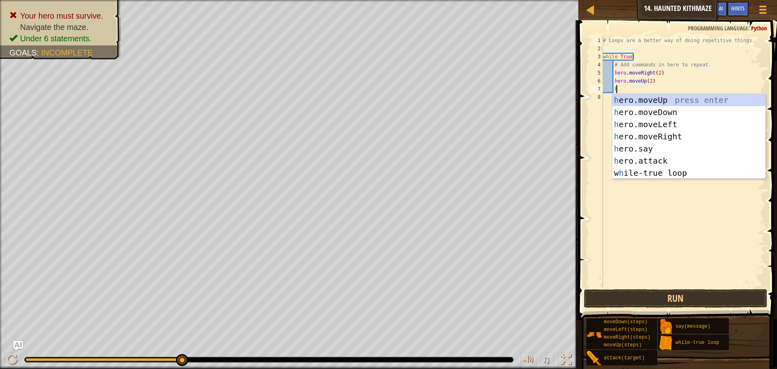
scroll to position [4, 1]
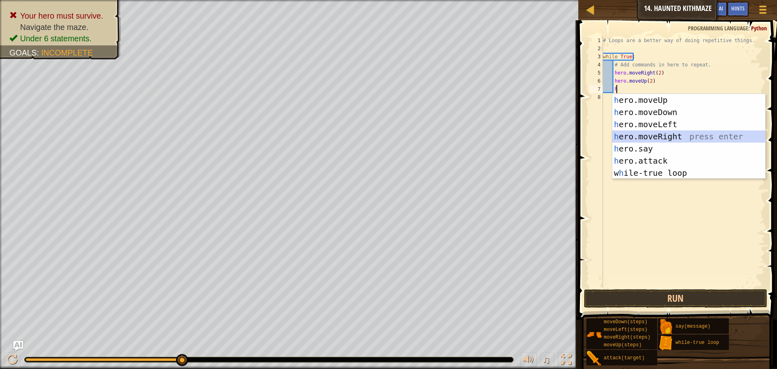
click at [641, 138] on div "h ero.moveUp press enter h ero.moveDown press enter h ero.moveLeft press enter …" at bounding box center [688, 148] width 153 height 109
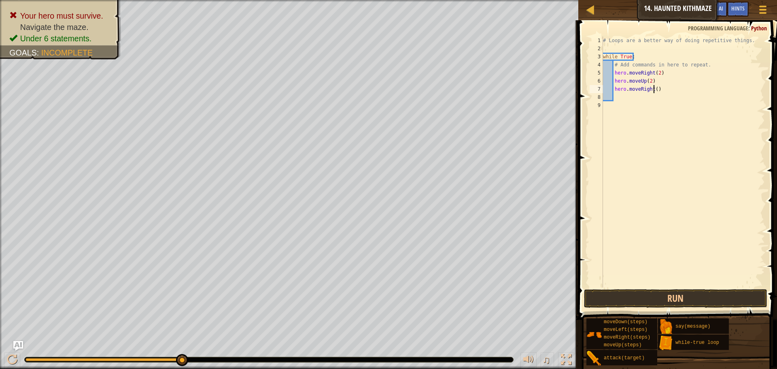
click at [653, 87] on div "# Loops are a better way of doing repetitive things. while True : # Add command…" at bounding box center [683, 169] width 164 height 267
type textarea "hero.moveRight(2)"
click at [649, 99] on div "# Loops are a better way of doing repetitive things. while True : # Add command…" at bounding box center [683, 169] width 164 height 267
type textarea "h"
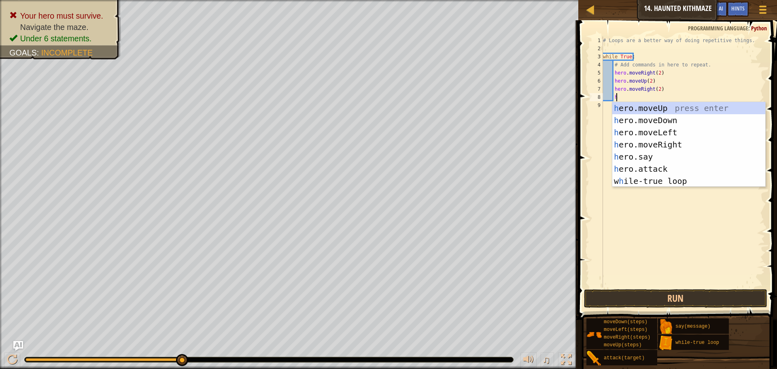
scroll to position [4, 1]
click at [650, 108] on div "h ero.moveUp press enter h ero.moveDown press enter h ero.moveLeft press enter …" at bounding box center [688, 156] width 153 height 109
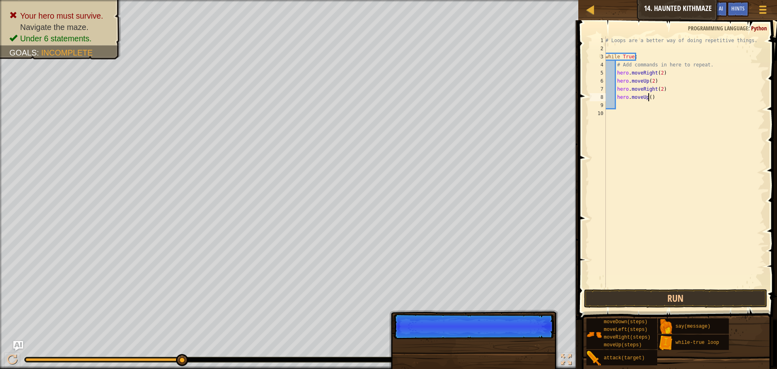
click at [648, 97] on div "# Loops are a better way of doing repetitive things. while True : # Add command…" at bounding box center [684, 169] width 161 height 267
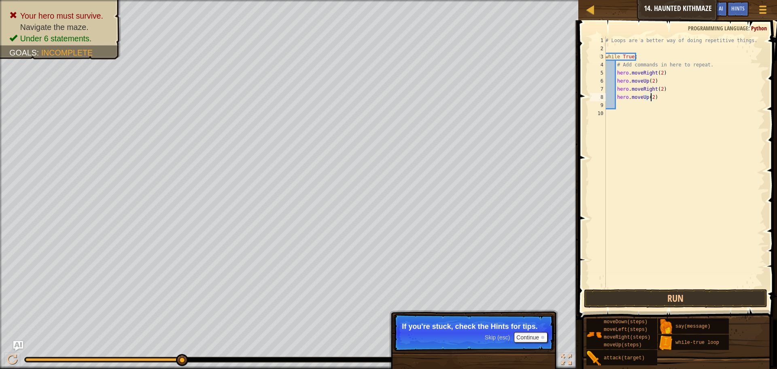
scroll to position [4, 4]
type textarea "hero.moveUp(2)"
click at [653, 294] on button "Run" at bounding box center [675, 298] width 183 height 19
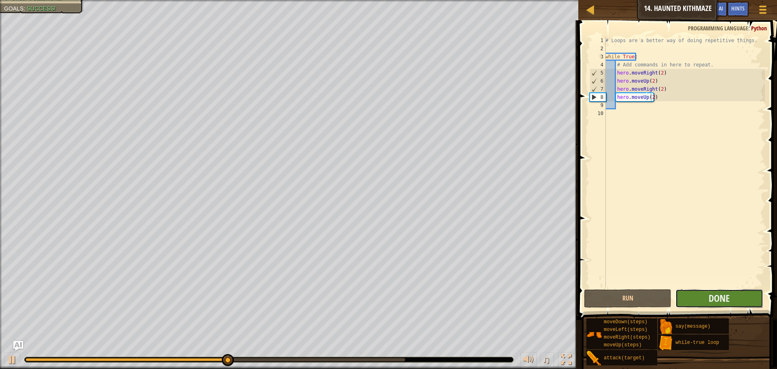
click at [747, 296] on button "Done" at bounding box center [719, 298] width 87 height 19
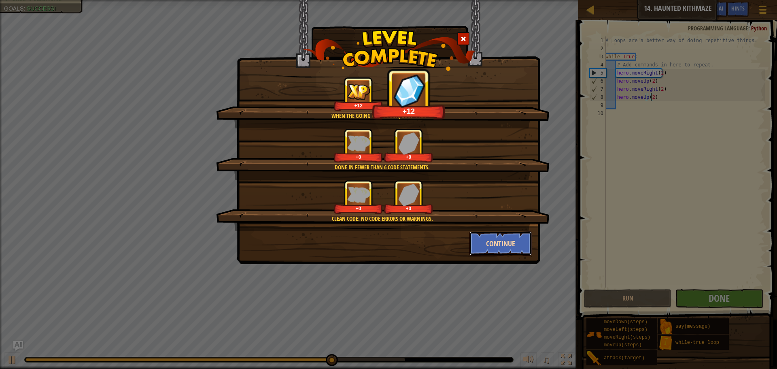
click at [526, 234] on button "Continue" at bounding box center [501, 243] width 63 height 24
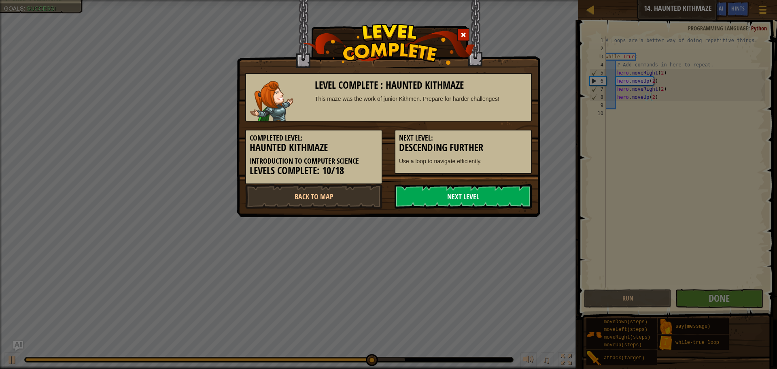
click at [468, 195] on link "Next Level" at bounding box center [463, 196] width 137 height 24
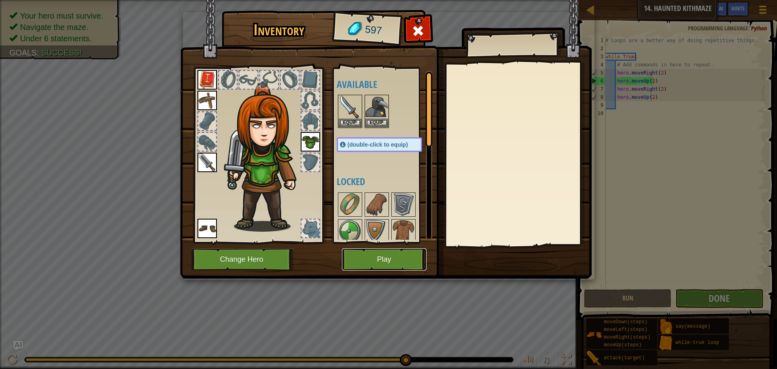
click at [391, 258] on button "Play" at bounding box center [384, 259] width 85 height 22
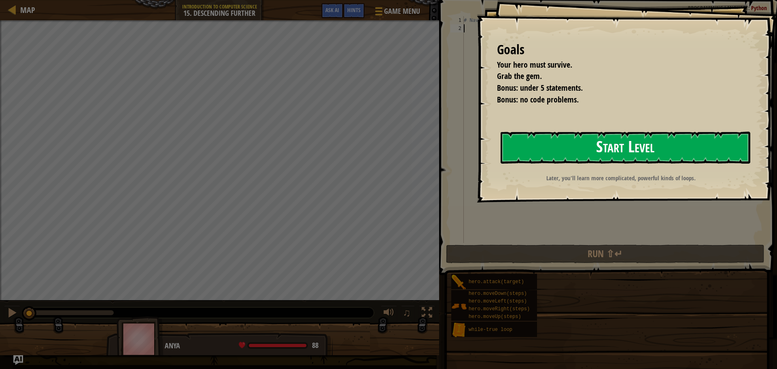
click at [567, 133] on button "Start Level" at bounding box center [626, 148] width 250 height 32
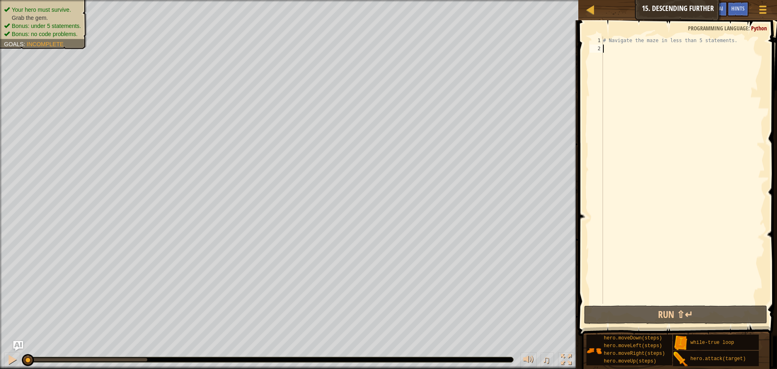
type textarea "h"
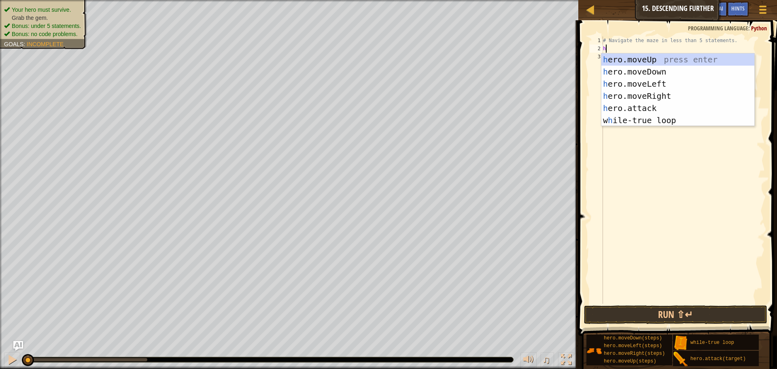
scroll to position [4, 0]
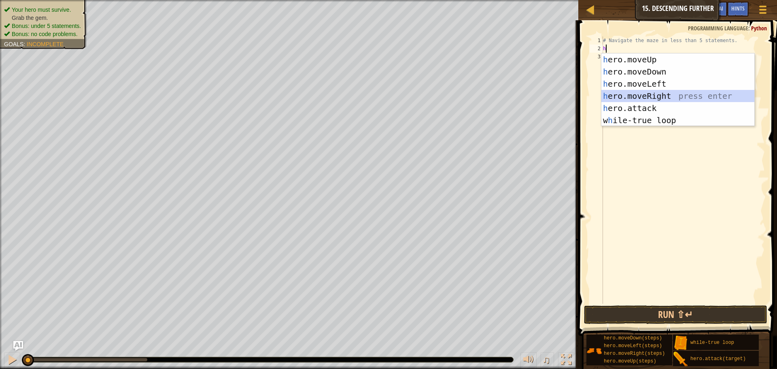
click at [650, 91] on div "h ero.moveUp press enter h ero.moveDown press enter h ero.moveLeft press enter …" at bounding box center [677, 101] width 153 height 97
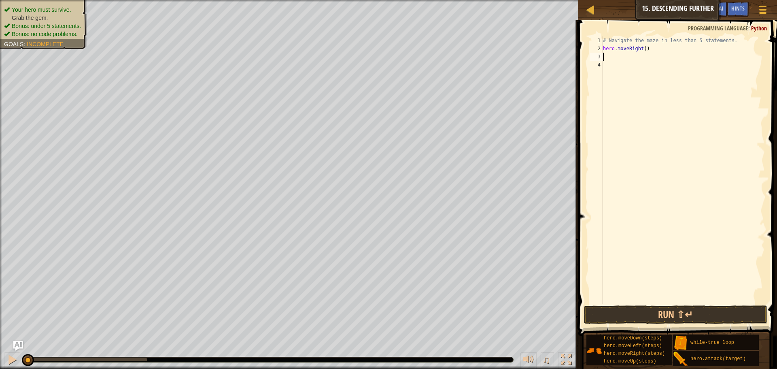
click at [643, 49] on div "# Navigate the maze in less than 5 statements. hero . moveRight ( )" at bounding box center [683, 177] width 164 height 283
type textarea "hero.moveRight(2)"
click at [632, 53] on div "# Navigate the maze in less than 5 statements. hero . moveRight ( 2 )" at bounding box center [683, 177] width 164 height 283
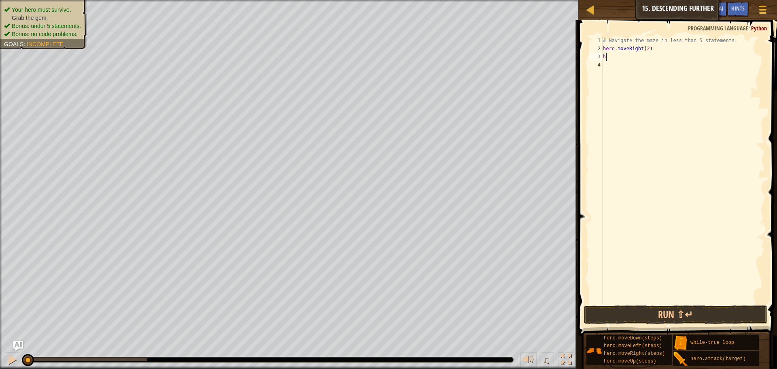
type textarea "he"
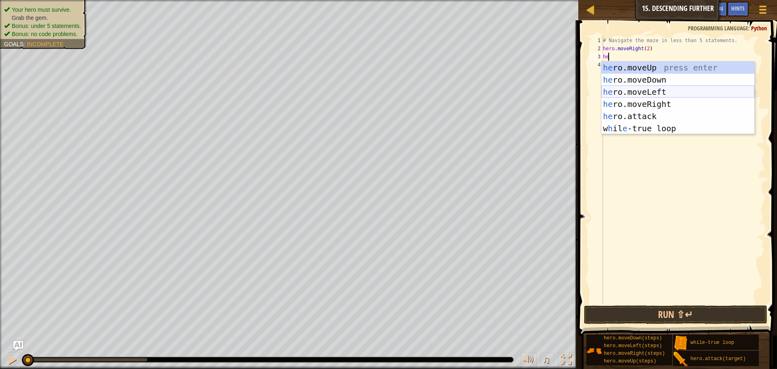
click at [637, 94] on div "he ro.moveUp press enter he ro.moveDown press enter he ro.moveLeft press enter …" at bounding box center [677, 110] width 153 height 97
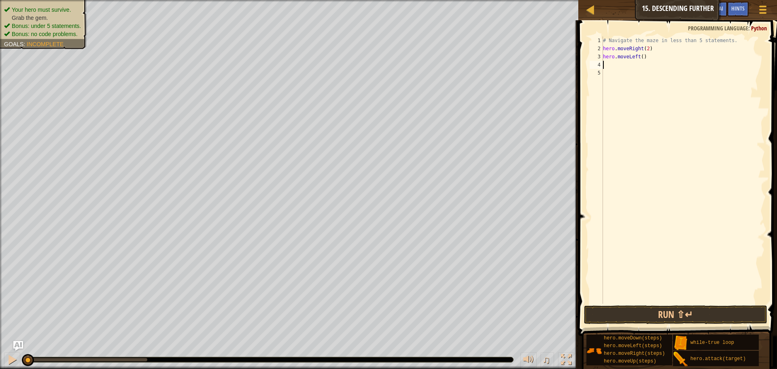
type textarea "h"
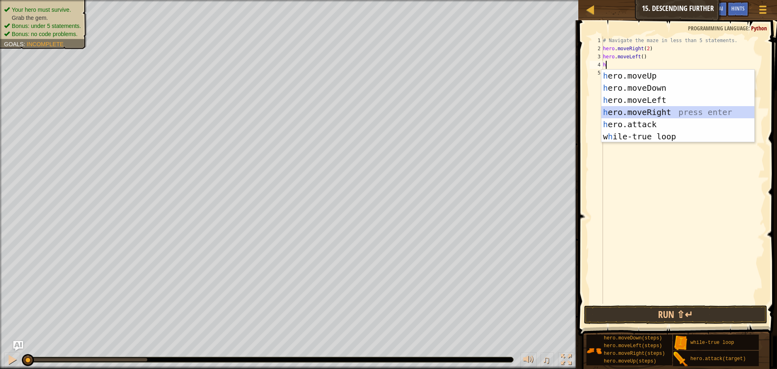
click at [648, 108] on div "h ero.moveUp press enter h ero.moveDown press enter h ero.moveLeft press enter …" at bounding box center [677, 118] width 153 height 97
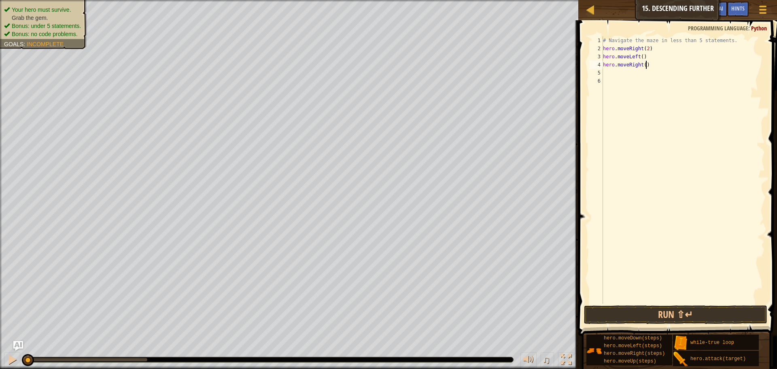
click at [645, 64] on div "# Navigate the maze in less than 5 statements. hero . moveRight ( 2 ) hero . mo…" at bounding box center [683, 177] width 164 height 283
click at [643, 67] on div "# Navigate the maze in less than 5 statements. hero . moveRight ( 2 ) hero . mo…" at bounding box center [683, 177] width 164 height 283
type textarea "hero.moveRight(2)"
click at [640, 74] on div "# Navigate the maze in less than 5 statements. hero . moveRight ( 2 ) hero . mo…" at bounding box center [683, 177] width 164 height 283
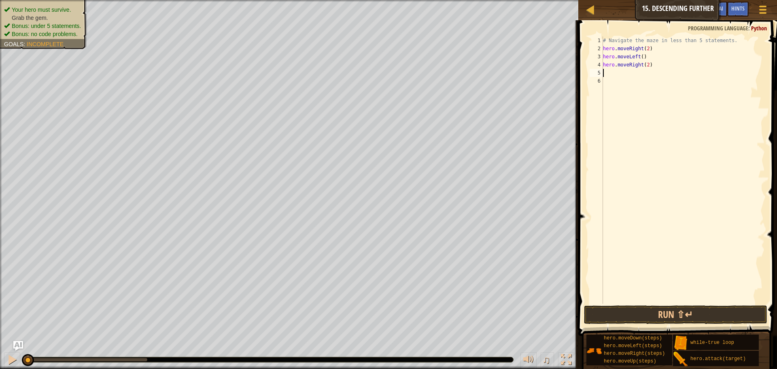
scroll to position [4, 0]
type textarea "h"
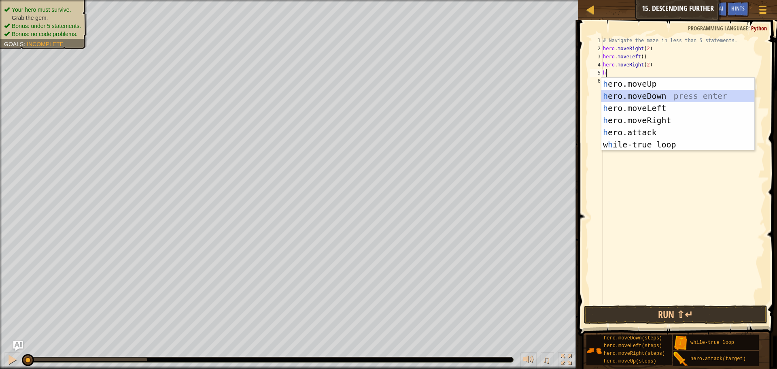
click at [644, 90] on div "h ero.moveUp press enter h ero.moveDown press enter h ero.moveLeft press enter …" at bounding box center [677, 126] width 153 height 97
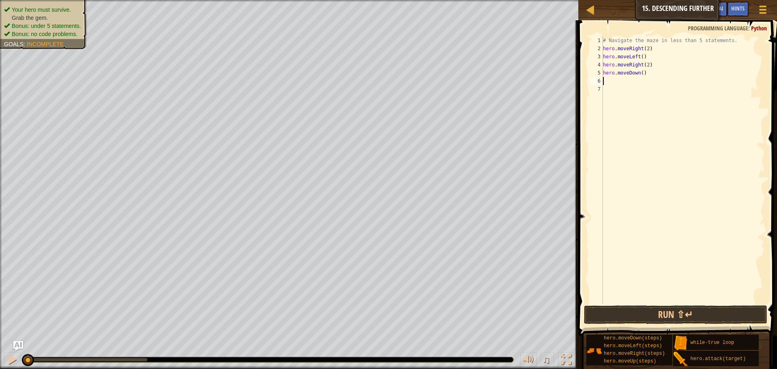
type textarea "h"
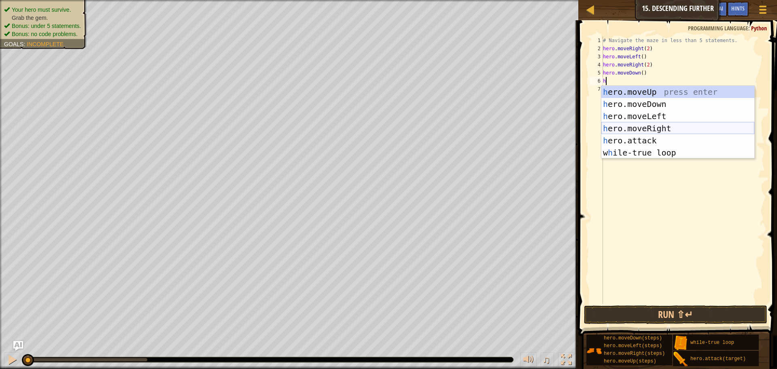
click at [645, 130] on div "h ero.moveUp press enter h ero.moveDown press enter h ero.moveLeft press enter …" at bounding box center [677, 134] width 153 height 97
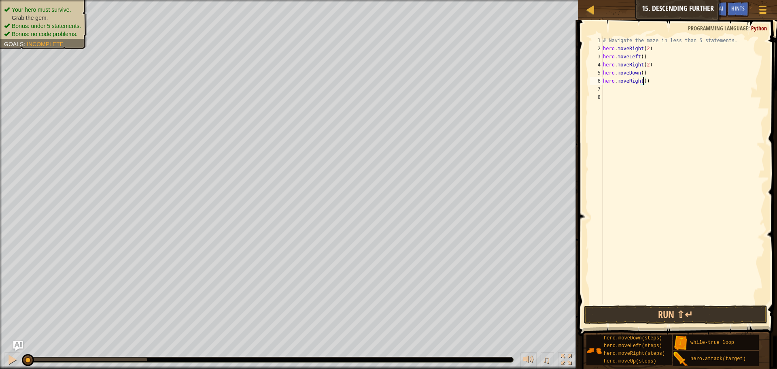
click at [644, 82] on div "# Navigate the maze in less than 5 statements. hero . moveRight ( 2 ) hero . mo…" at bounding box center [683, 177] width 164 height 283
type textarea "hero.moveRight(2)"
click at [605, 308] on button "Run ⇧↵" at bounding box center [675, 314] width 183 height 19
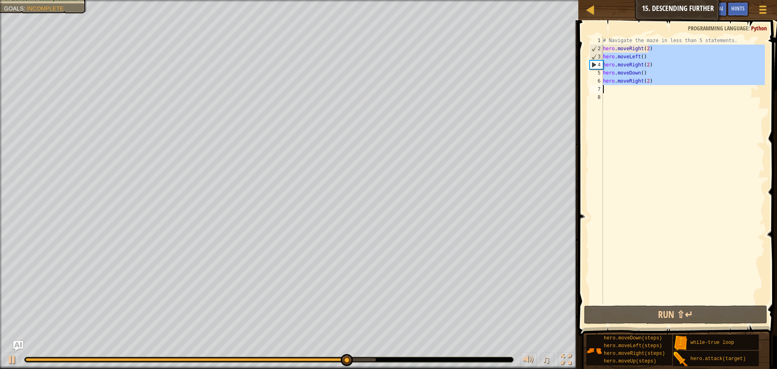
drag, startPoint x: 657, startPoint y: 51, endPoint x: 599, endPoint y: 94, distance: 71.5
click at [599, 94] on div "hero.moveRight(2) 1 2 3 4 5 6 7 8 # Navigate the maze in less than 5 statements…" at bounding box center [676, 169] width 177 height 267
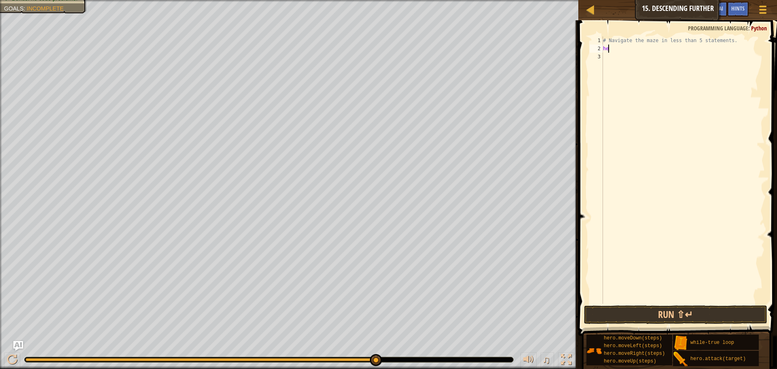
type textarea "h"
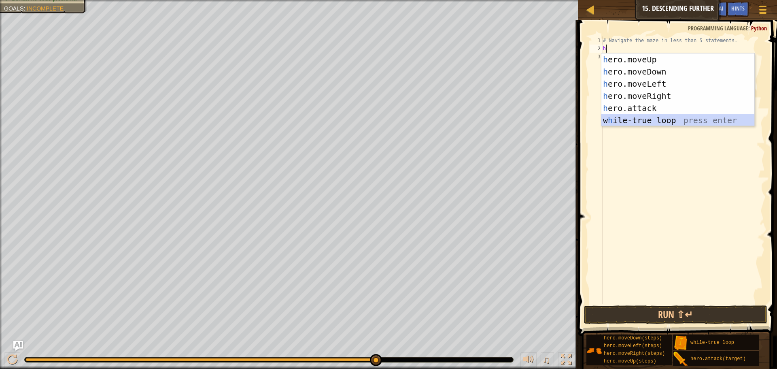
click at [663, 124] on div "h ero.moveUp press enter h ero.moveDown press enter h ero.moveLeft press enter …" at bounding box center [677, 101] width 153 height 97
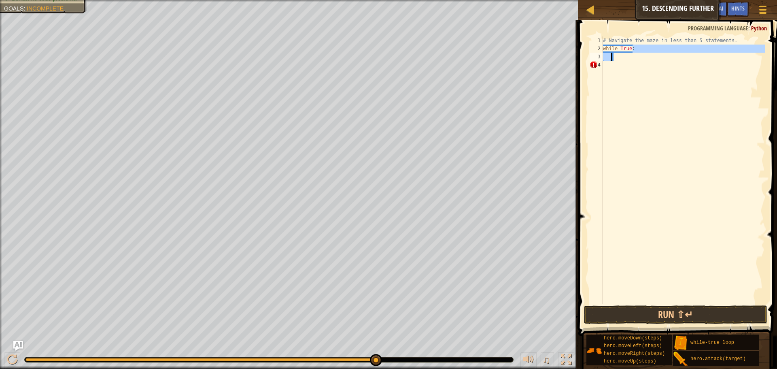
drag, startPoint x: 650, startPoint y: 46, endPoint x: 612, endPoint y: 54, distance: 39.6
click at [612, 54] on div "# Navigate the maze in less than 5 statements. while True :" at bounding box center [683, 177] width 164 height 283
type textarea "w"
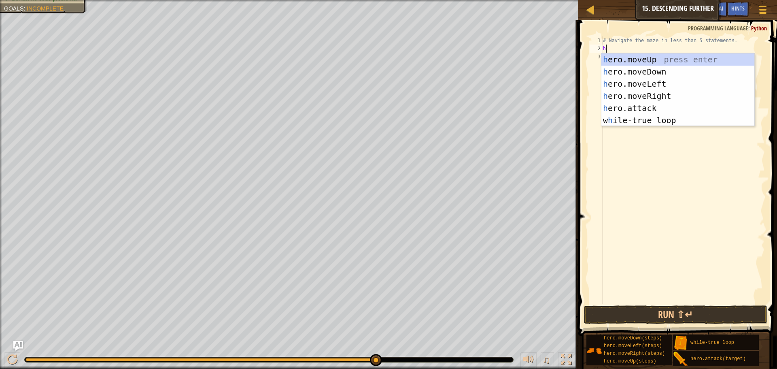
type textarea "h"
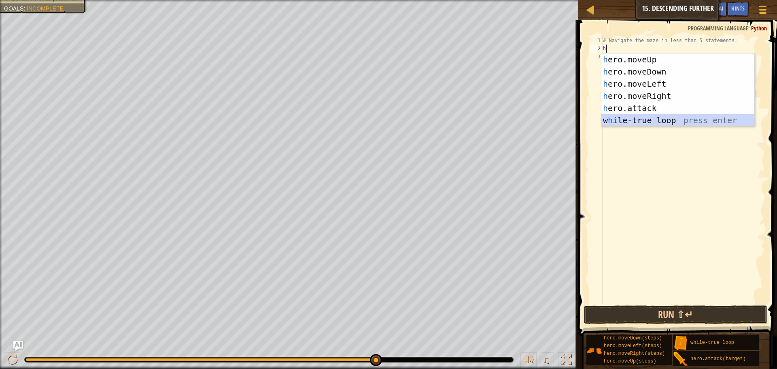
click at [618, 119] on div "h ero.moveUp press enter h ero.moveDown press enter h ero.moveLeft press enter …" at bounding box center [677, 101] width 153 height 97
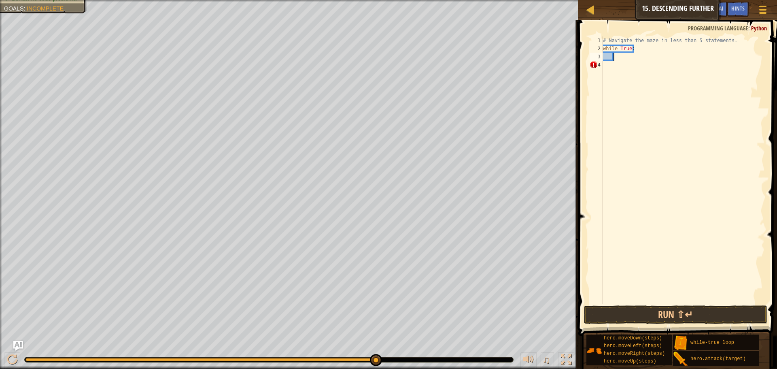
type textarea "h"
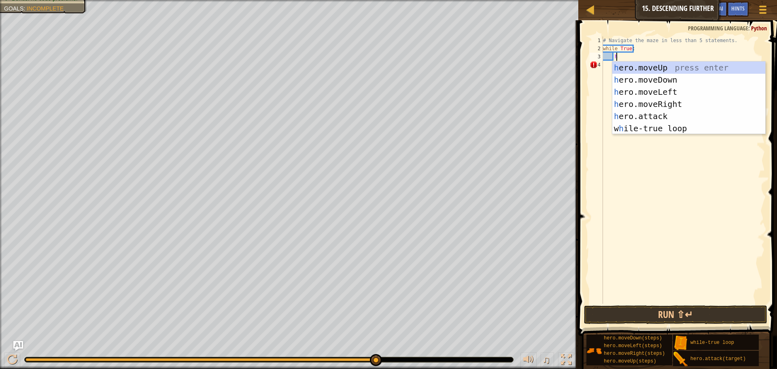
scroll to position [4, 1]
click at [659, 105] on div "h ero.moveUp press enter h ero.moveDown press enter h ero.moveLeft press enter …" at bounding box center [688, 110] width 153 height 97
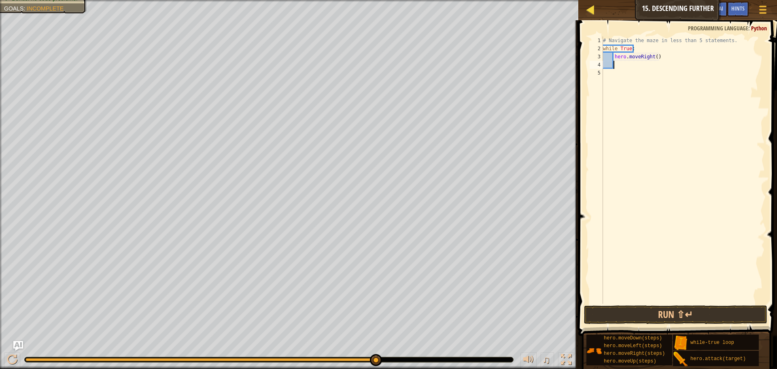
scroll to position [4, 1]
click at [654, 55] on div "# Navigate the maze in less than 5 statements. while True : hero . moveRight ( )" at bounding box center [683, 177] width 164 height 283
type textarea "hero.moveRight(2)"
click at [629, 68] on div "# Navigate the maze in less than 5 statements. while True : hero . moveRight ( …" at bounding box center [683, 177] width 164 height 283
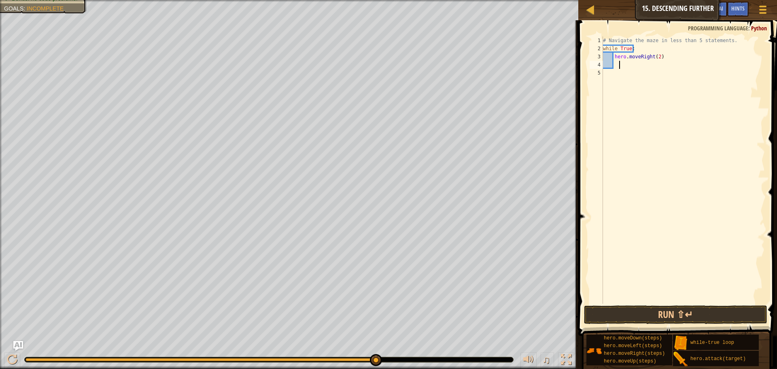
scroll to position [4, 1]
type textarea "h"
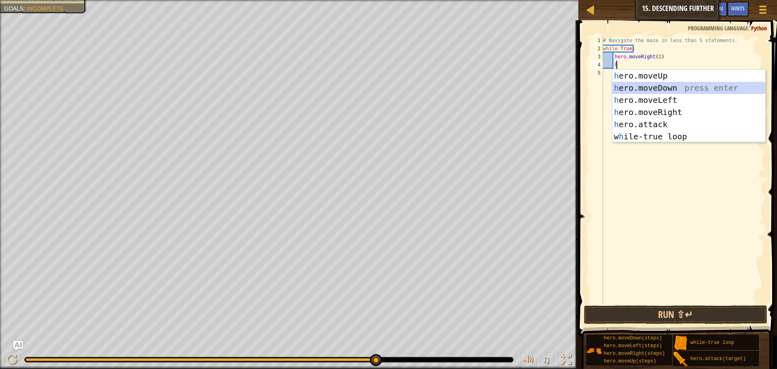
click at [655, 83] on div "h ero.moveUp press enter h ero.moveDown press enter h ero.moveLeft press enter …" at bounding box center [688, 118] width 153 height 97
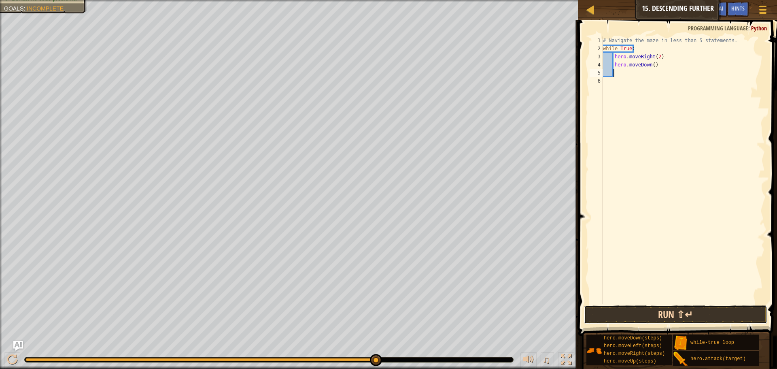
click at [642, 317] on button "Run ⇧↵" at bounding box center [675, 314] width 183 height 19
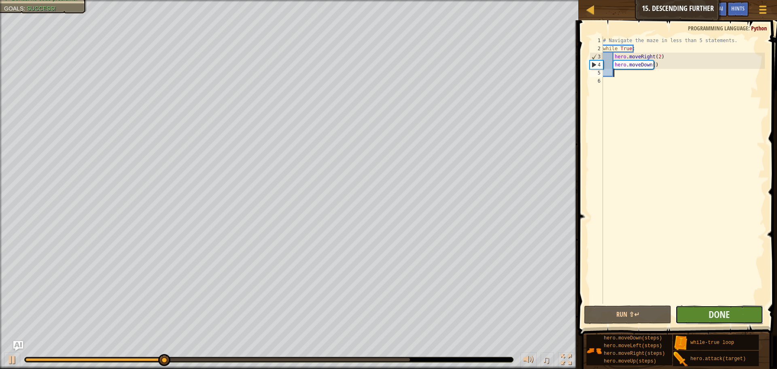
click at [678, 308] on button "Done" at bounding box center [719, 314] width 87 height 19
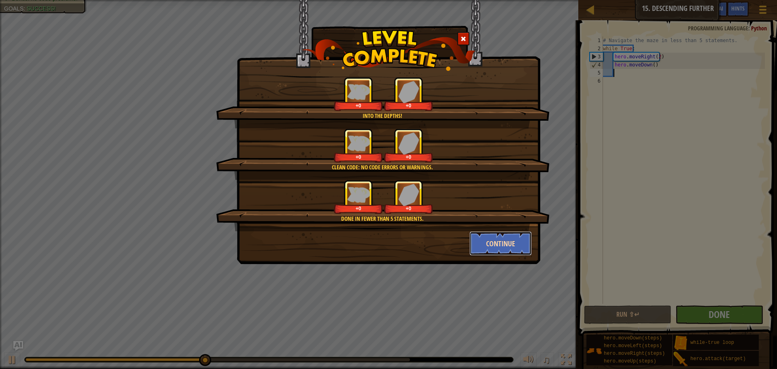
click at [512, 238] on button "Continue" at bounding box center [501, 243] width 63 height 24
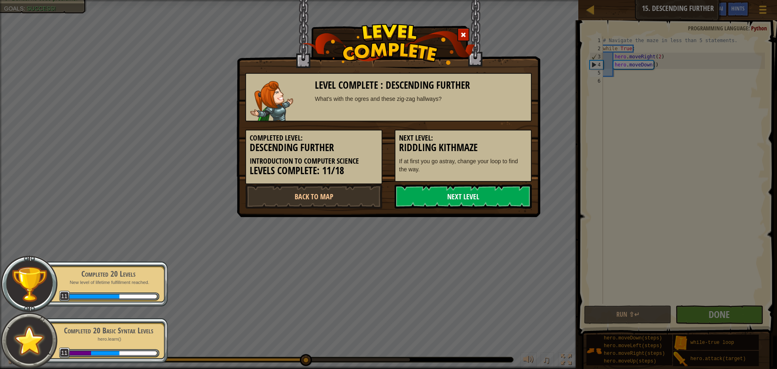
click at [429, 189] on link "Next Level" at bounding box center [463, 196] width 137 height 24
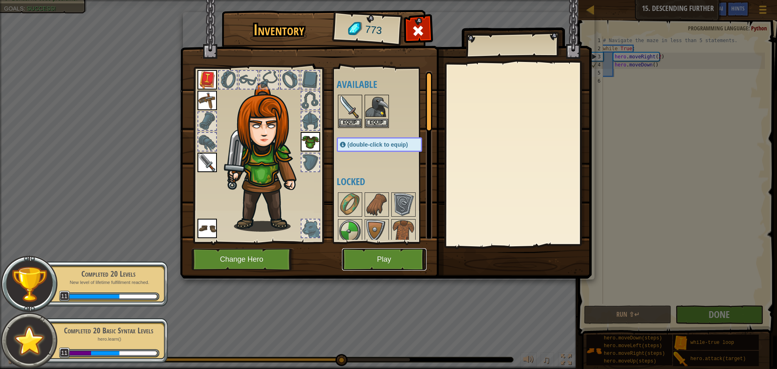
click at [397, 261] on button "Play" at bounding box center [384, 259] width 85 height 22
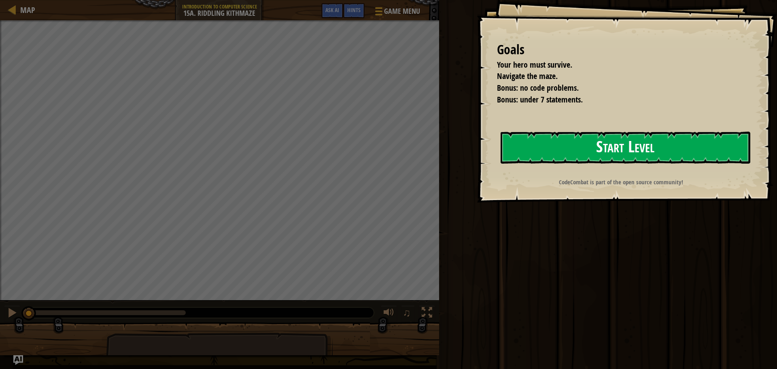
click at [596, 152] on button "Start Level" at bounding box center [626, 148] width 250 height 32
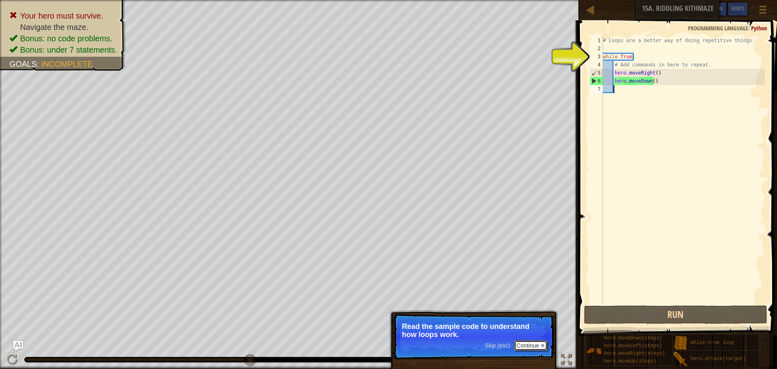
click at [536, 348] on button "Continue" at bounding box center [531, 345] width 34 height 11
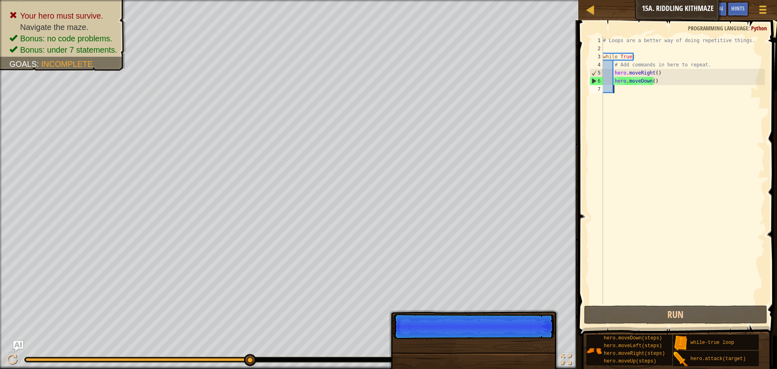
scroll to position [4, 0]
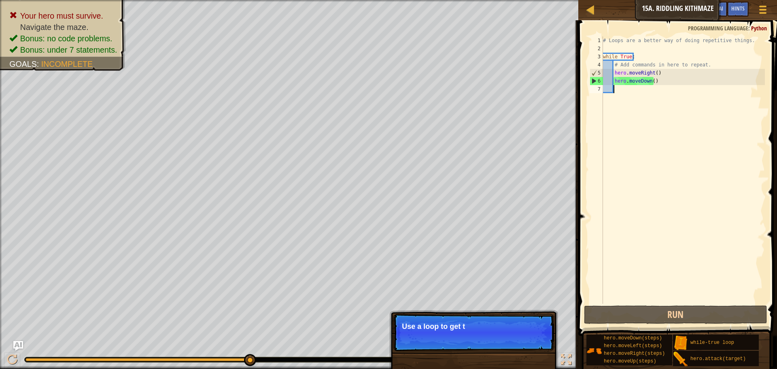
click at [535, 344] on p "Skip (esc) Continue Use a loop to get t" at bounding box center [473, 332] width 161 height 37
click at [536, 340] on button "Continue" at bounding box center [531, 337] width 34 height 11
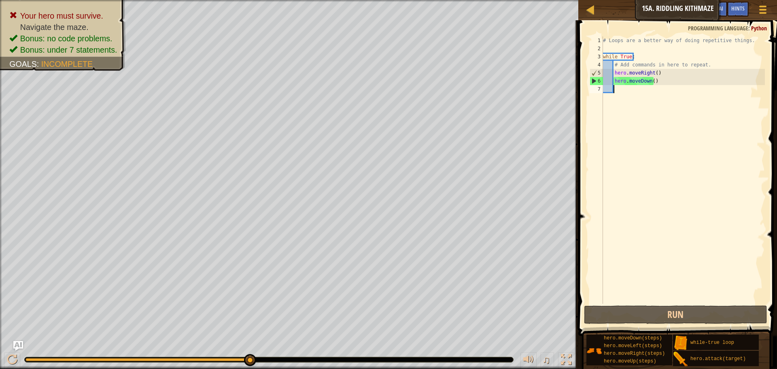
type textarea "h"
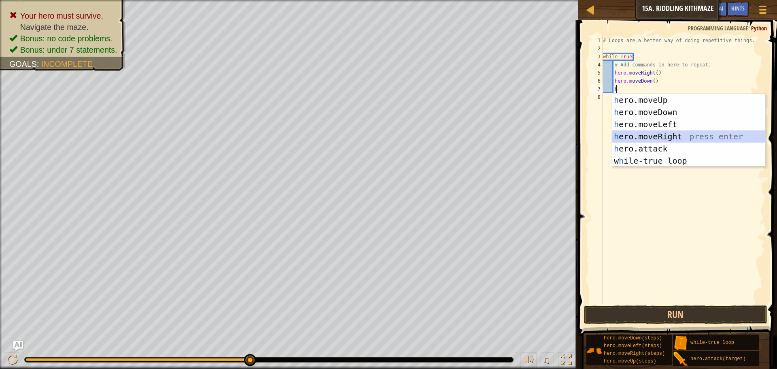
click at [657, 142] on div "h ero.moveUp press enter h ero.moveDown press enter h ero.moveLeft press enter …" at bounding box center [688, 142] width 153 height 97
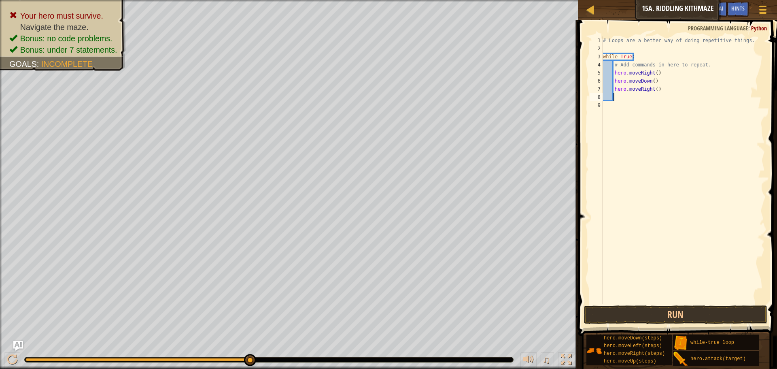
scroll to position [4, 0]
type textarea "h"
click at [654, 91] on div "# Loops are a better way of doing repetitive things. while True : # Add command…" at bounding box center [683, 177] width 164 height 283
type textarea "hero.moveRight(2)"
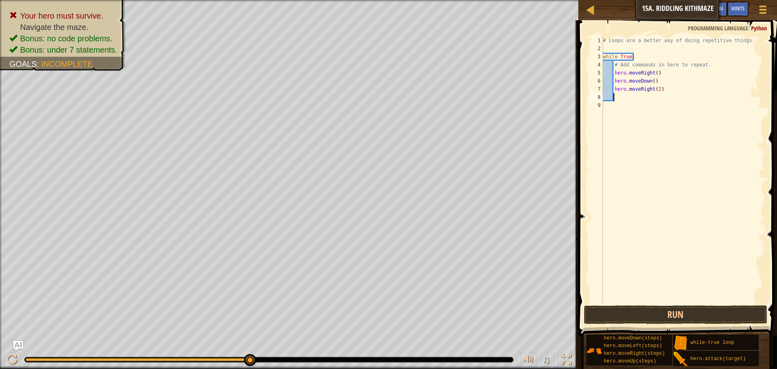
click at [633, 97] on div "# Loops are a better way of doing repetitive things. while True : # Add command…" at bounding box center [683, 177] width 164 height 283
type textarea "h"
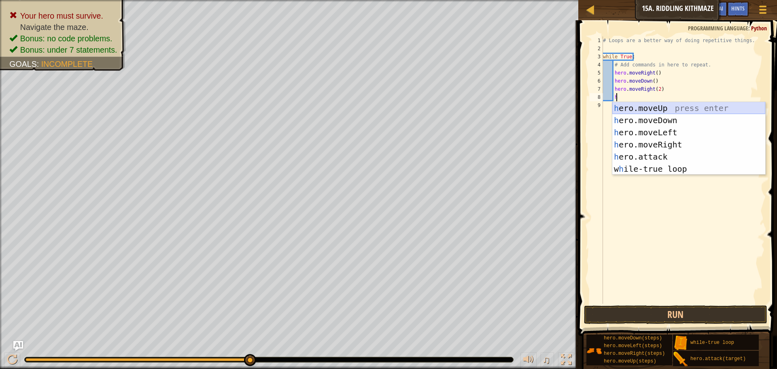
click at [654, 105] on div "h ero.moveUp press enter h ero.moveDown press enter h ero.moveLeft press enter …" at bounding box center [688, 150] width 153 height 97
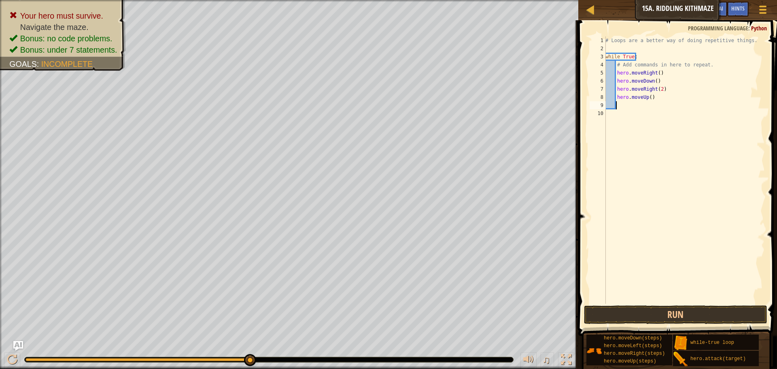
type textarea "h"
drag, startPoint x: 644, startPoint y: 312, endPoint x: 643, endPoint y: 303, distance: 8.9
click at [643, 305] on div "1 2 3 4 5 6 7 8 9 10 # Loops are a better way of doing repetitive things. while…" at bounding box center [676, 193] width 201 height 339
click at [663, 314] on button "Run" at bounding box center [675, 314] width 183 height 19
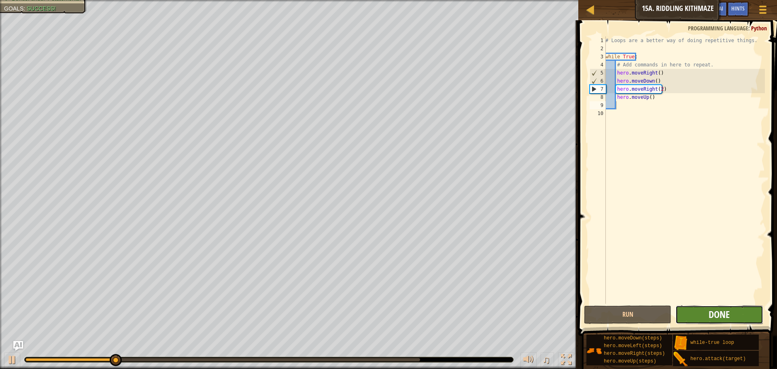
click at [727, 310] on span "Done" at bounding box center [719, 314] width 21 height 13
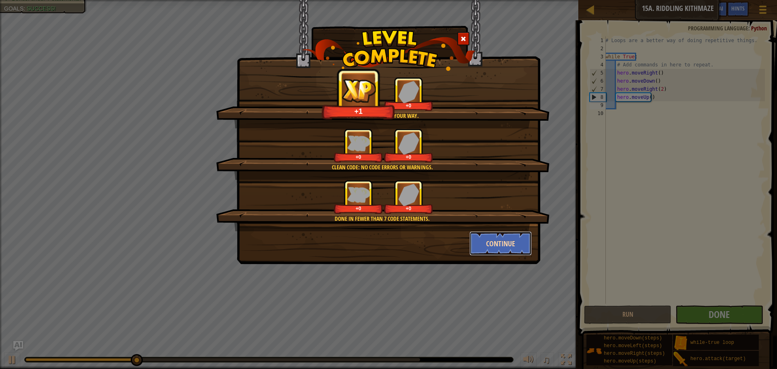
click at [509, 245] on button "Continue" at bounding box center [501, 243] width 63 height 24
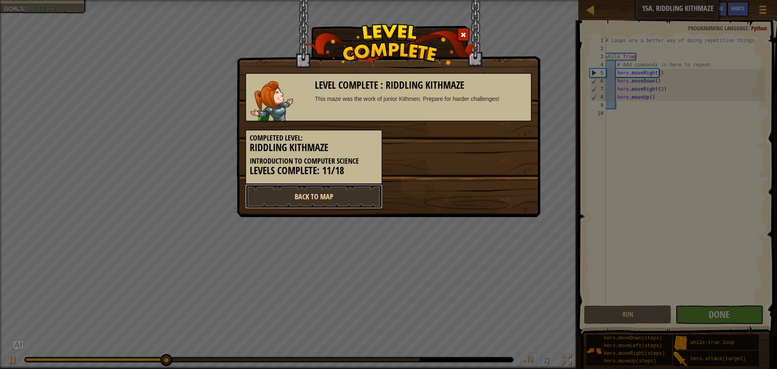
click at [350, 193] on link "Back to Map" at bounding box center [313, 196] width 137 height 24
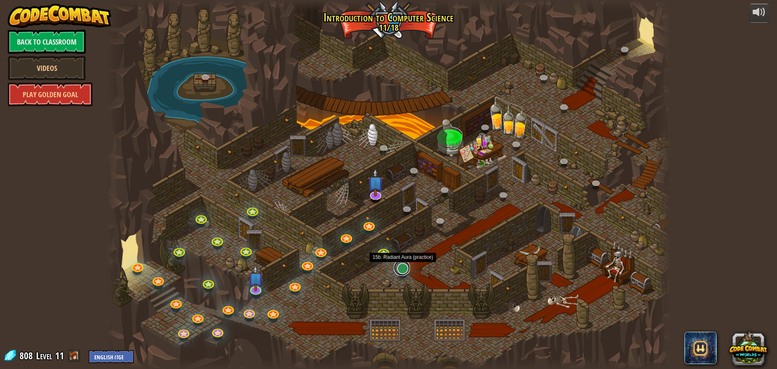
click at [405, 267] on link at bounding box center [402, 267] width 16 height 16
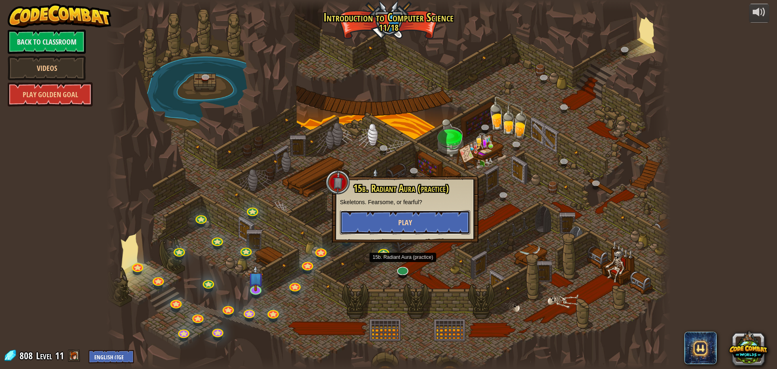
click at [405, 223] on span "Play" at bounding box center [405, 222] width 14 height 10
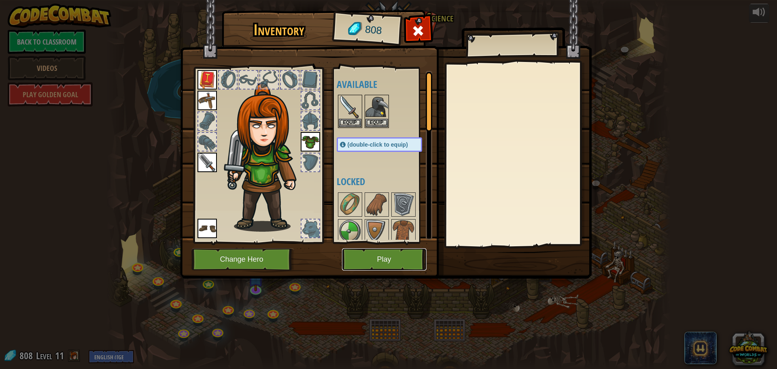
click at [368, 270] on button "Play" at bounding box center [384, 259] width 85 height 22
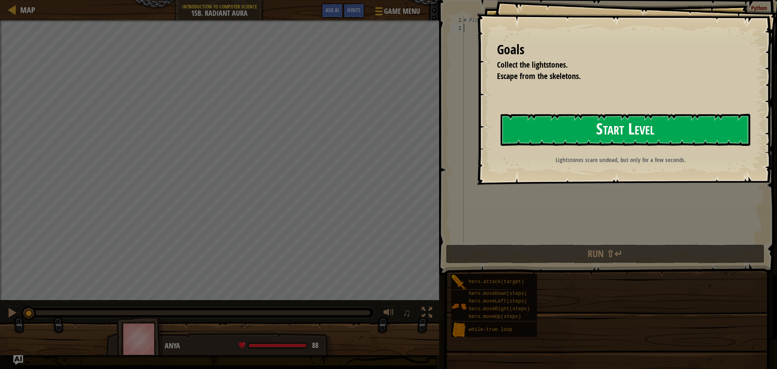
click at [546, 140] on button "Start Level" at bounding box center [626, 130] width 250 height 32
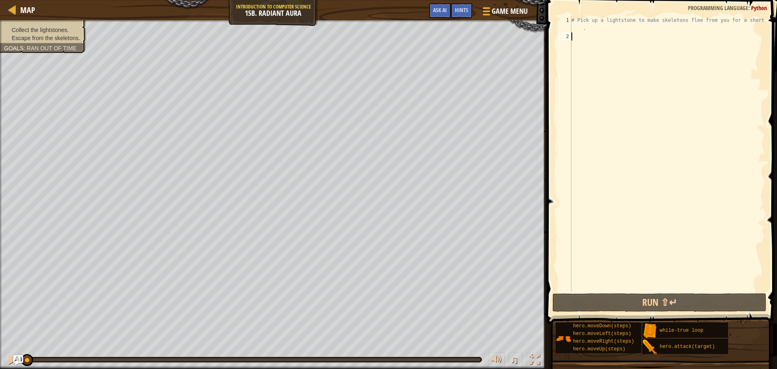
type textarea "h"
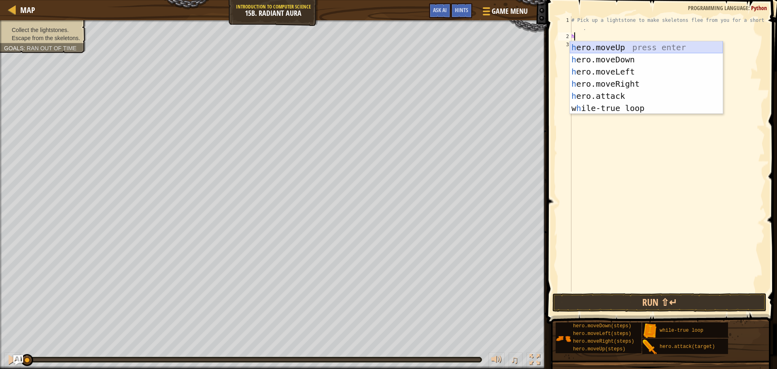
click at [629, 50] on div "h ero.moveUp press enter h ero.moveDown press enter h ero.moveLeft press enter …" at bounding box center [646, 89] width 153 height 97
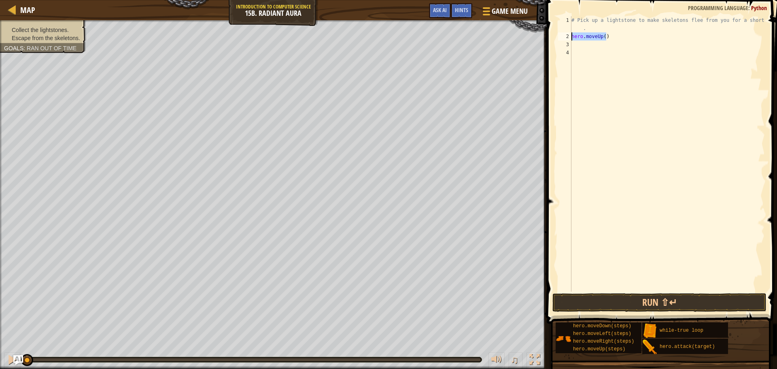
drag, startPoint x: 631, startPoint y: 33, endPoint x: 562, endPoint y: 39, distance: 69.4
click at [562, 39] on div "1 2 3 4 # Pick up a lightstone to make skeletons flee from you for a short time…" at bounding box center [661, 153] width 208 height 275
type textarea "hero.moveUp()"
click at [615, 43] on div "# Pick up a lightstone to make skeletons flee from you for a short time . hero …" at bounding box center [667, 166] width 195 height 300
type textarea "h"
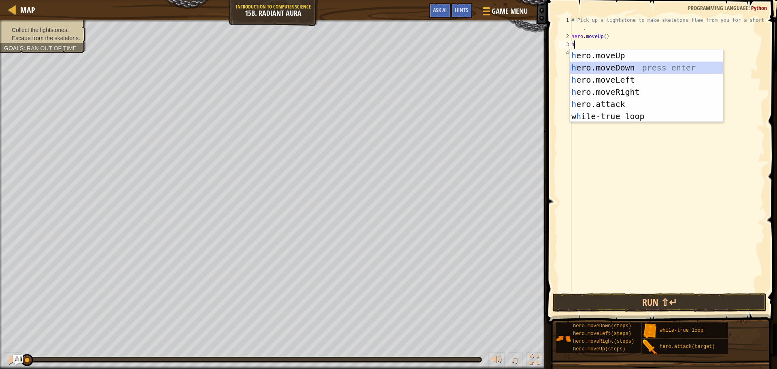
click at [585, 68] on div "h ero.moveUp press enter h ero.moveDown press enter h ero.moveLeft press enter …" at bounding box center [646, 97] width 153 height 97
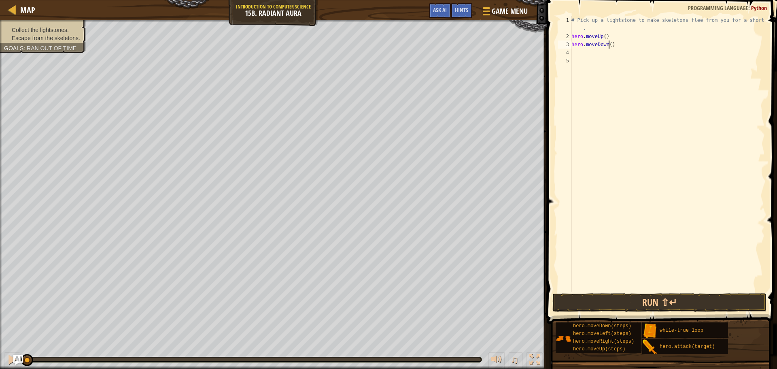
click at [609, 45] on div "# Pick up a lightstone to make skeletons flee from you for a short time . hero …" at bounding box center [667, 166] width 195 height 300
type textarea "hero.moveDown(2)"
click at [607, 54] on div "# Pick up a lightstone to make skeletons flee from you for a short time . hero …" at bounding box center [667, 166] width 195 height 300
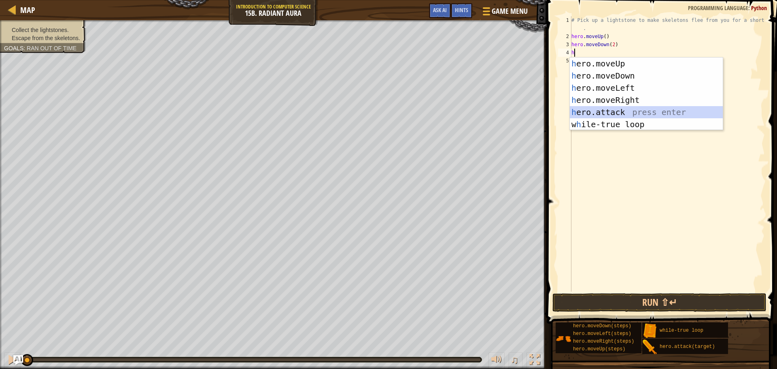
click at [615, 112] on div "h ero.moveUp press enter h ero.moveDown press enter h ero.moveLeft press enter …" at bounding box center [646, 105] width 153 height 97
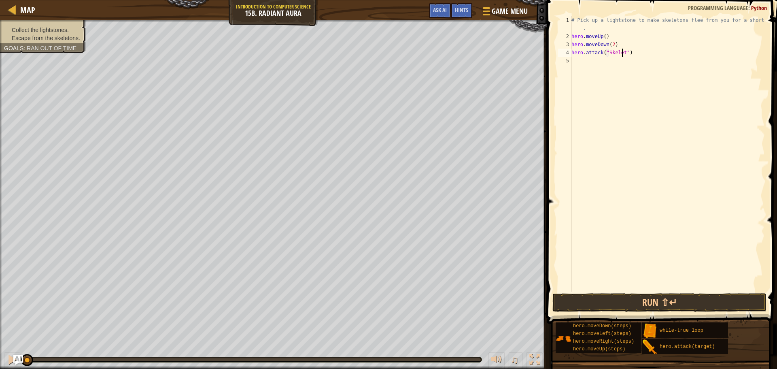
scroll to position [4, 4]
type textarea "hero.attack("Skeleton")"
click at [616, 55] on div "# Pick up a lightstone to make skeletons flee from you for a short time . hero …" at bounding box center [667, 166] width 195 height 300
click at [618, 64] on div "# Pick up a lightstone to make skeletons flee from you for a short time . hero …" at bounding box center [667, 166] width 195 height 300
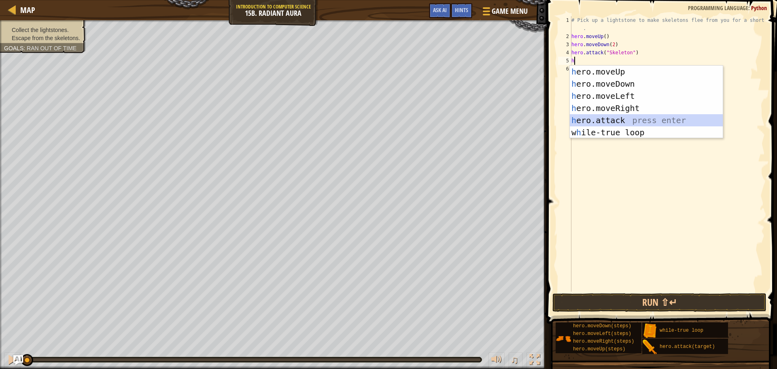
click at [620, 117] on div "h ero.moveUp press enter h ero.moveDown press enter h ero.moveLeft press enter …" at bounding box center [646, 114] width 153 height 97
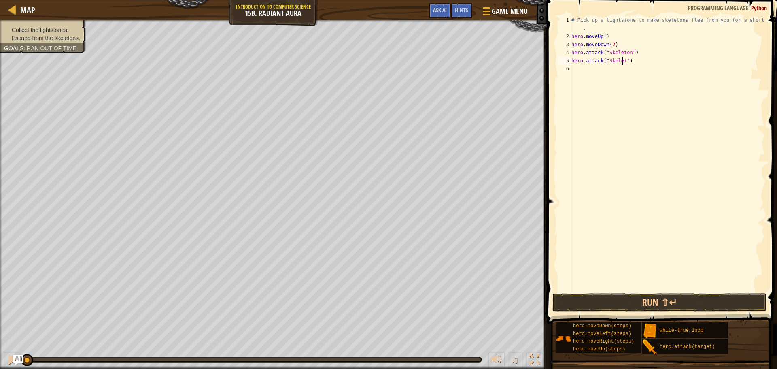
scroll to position [4, 4]
click at [662, 300] on button "Run ⇧↵" at bounding box center [660, 302] width 214 height 19
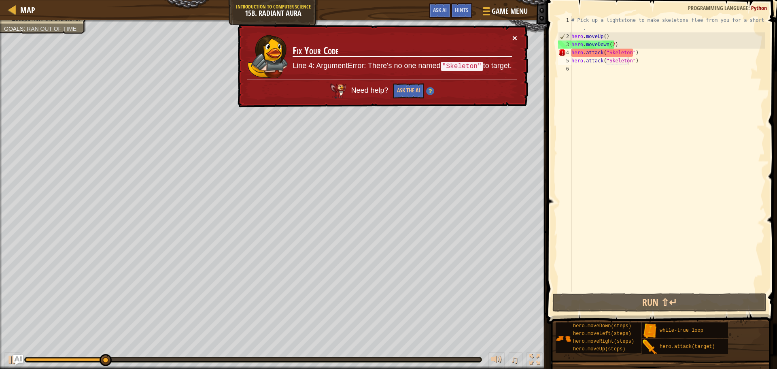
click at [516, 40] on button "×" at bounding box center [514, 38] width 5 height 9
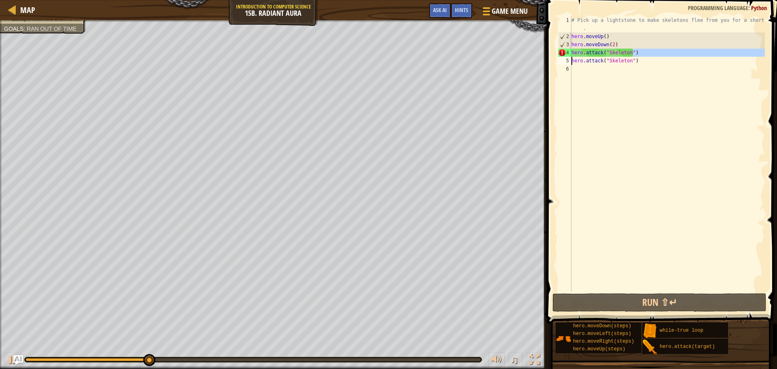
drag, startPoint x: 638, startPoint y: 53, endPoint x: 551, endPoint y: 57, distance: 86.7
click at [551, 57] on div "hero.attack("Skeleton") 1 2 3 4 5 6 # Pick up a lightstone to make skeletons fl…" at bounding box center [660, 177] width 233 height 347
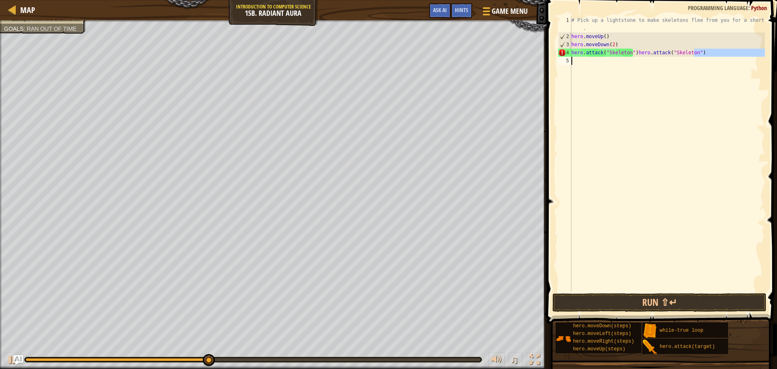
drag, startPoint x: 711, startPoint y: 53, endPoint x: 560, endPoint y: 64, distance: 151.4
click at [560, 64] on div "hero.attack("Skeleton")hero.attack("Skeleton") 1 2 3 4 5 # Pick up a lightstone…" at bounding box center [661, 153] width 208 height 275
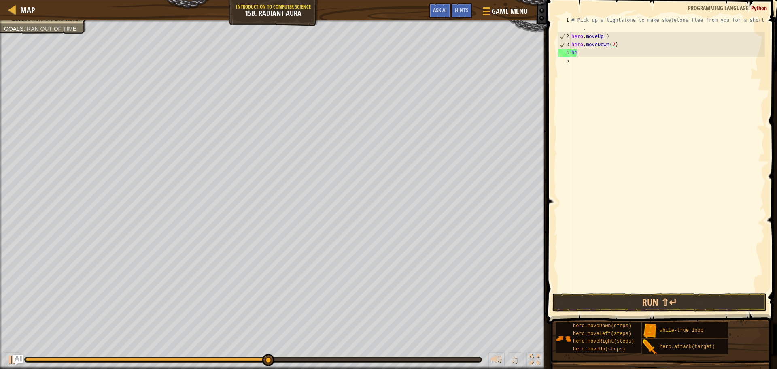
scroll to position [4, 0]
type textarea "h"
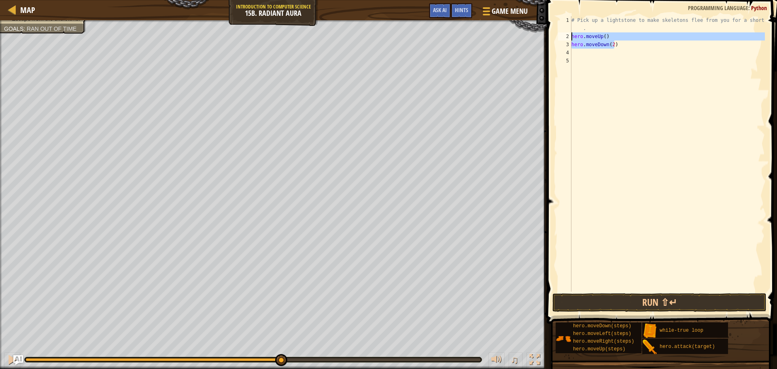
drag, startPoint x: 617, startPoint y: 47, endPoint x: 558, endPoint y: 33, distance: 60.3
click at [558, 33] on div "1 2 3 4 5 # Pick up a lightstone to make skeletons flee from you for a short ti…" at bounding box center [661, 153] width 208 height 275
type textarea "h"
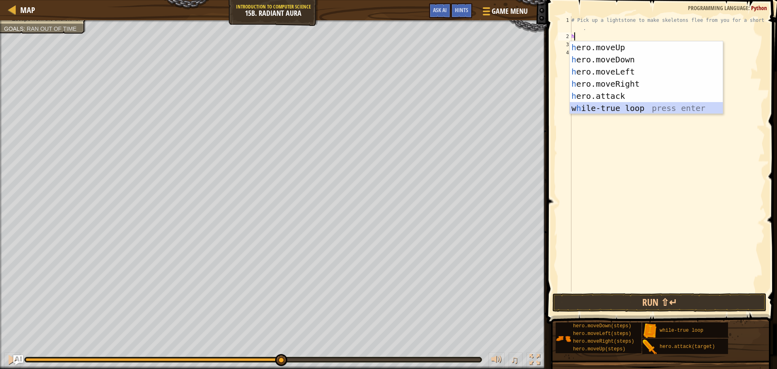
click at [620, 111] on div "h ero.moveUp press enter h ero.moveDown press enter h ero.moveLeft press enter …" at bounding box center [646, 89] width 153 height 97
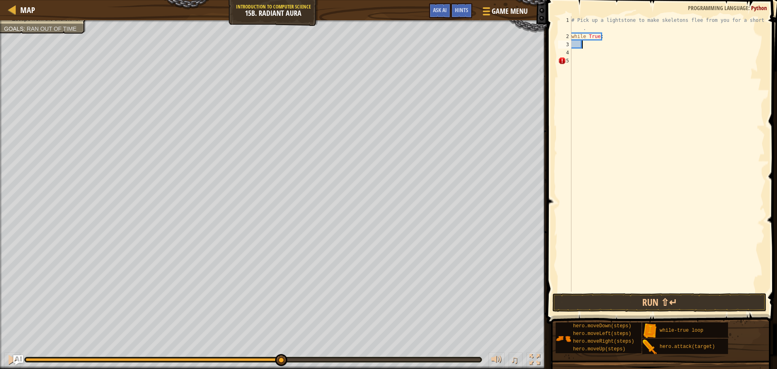
type textarea "h"
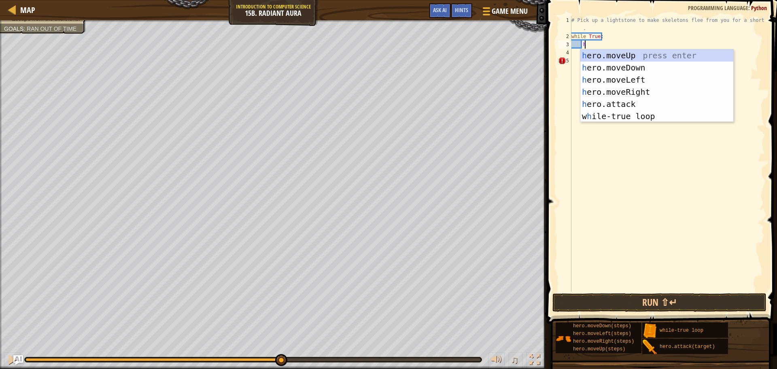
scroll to position [4, 0]
click at [647, 60] on div "h ero.moveUp press enter h ero.moveDown press enter h ero.moveLeft press enter …" at bounding box center [656, 97] width 153 height 97
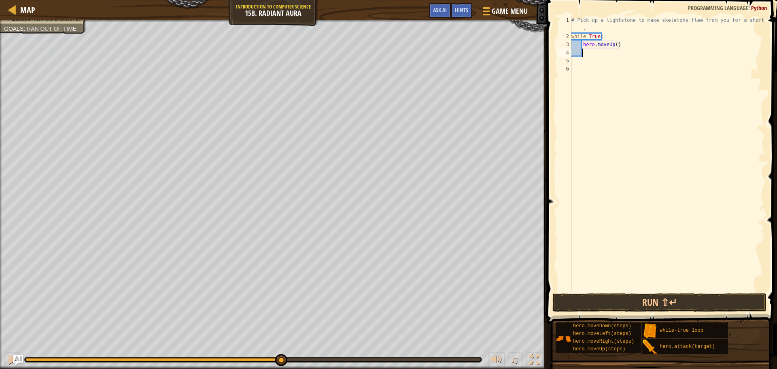
type textarea "h"
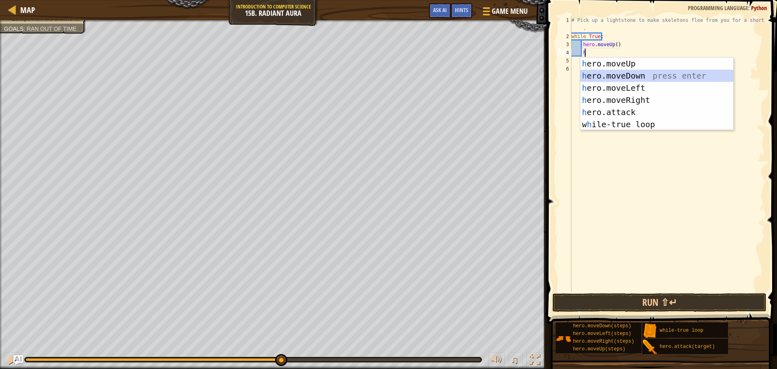
click at [646, 75] on div "h ero.moveUp press enter h ero.moveDown press enter h ero.moveLeft press enter …" at bounding box center [656, 105] width 153 height 97
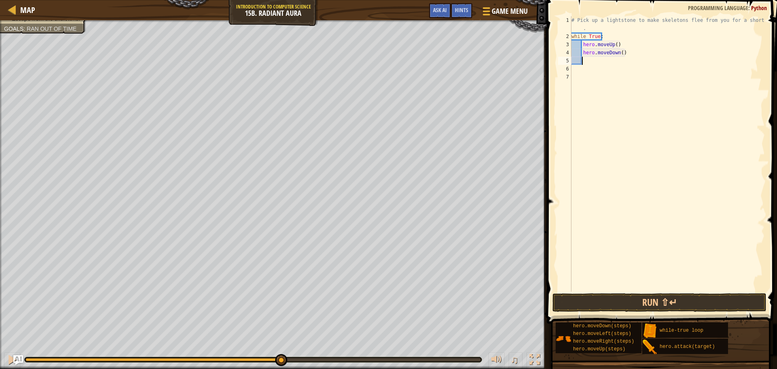
type textarea "h"
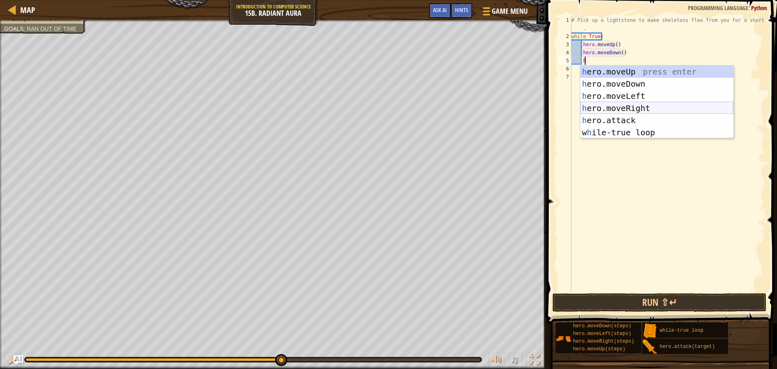
click at [610, 106] on div "h ero.moveUp press enter h ero.moveDown press enter h ero.moveLeft press enter …" at bounding box center [656, 114] width 153 height 97
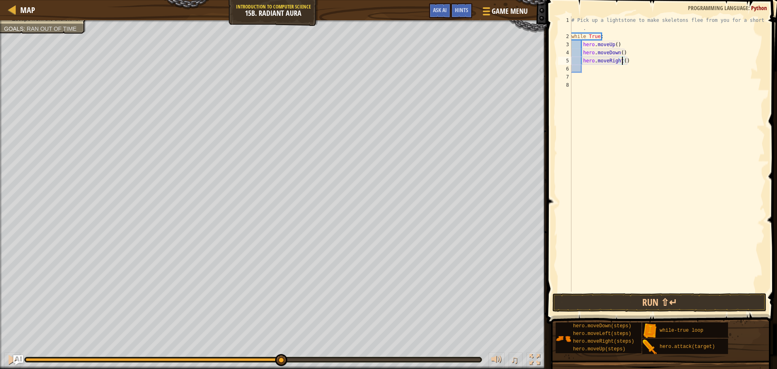
click at [623, 58] on div "# Pick up a lightstone to make skeletons flee from you for a short time . while…" at bounding box center [667, 166] width 195 height 300
type textarea "hero.moveRight(1)"
click at [613, 72] on div "# Pick up a lightstone to make skeletons flee from you for a short time . while…" at bounding box center [667, 166] width 195 height 300
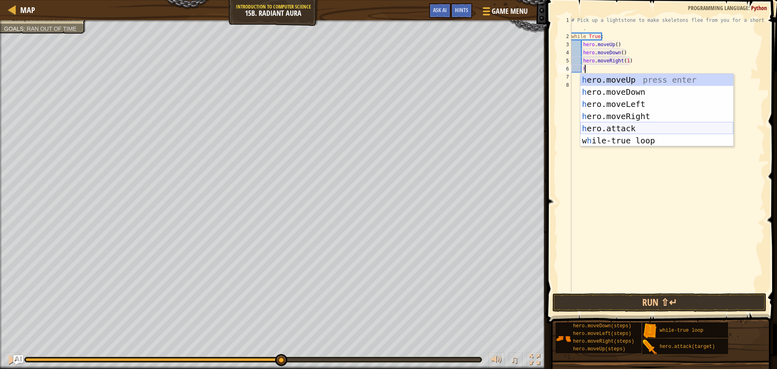
click at [614, 127] on div "h ero.moveUp press enter h ero.moveDown press enter h ero.moveLeft press enter …" at bounding box center [656, 122] width 153 height 97
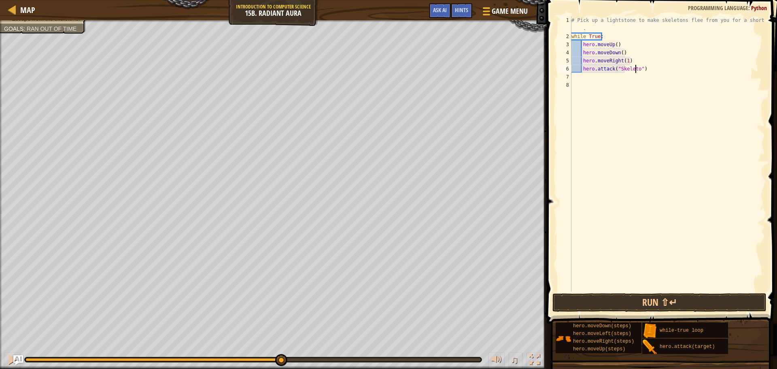
scroll to position [4, 5]
click at [600, 304] on button "Run ⇧↵" at bounding box center [660, 302] width 214 height 19
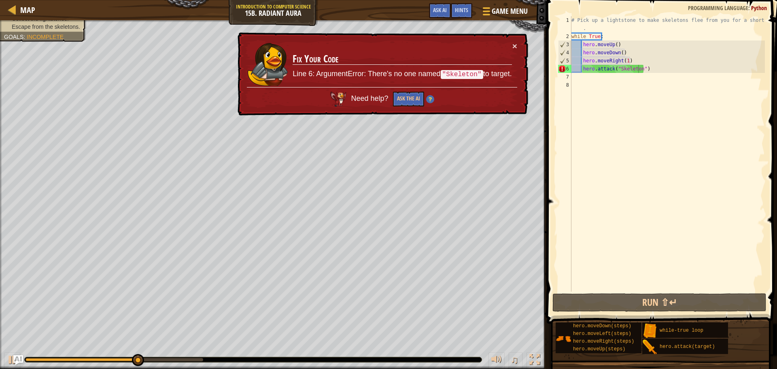
click at [520, 45] on div "× Fix Your Code Line 6: ArgumentError: There's no one named "Skeleton" to targe…" at bounding box center [382, 73] width 292 height 83
click at [512, 45] on button "×" at bounding box center [514, 46] width 5 height 9
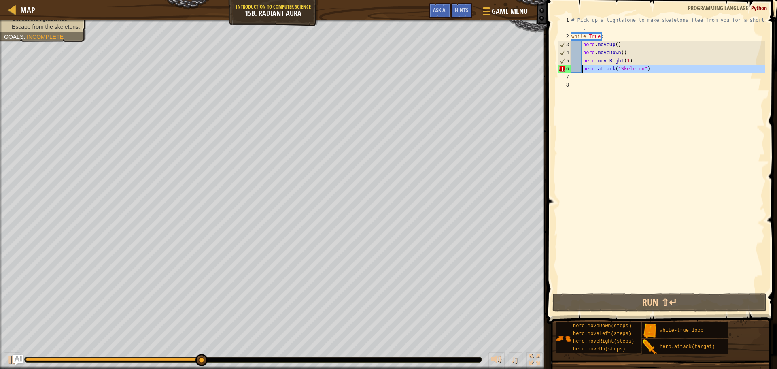
drag, startPoint x: 663, startPoint y: 73, endPoint x: 581, endPoint y: 68, distance: 82.3
click at [581, 68] on div "# Pick up a lightstone to make skeletons flee from you for a short time . while…" at bounding box center [667, 166] width 195 height 300
type textarea "hero.attack("Skeleton")"
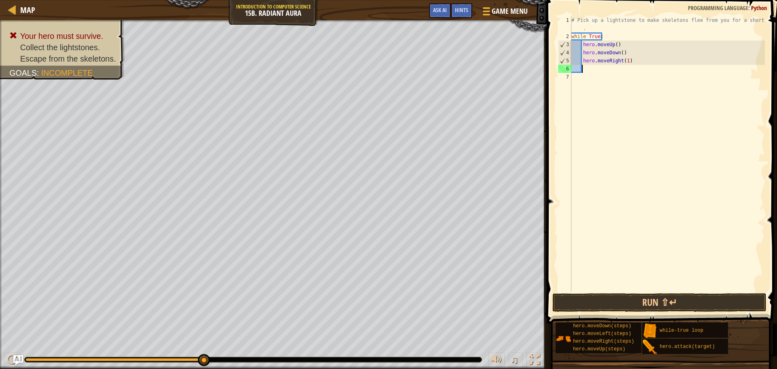
scroll to position [4, 0]
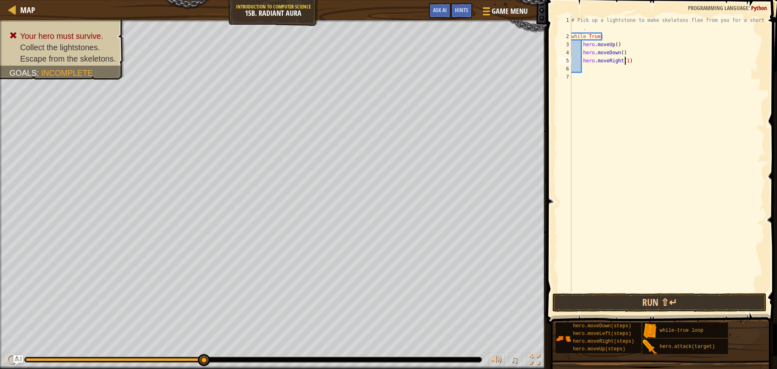
click at [624, 61] on div "# Pick up a lightstone to make skeletons flee from you for a short time . while…" at bounding box center [667, 166] width 195 height 300
type textarea "hero.moveRight(2)"
click at [632, 298] on button "Run ⇧↵" at bounding box center [660, 302] width 214 height 19
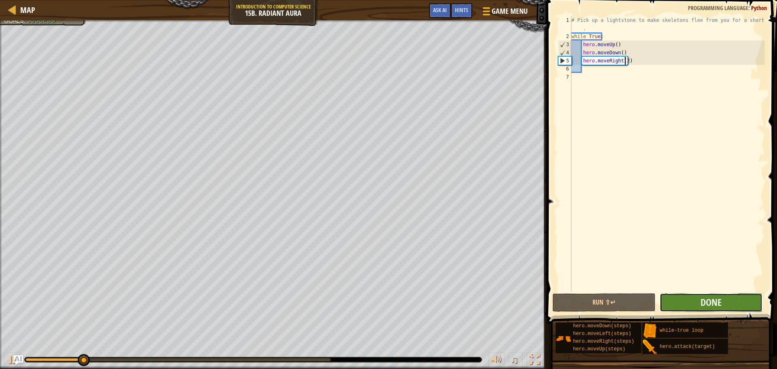
click at [675, 299] on button "Done" at bounding box center [711, 302] width 103 height 19
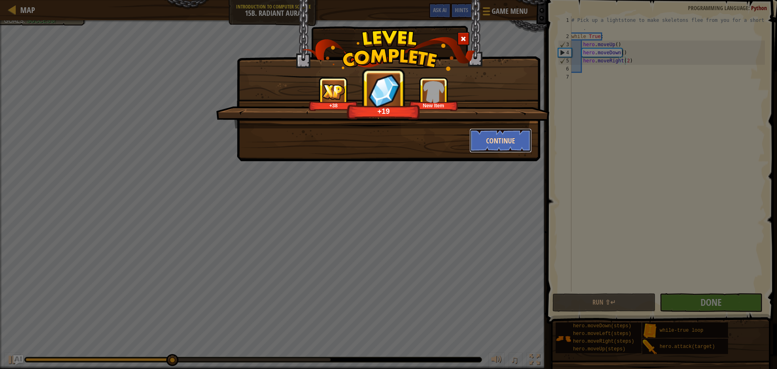
click at [503, 138] on button "Continue" at bounding box center [501, 140] width 63 height 24
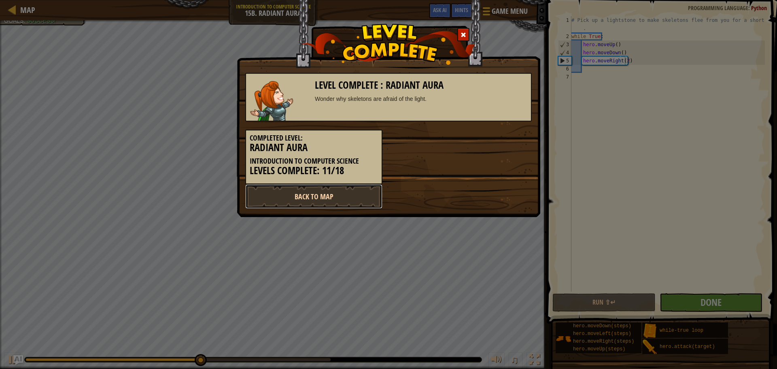
click at [287, 189] on link "Back to Map" at bounding box center [313, 196] width 137 height 24
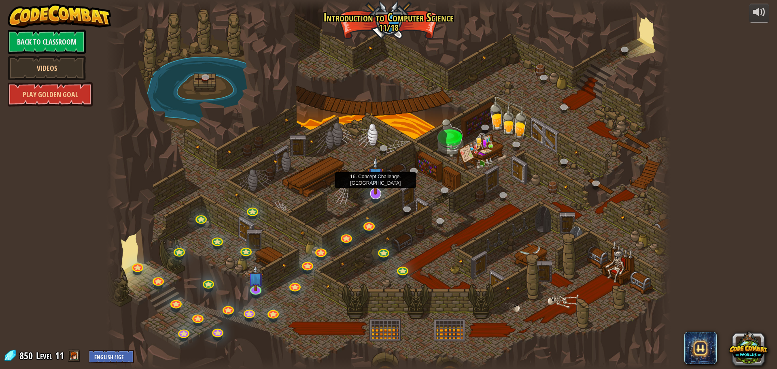
click at [383, 184] on img at bounding box center [376, 176] width 17 height 38
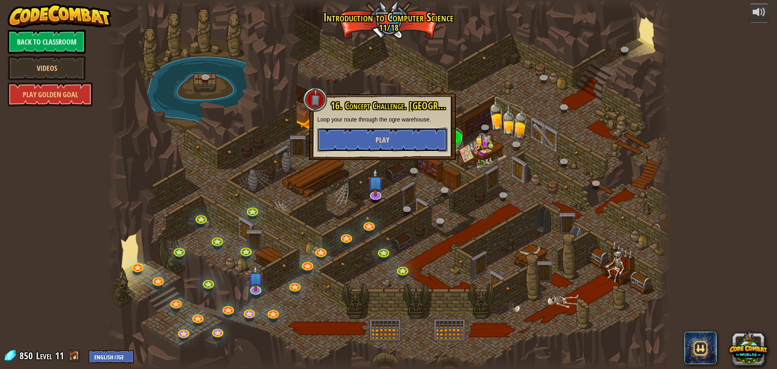
click at [390, 136] on button "Play" at bounding box center [382, 140] width 130 height 24
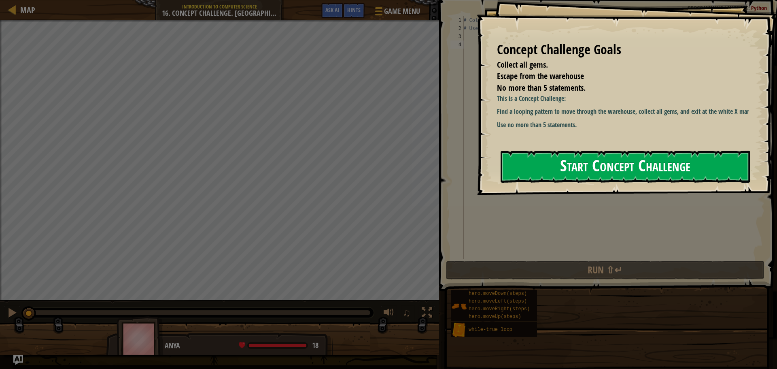
click at [602, 159] on button "Start Concept Challenge" at bounding box center [626, 167] width 250 height 32
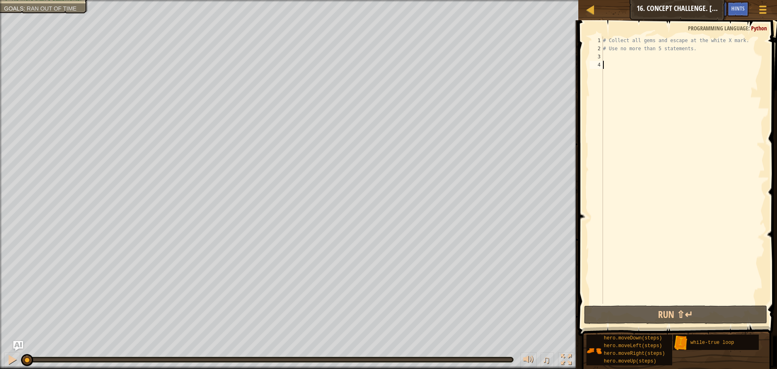
type textarea "h"
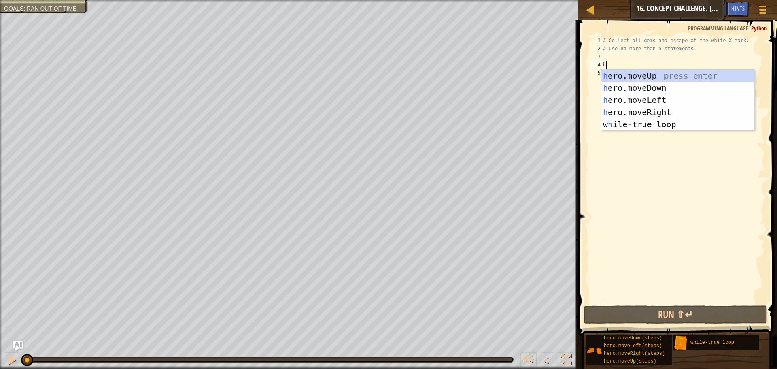
scroll to position [4, 0]
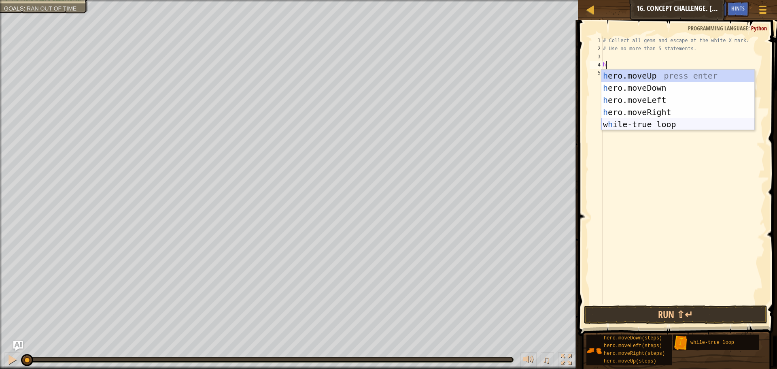
click at [692, 129] on div "h ero.moveUp press enter h ero.moveDown press enter h ero.moveLeft press enter …" at bounding box center [677, 112] width 153 height 85
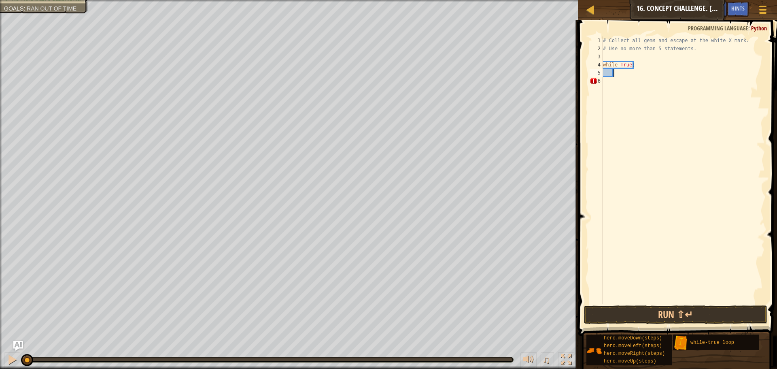
type textarea "h"
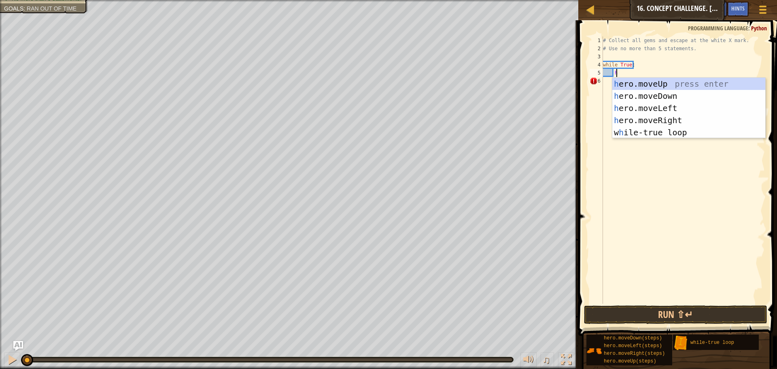
scroll to position [4, 1]
click at [637, 85] on div "h ero.moveUp press enter h ero.moveDown press enter h ero.moveLeft press enter …" at bounding box center [688, 120] width 153 height 85
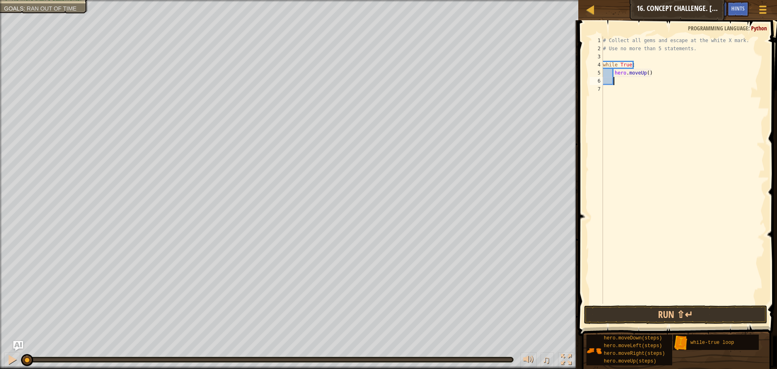
type textarea "h"
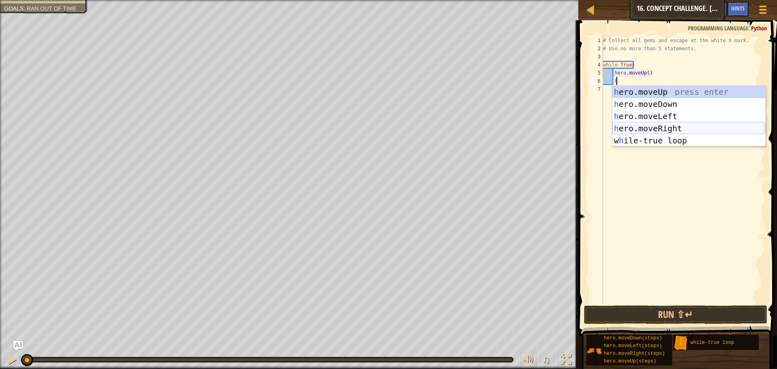
click at [639, 126] on div "h ero.moveUp press enter h ero.moveDown press enter h ero.moveLeft press enter …" at bounding box center [688, 128] width 153 height 85
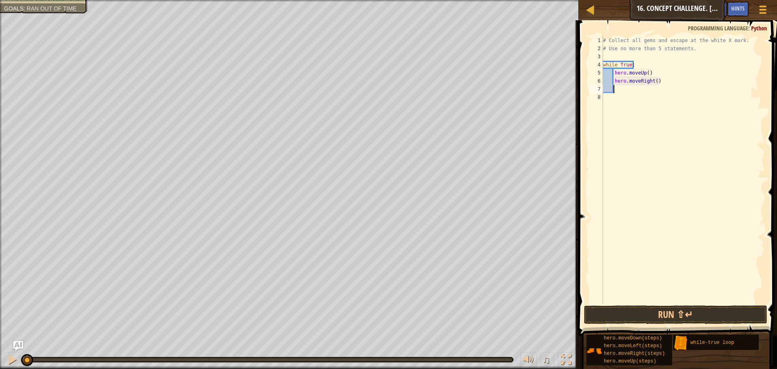
scroll to position [4, 0]
click at [654, 83] on div "# Collect all gems and escape at the white X mark. # Use no more than 5 stateme…" at bounding box center [683, 177] width 164 height 283
type textarea "hero.moveRight(2)"
click at [627, 94] on div "# Collect all gems and escape at the white X mark. # Use no more than 5 stateme…" at bounding box center [683, 177] width 164 height 283
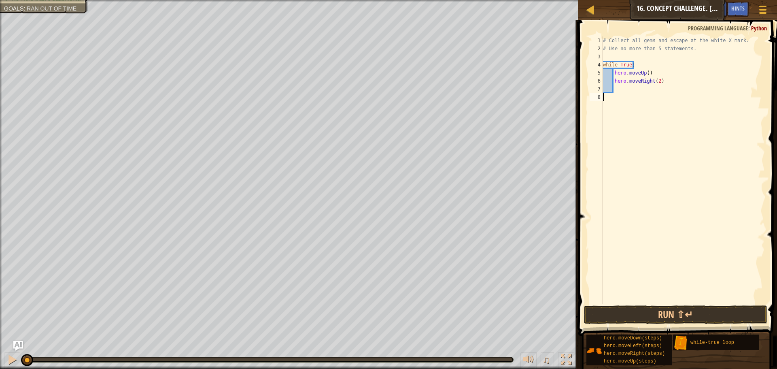
scroll to position [4, 0]
click at [659, 311] on button "Run ⇧↵" at bounding box center [675, 314] width 183 height 19
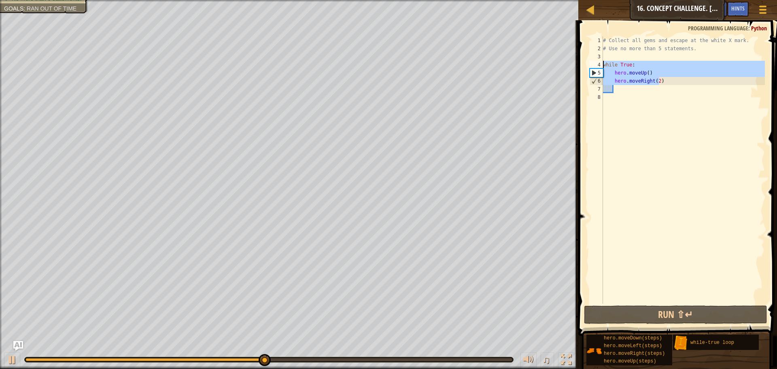
drag, startPoint x: 674, startPoint y: 81, endPoint x: 601, endPoint y: 64, distance: 74.4
click at [601, 64] on div "1 2 3 4 5 6 7 8 # Collect all gems and escape at the white X mark. # Use no mor…" at bounding box center [676, 169] width 177 height 267
type textarea "while True: hero.moveUp()"
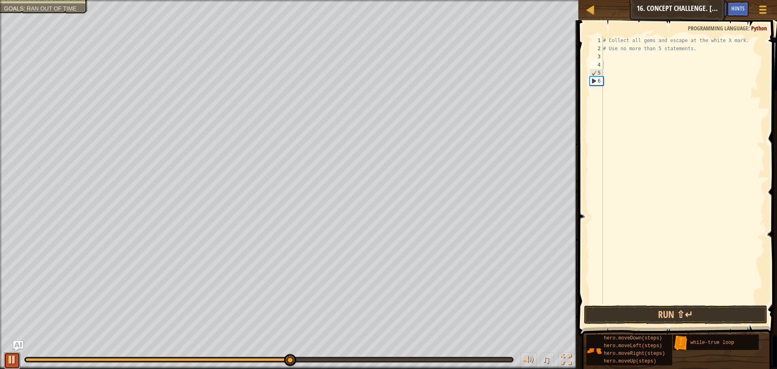
click at [10, 361] on div at bounding box center [12, 359] width 11 height 11
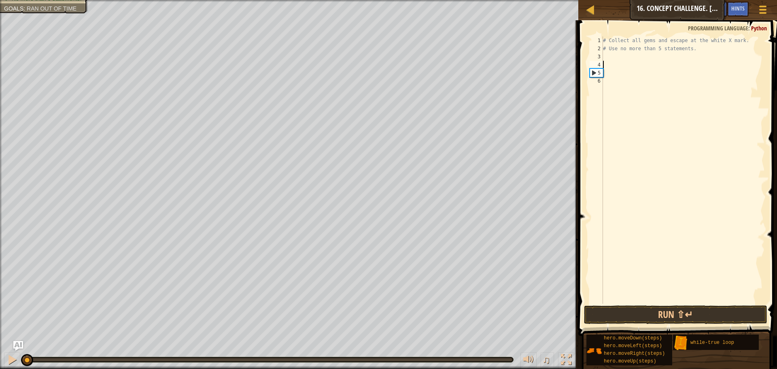
drag, startPoint x: 294, startPoint y: 357, endPoint x: 0, endPoint y: 385, distance: 295.2
click at [0, 0] on html "Map Introduction to Computer Science 16. Concept Challenge. Loop Warehouse Game…" at bounding box center [388, 0] width 777 height 0
type textarea "h"
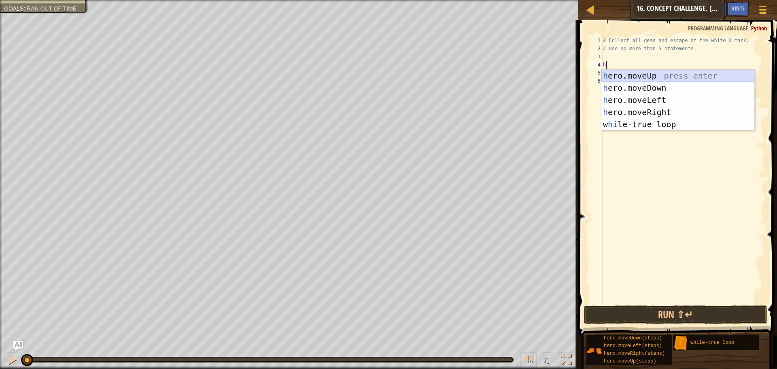
click at [646, 74] on div "h ero.moveUp press enter h ero.moveDown press enter h ero.moveLeft press enter …" at bounding box center [677, 112] width 153 height 85
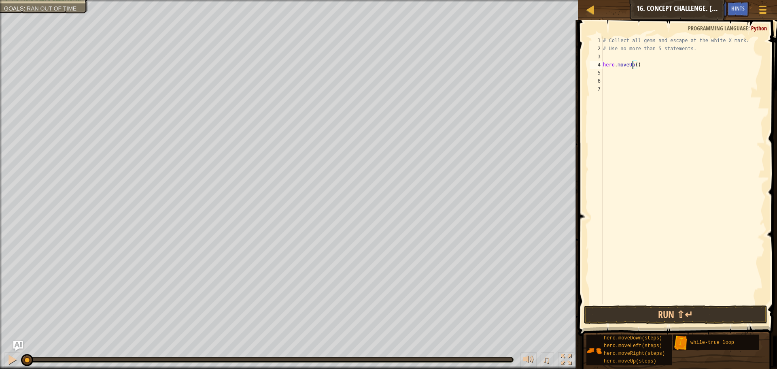
click at [633, 68] on div "# Collect all gems and escape at the white X mark. # Use no more than 5 stateme…" at bounding box center [683, 177] width 164 height 283
click at [637, 62] on div "# Collect all gems and escape at the white X mark. # Use no more than 5 stateme…" at bounding box center [683, 177] width 164 height 283
click at [636, 64] on div "# Collect all gems and escape at the white X mark. # Use no more than 5 stateme…" at bounding box center [683, 177] width 164 height 283
type textarea "hero.moveUp(2)"
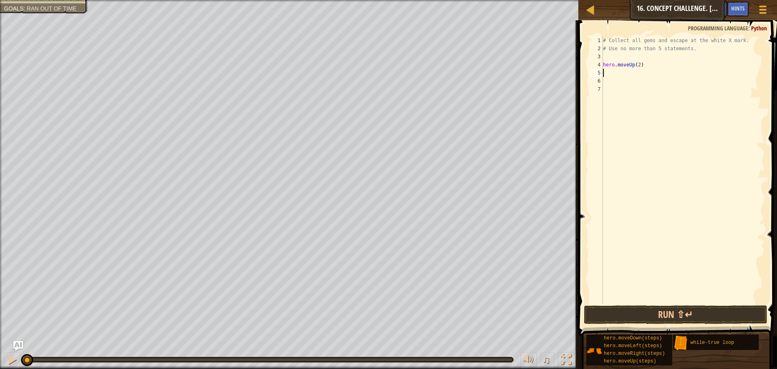
click at [624, 73] on div "# Collect all gems and escape at the white X mark. # Use no more than 5 stateme…" at bounding box center [683, 177] width 164 height 283
type textarea "h"
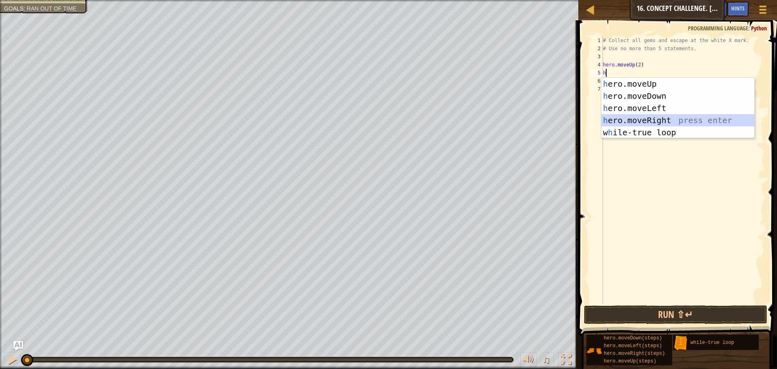
click at [629, 120] on div "h ero.moveUp press enter h ero.moveDown press enter h ero.moveLeft press enter …" at bounding box center [677, 120] width 153 height 85
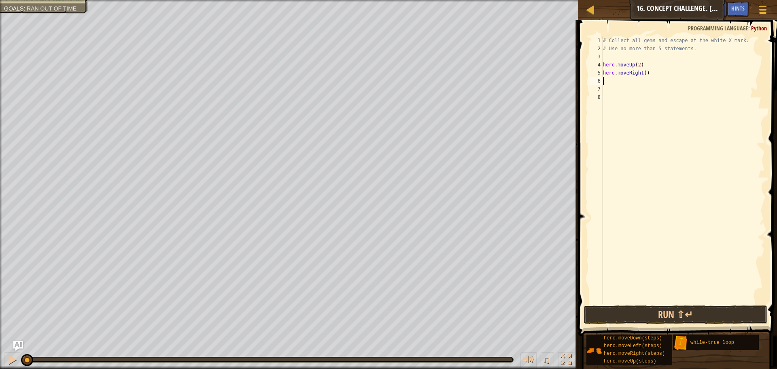
click at [643, 76] on div "# Collect all gems and escape at the white X mark. # Use no more than 5 stateme…" at bounding box center [683, 177] width 164 height 283
type textarea "hero.moveRight(2)"
drag, startPoint x: 632, startPoint y: 81, endPoint x: 629, endPoint y: 87, distance: 7.2
click at [629, 87] on div "# Collect all gems and escape at the white X mark. # Use no more than 5 stateme…" at bounding box center [683, 177] width 164 height 283
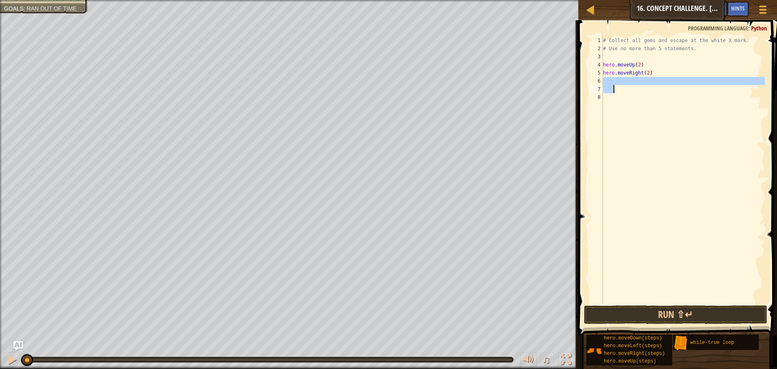
scroll to position [4, 0]
click at [616, 76] on div "# Collect all gems and escape at the white X mark. # Use no more than 5 stateme…" at bounding box center [683, 177] width 164 height 283
type textarea "hero.moveRight(2)"
click at [616, 81] on div "# Collect all gems and escape at the white X mark. # Use no more than 5 stateme…" at bounding box center [683, 177] width 164 height 283
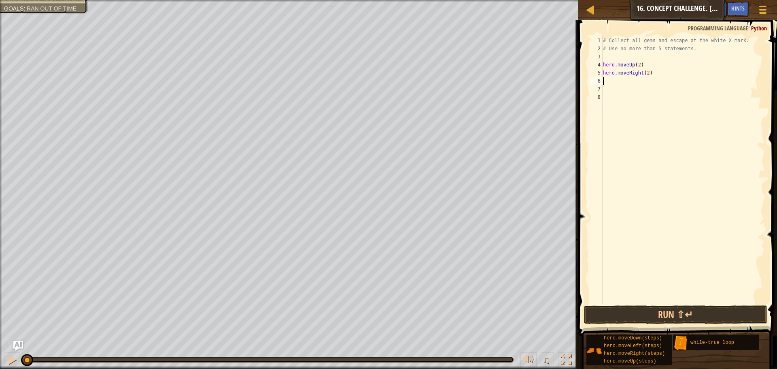
type textarea "h"
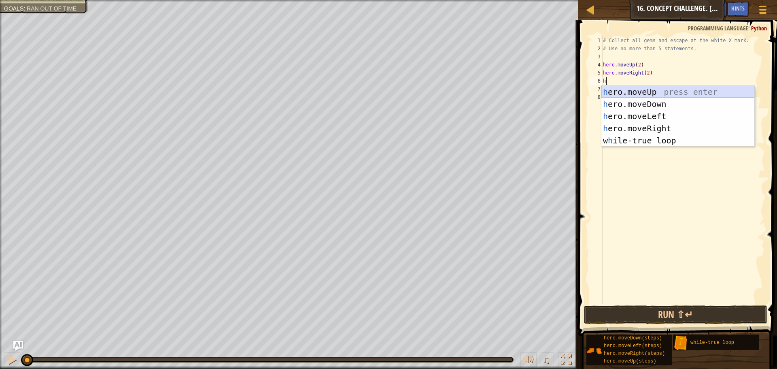
click at [641, 93] on div "h ero.moveUp press enter h ero.moveDown press enter h ero.moveLeft press enter …" at bounding box center [677, 128] width 153 height 85
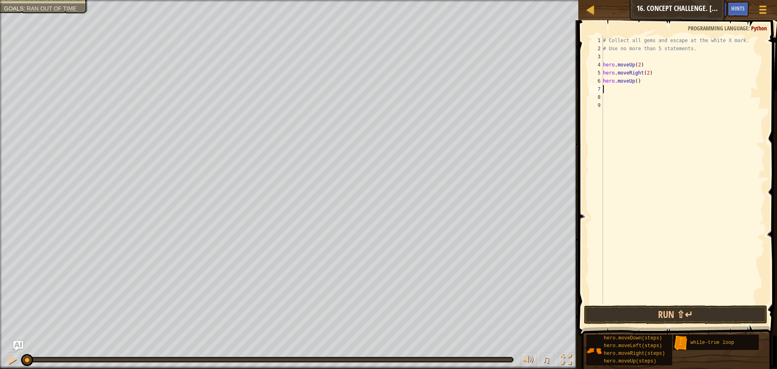
type textarea "h"
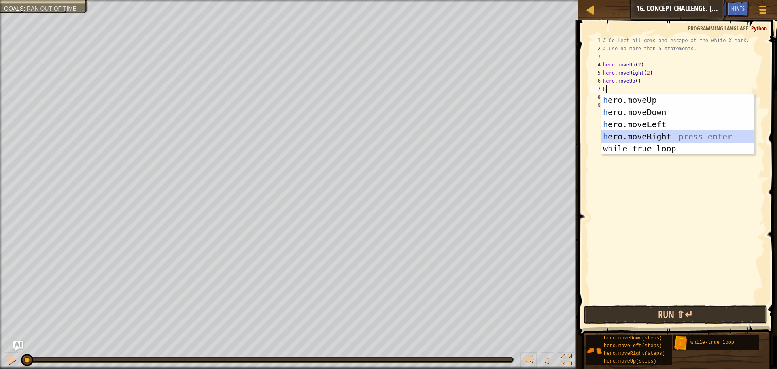
click at [646, 134] on div "h ero.moveUp press enter h ero.moveDown press enter h ero.moveLeft press enter …" at bounding box center [677, 136] width 153 height 85
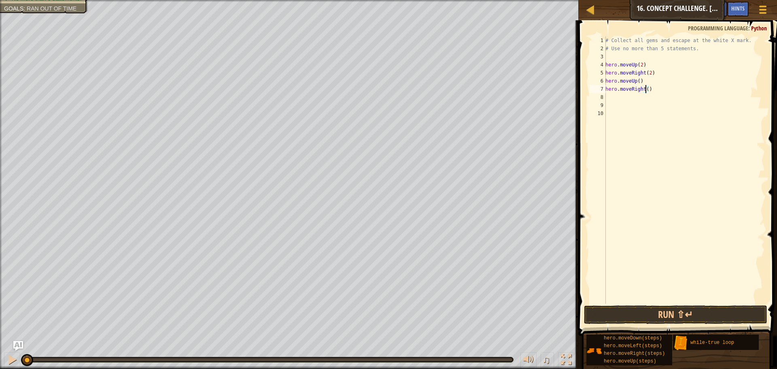
click at [645, 91] on div "# Collect all gems and escape at the white X mark. # Use no more than 5 stateme…" at bounding box center [684, 177] width 161 height 283
type textarea "hero.moveRight(2)"
click at [670, 307] on button "Run ⇧↵" at bounding box center [675, 314] width 183 height 19
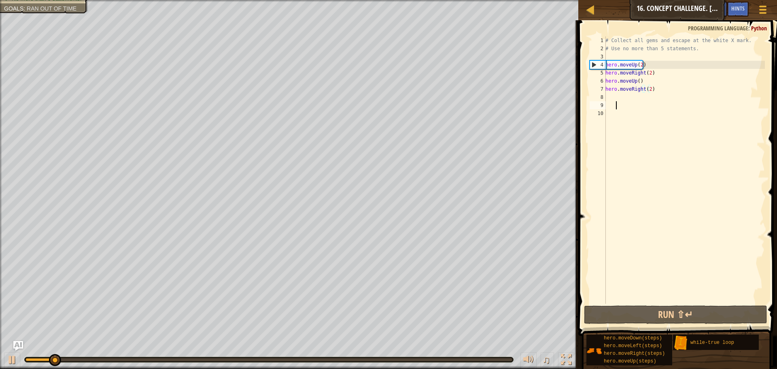
click at [620, 101] on div "# Collect all gems and escape at the white X mark. # Use no more than 5 stateme…" at bounding box center [684, 177] width 161 height 283
click at [620, 98] on div "# Collect all gems and escape at the white X mark. # Use no more than 5 stateme…" at bounding box center [684, 177] width 161 height 283
type textarea "h"
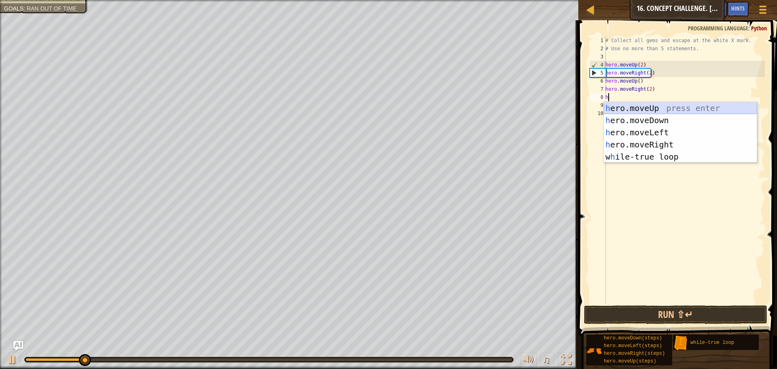
click at [621, 108] on div "h ero.moveUp press enter h ero.moveDown press enter h ero.moveLeft press enter …" at bounding box center [680, 144] width 153 height 85
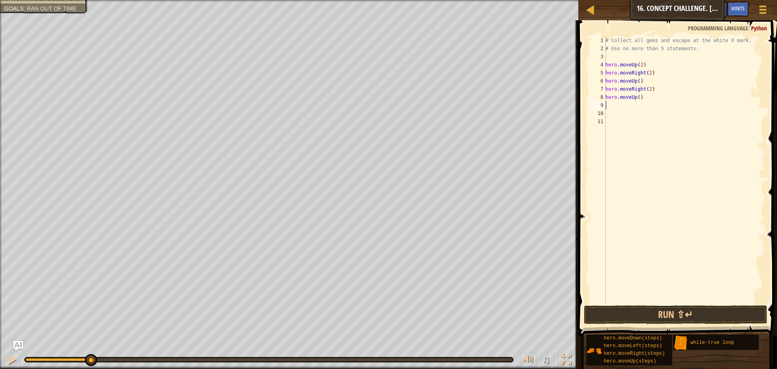
type textarea "h"
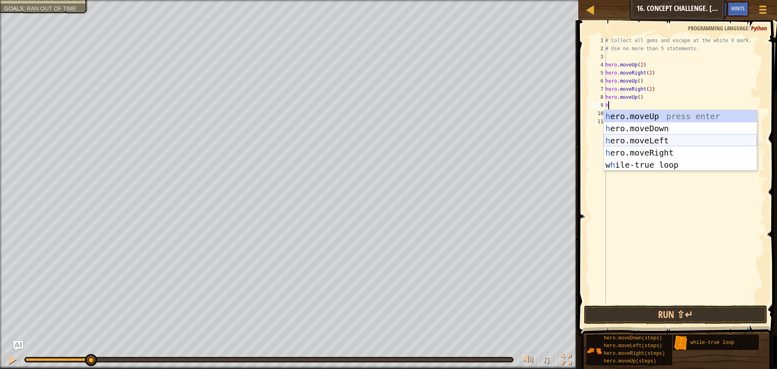
click at [632, 145] on div "h ero.moveUp press enter h ero.moveDown press enter h ero.moveLeft press enter …" at bounding box center [680, 152] width 153 height 85
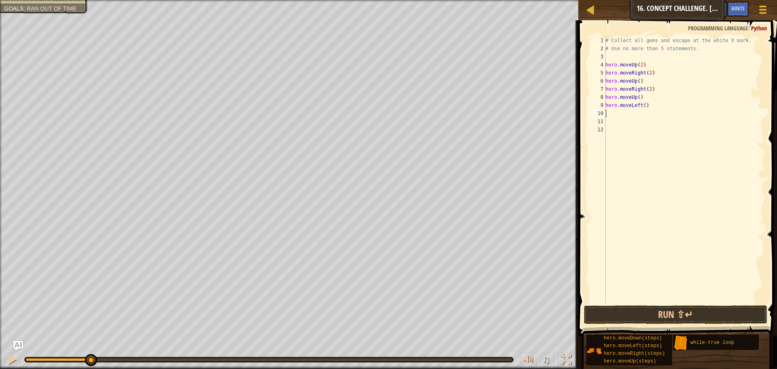
click at [643, 107] on div "# Collect all gems and escape at the white X mark. # Use no more than 5 stateme…" at bounding box center [684, 177] width 161 height 283
type textarea "hero.moveLeft(2)"
click at [668, 308] on button "Run ⇧↵" at bounding box center [675, 314] width 183 height 19
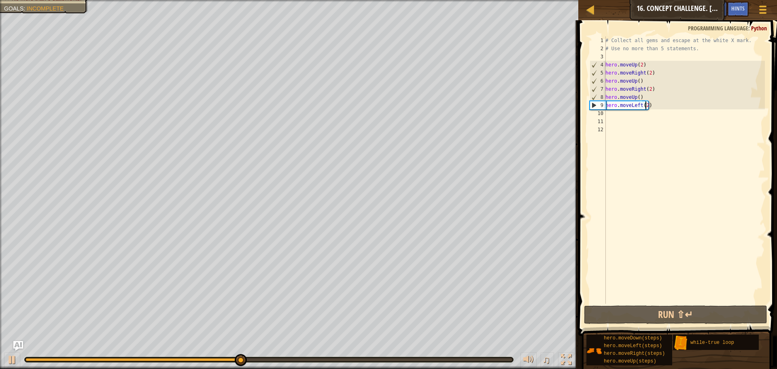
click at [629, 113] on div "# Collect all gems and escape at the white X mark. # Use no more than 5 stateme…" at bounding box center [684, 177] width 161 height 283
type textarea "h"
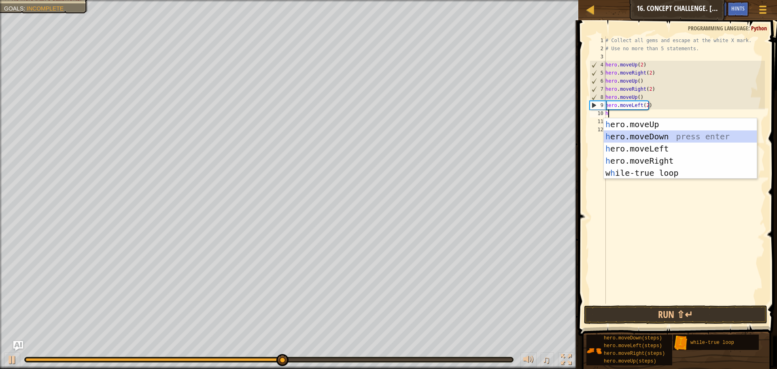
click at [638, 134] on div "h ero.moveUp press enter h ero.moveDown press enter h ero.moveLeft press enter …" at bounding box center [680, 160] width 153 height 85
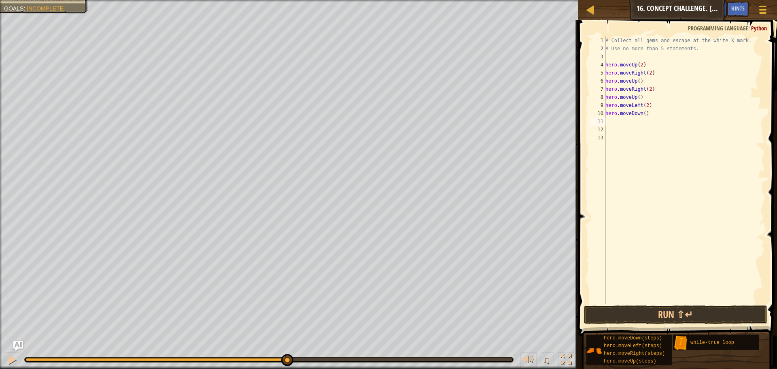
type textarea "h"
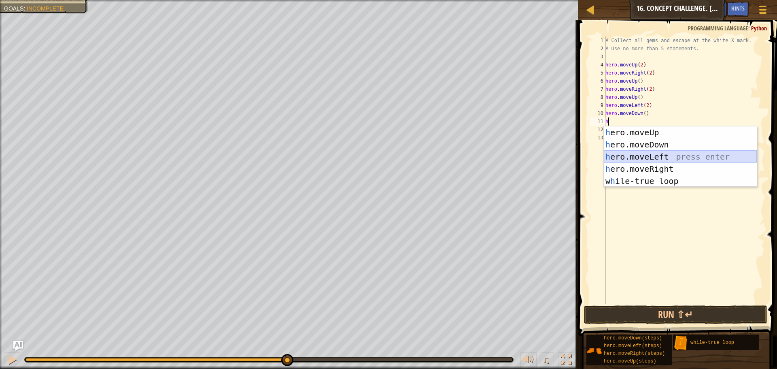
click at [638, 152] on div "h ero.moveUp press enter h ero.moveDown press enter h ero.moveLeft press enter …" at bounding box center [680, 168] width 153 height 85
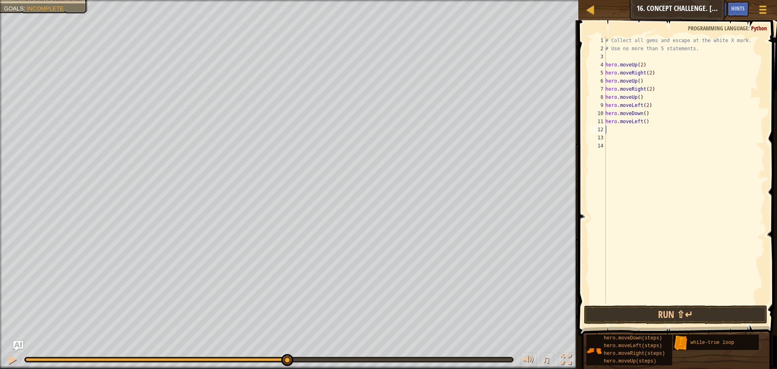
type textarea "h"
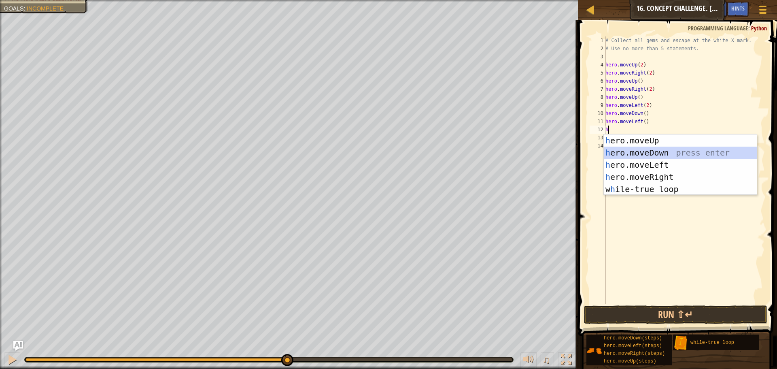
click at [635, 153] on div "h ero.moveUp press enter h ero.moveDown press enter h ero.moveLeft press enter …" at bounding box center [680, 176] width 153 height 85
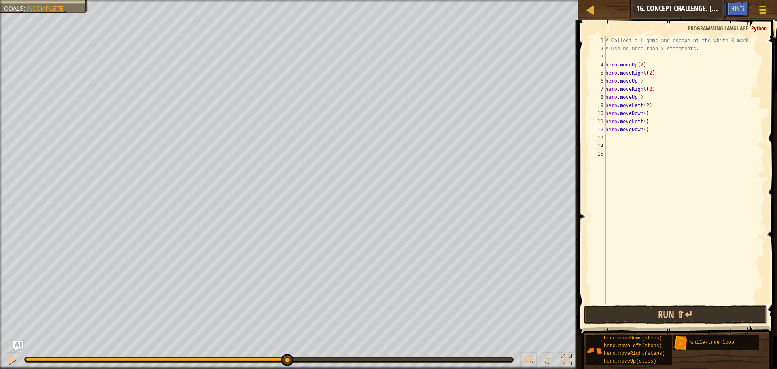
click at [643, 131] on div "# Collect all gems and escape at the white X mark. # Use no more than 5 stateme…" at bounding box center [684, 177] width 161 height 283
type textarea "hero.moveDown(2)"
click at [638, 135] on div "# Collect all gems and escape at the white X mark. # Use no more than 5 stateme…" at bounding box center [684, 177] width 161 height 283
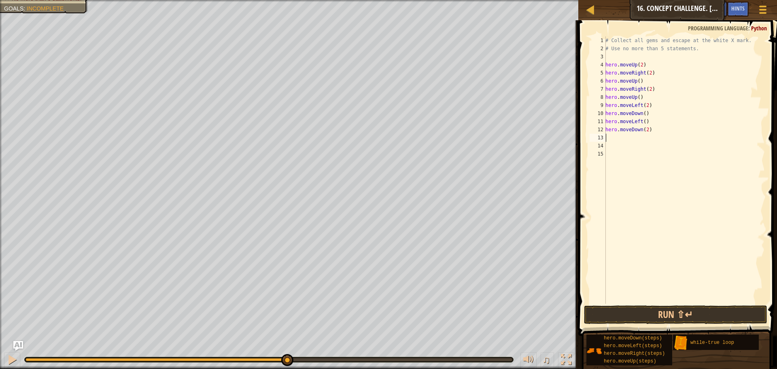
type textarea "h"
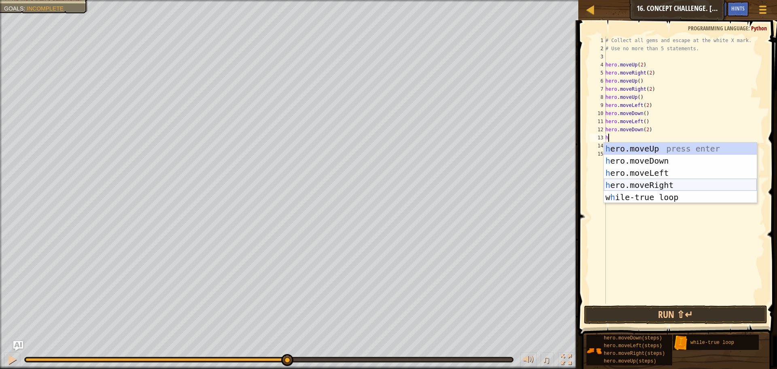
click at [633, 181] on div "h ero.moveUp press enter h ero.moveDown press enter h ero.moveLeft press enter …" at bounding box center [680, 184] width 153 height 85
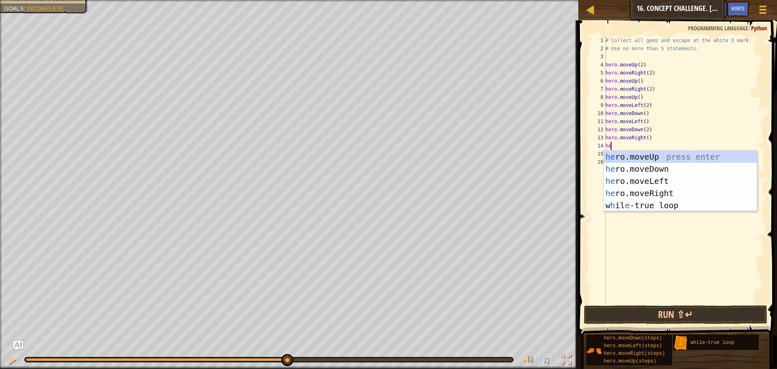
type textarea "her"
click at [643, 158] on div "her o.moveUp press enter her o.moveDown press enter her o.moveLeft press enter …" at bounding box center [680, 193] width 153 height 85
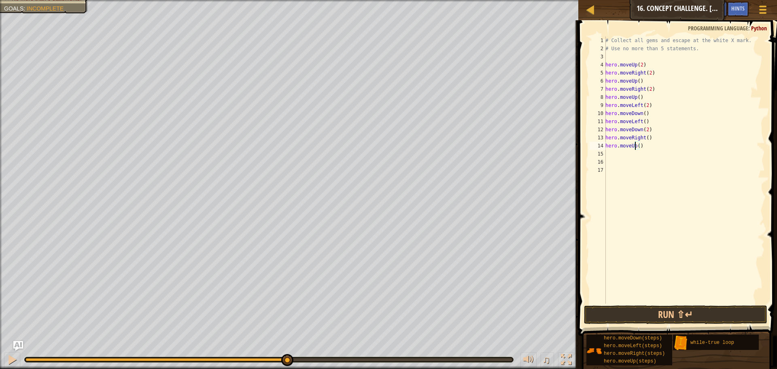
click at [635, 146] on div "# Collect all gems and escape at the white X mark. # Use no more than 5 stateme…" at bounding box center [684, 177] width 161 height 283
type textarea "hero.moveUp()"
click at [635, 149] on div "# Collect all gems and escape at the white X mark. # Use no more than 5 stateme…" at bounding box center [684, 177] width 161 height 283
click at [628, 150] on div "# Collect all gems and escape at the white X mark. # Use no more than 5 stateme…" at bounding box center [684, 177] width 161 height 283
type textarea "h"
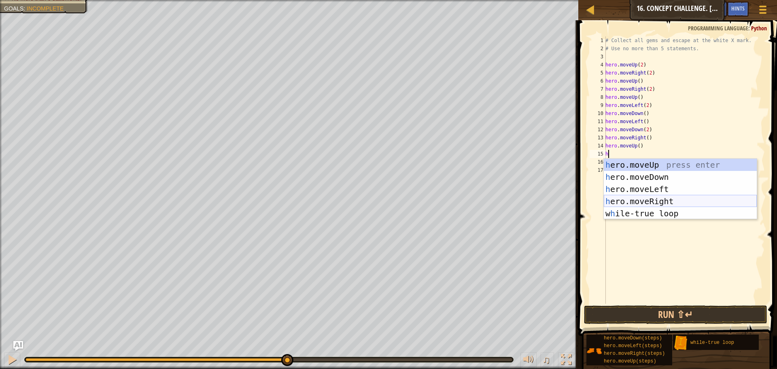
click at [635, 197] on div "h ero.moveUp press enter h ero.moveDown press enter h ero.moveLeft press enter …" at bounding box center [680, 201] width 153 height 85
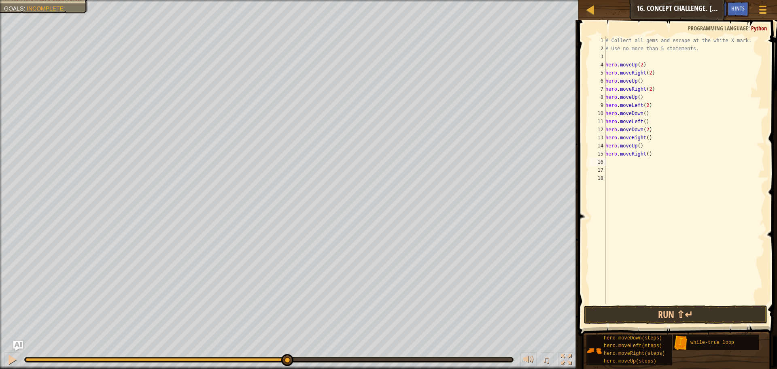
type textarea "h"
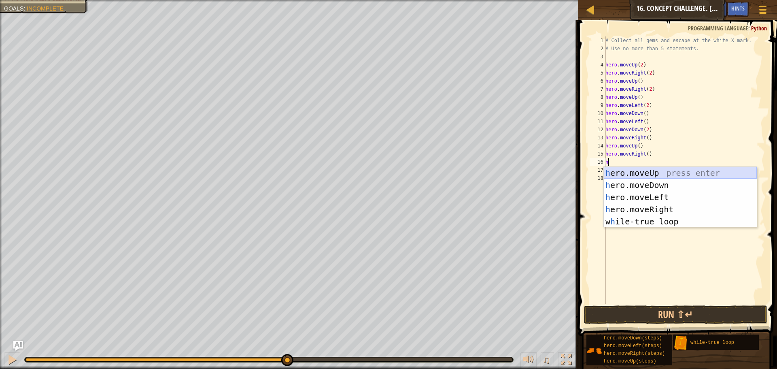
click at [629, 172] on div "h ero.moveUp press enter h ero.moveDown press enter h ero.moveLeft press enter …" at bounding box center [680, 209] width 153 height 85
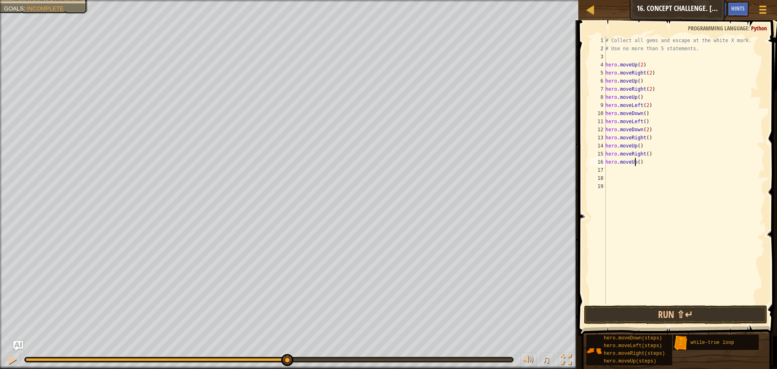
click at [635, 163] on div "# Collect all gems and escape at the white X mark. # Use no more than 5 stateme…" at bounding box center [684, 177] width 161 height 283
click at [637, 160] on div "# Collect all gems and escape at the white X mark. # Use no more than 5 stateme…" at bounding box center [684, 177] width 161 height 283
type textarea "hero.moveUp(3)"
click at [650, 315] on button "Run ⇧↵" at bounding box center [675, 314] width 183 height 19
